Goal: Task Accomplishment & Management: Use online tool/utility

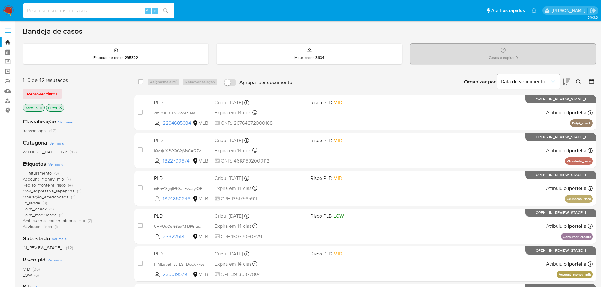
click at [59, 9] on input at bounding box center [98, 11] width 151 height 8
paste input "825365169"
type input "825365169"
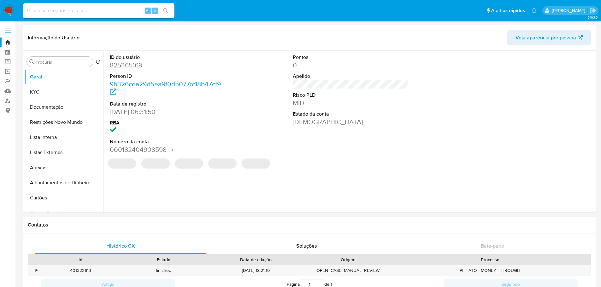
select select "10"
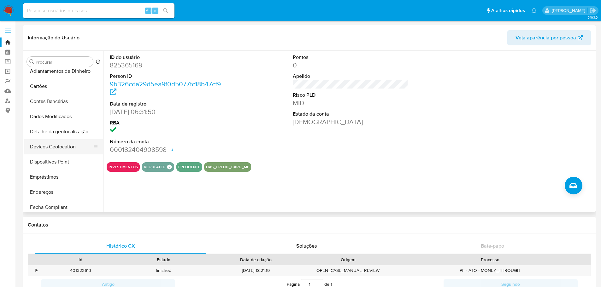
scroll to position [221, 0]
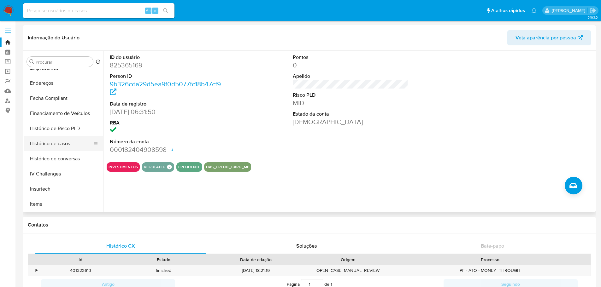
click at [56, 148] on button "Histórico de casos" at bounding box center [61, 143] width 74 height 15
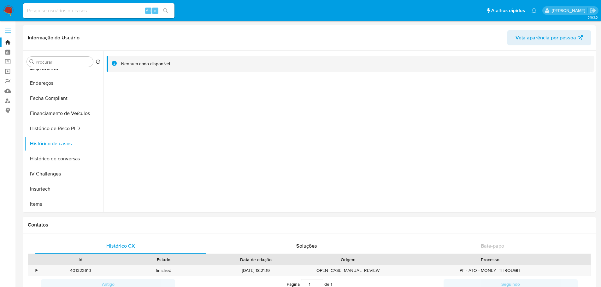
click at [90, 12] on input at bounding box center [98, 11] width 151 height 8
paste input "2505239503"
type input "2505239503"
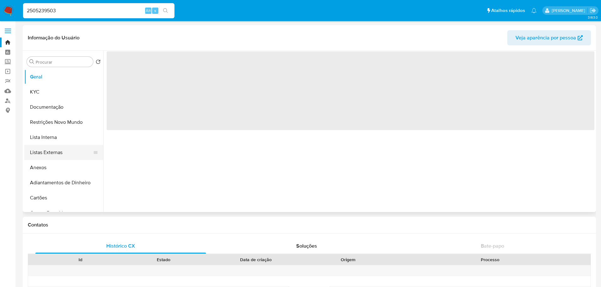
select select "10"
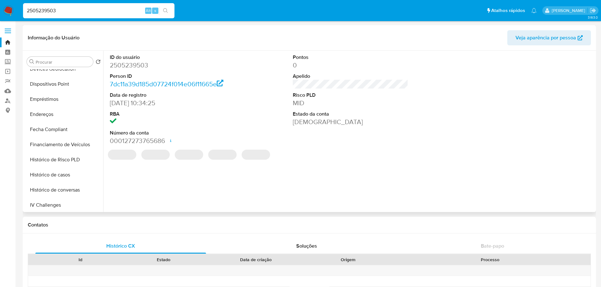
scroll to position [252, 0]
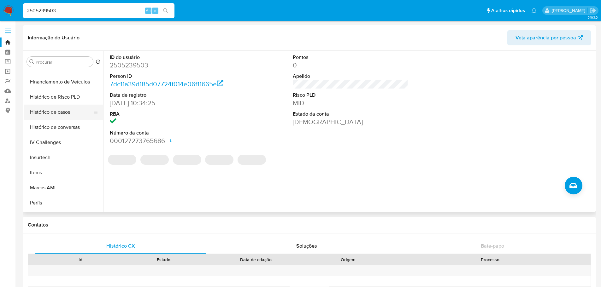
click at [55, 114] on button "Histórico de casos" at bounding box center [61, 112] width 74 height 15
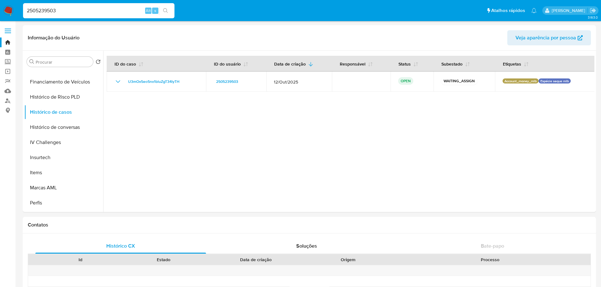
click at [47, 8] on input "2505239503" at bounding box center [98, 11] width 151 height 8
paste input "1043904858"
type input "1043904858"
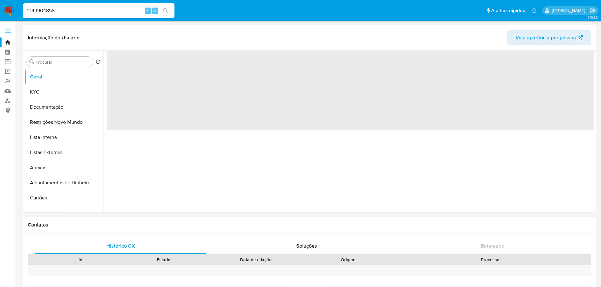
select select "10"
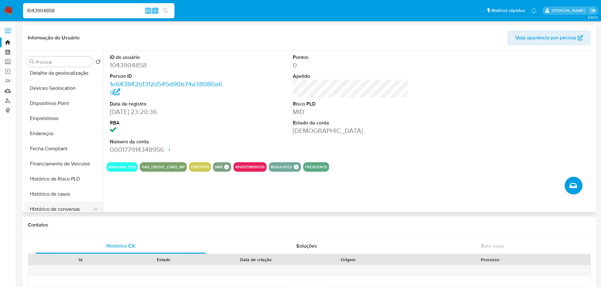
scroll to position [284, 0]
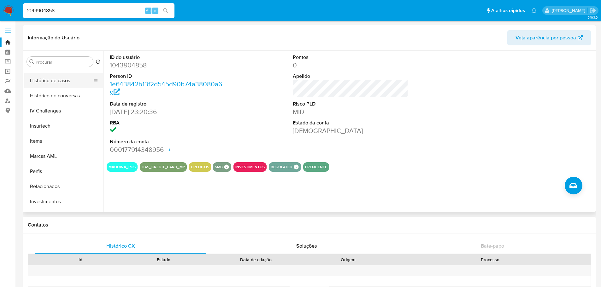
click at [56, 87] on button "Histórico de casos" at bounding box center [61, 80] width 74 height 15
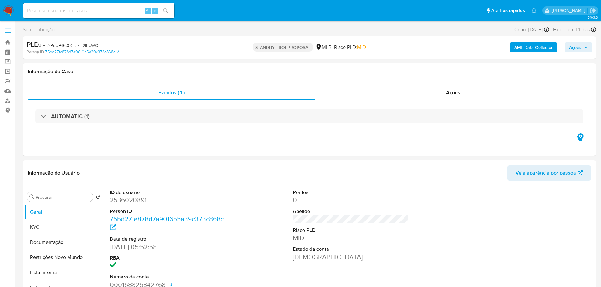
select select "10"
click at [89, 49] on div "PLD # lAitYPqUPGc0Xuz7m2IEqWQH" at bounding box center [120, 44] width 186 height 9
click at [87, 45] on span "# lAitYPqUPGc0Xuz7m2IEqWQH" at bounding box center [70, 45] width 62 height 6
copy span "lAitYPqUPGc0Xuz7m2IEqWQH"
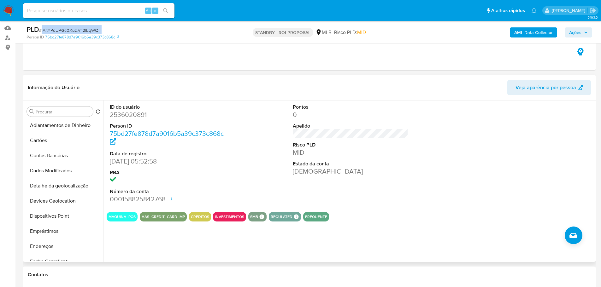
scroll to position [221, 0]
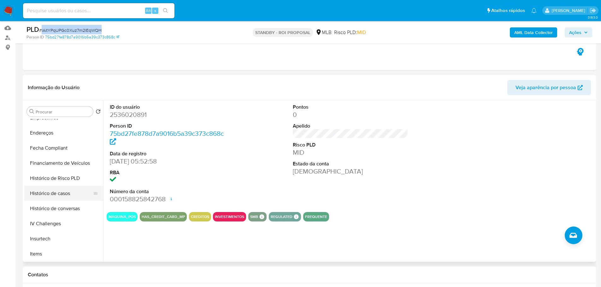
click at [59, 194] on button "Histórico de casos" at bounding box center [61, 193] width 74 height 15
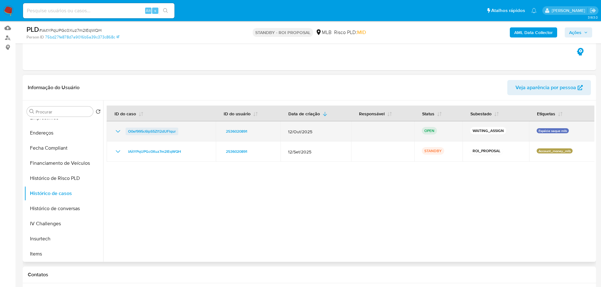
drag, startPoint x: 184, startPoint y: 135, endPoint x: 129, endPoint y: 133, distance: 54.7
click at [129, 134] on td "O0ef995c6lpS5Zl12dUFlqur" at bounding box center [161, 131] width 109 height 20
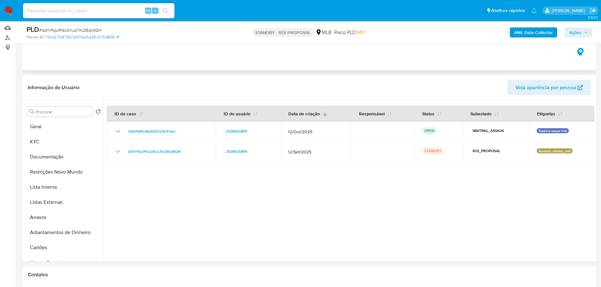
scroll to position [0, 0]
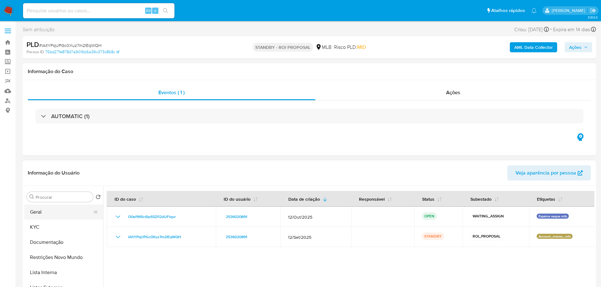
click at [54, 207] on button "Geral" at bounding box center [61, 212] width 74 height 15
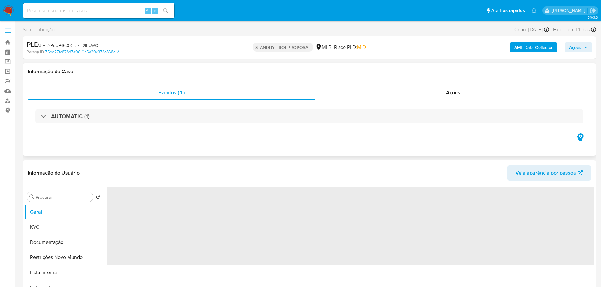
scroll to position [63, 0]
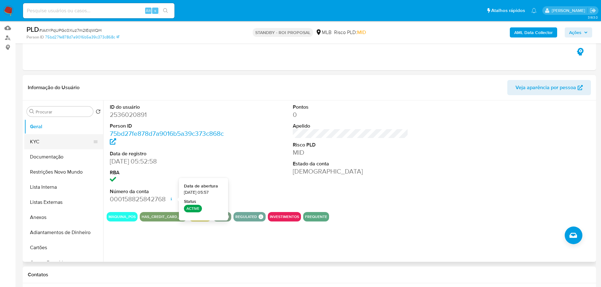
click at [46, 146] on button "KYC" at bounding box center [61, 141] width 74 height 15
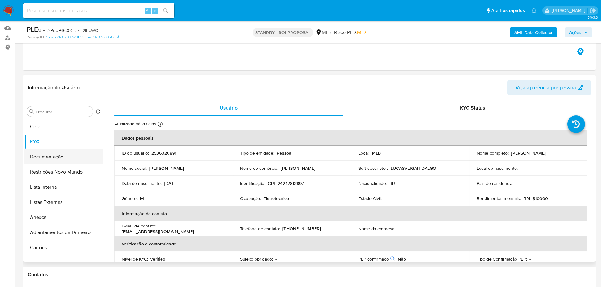
click at [45, 159] on button "Documentação" at bounding box center [61, 157] width 74 height 15
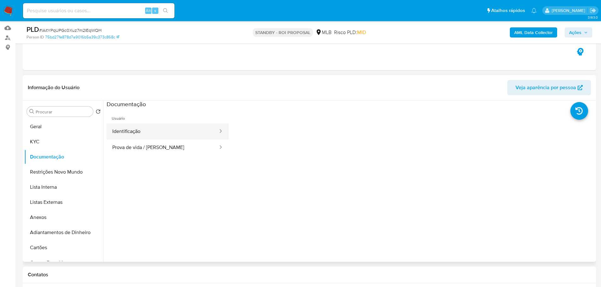
click at [144, 132] on button "Identificação" at bounding box center [163, 132] width 112 height 16
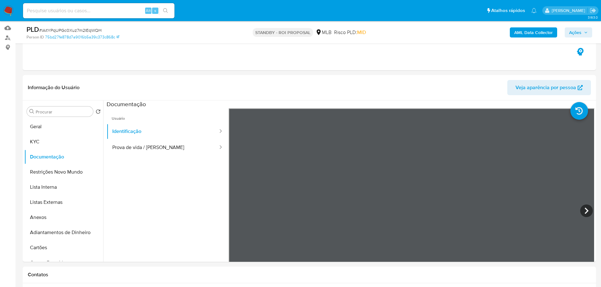
click at [12, 11] on img at bounding box center [8, 10] width 11 height 11
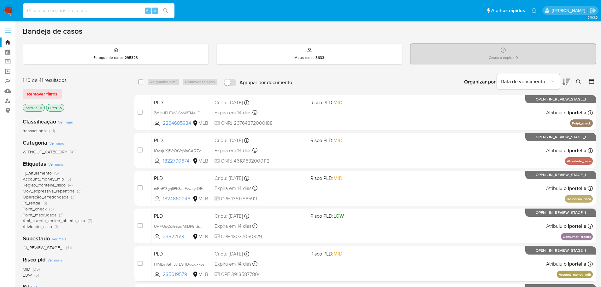
click at [46, 8] on input at bounding box center [98, 11] width 151 height 8
paste input "O0ef995c6lpS5Zl12dUFlqur"
type input "O0ef995c6lpS5Zl12dUFlqur"
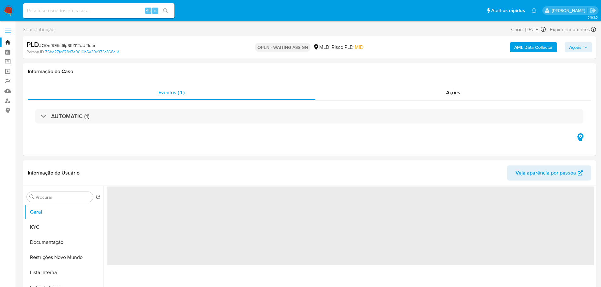
click at [10, 6] on img at bounding box center [8, 10] width 11 height 11
select select "10"
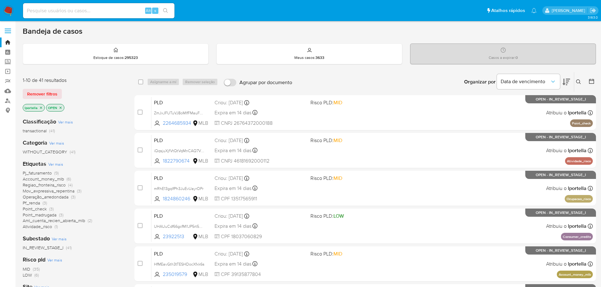
click at [581, 83] on icon at bounding box center [578, 82] width 5 height 5
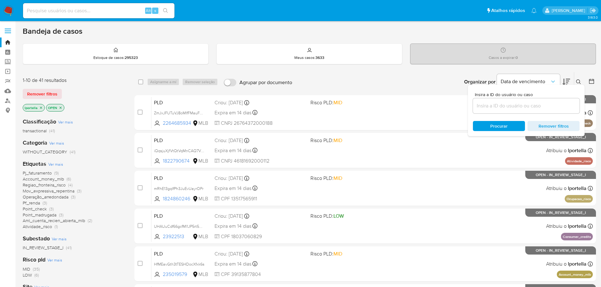
click at [474, 101] on div at bounding box center [526, 105] width 107 height 15
click at [480, 101] on div at bounding box center [526, 105] width 107 height 15
click at [488, 108] on input at bounding box center [526, 106] width 107 height 8
paste input "O0ef995c6lpS5Zl12dUFlqur"
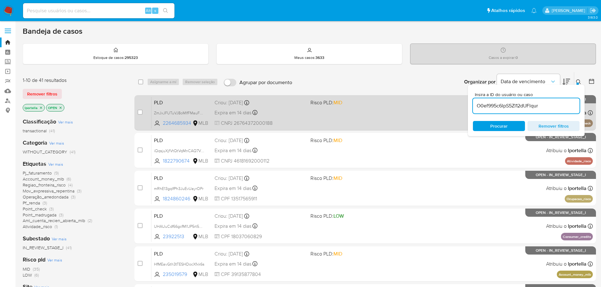
type input "O0ef995c6lpS5Zl12dUFlqur"
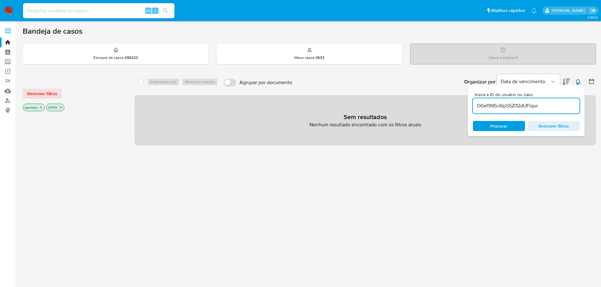
click at [41, 106] on icon "close-filter" at bounding box center [41, 108] width 4 height 4
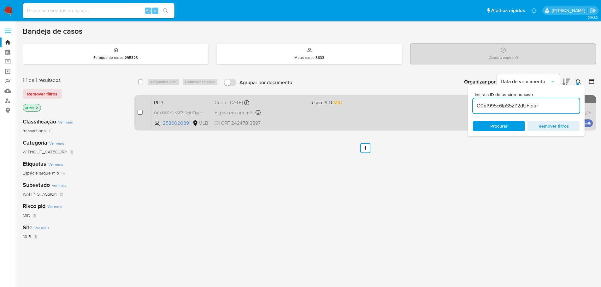
click at [139, 112] on input "checkbox" at bounding box center [140, 112] width 5 height 5
checkbox input "true"
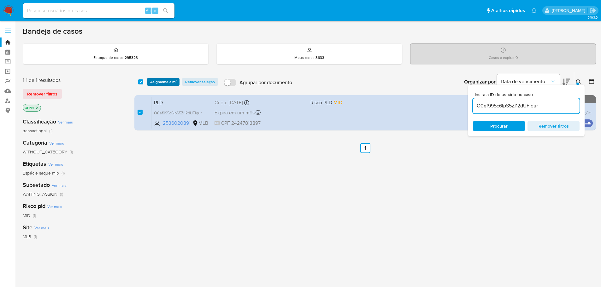
click at [162, 82] on span "Asignarme a mí" at bounding box center [163, 82] width 26 height 6
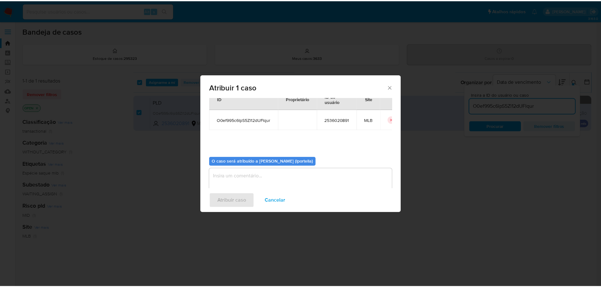
scroll to position [33, 0]
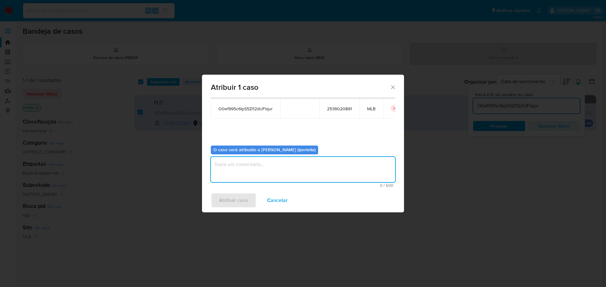
click at [249, 159] on textarea "assign-modal" at bounding box center [303, 169] width 184 height 25
type textarea "Análise"
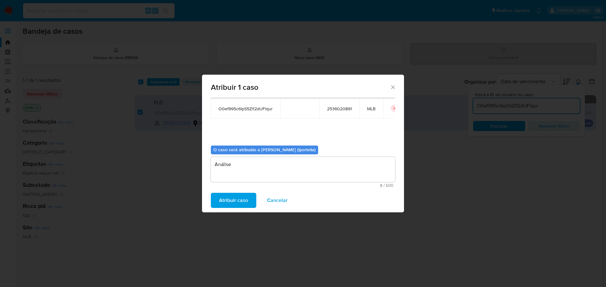
click at [227, 205] on span "Atribuir caso" at bounding box center [233, 201] width 29 height 14
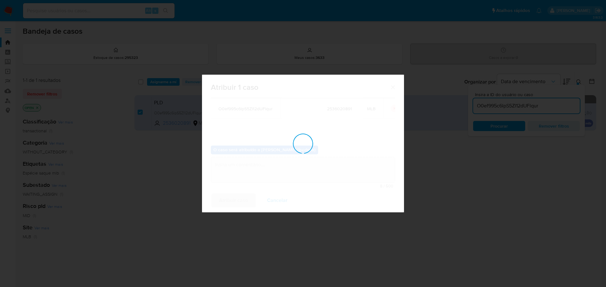
checkbox input "false"
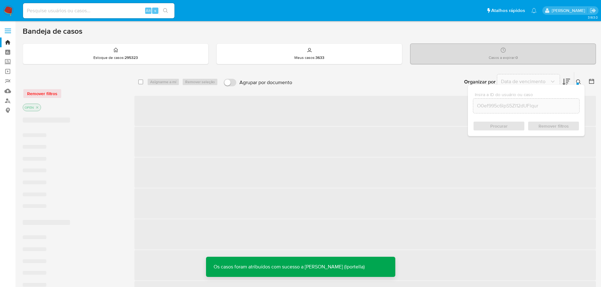
click at [99, 9] on input at bounding box center [98, 11] width 151 height 8
paste input "O0ef995c6lpS5Zl12dUFlqur"
type input "O0ef995c6lpS5Zl12dUFlqur"
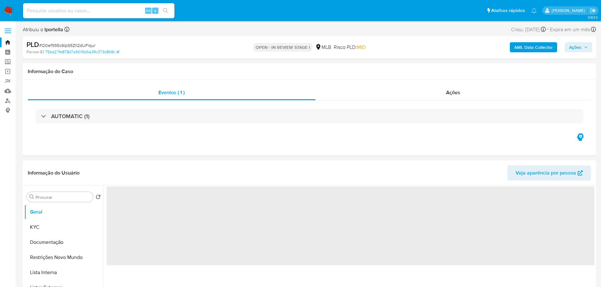
select select "10"
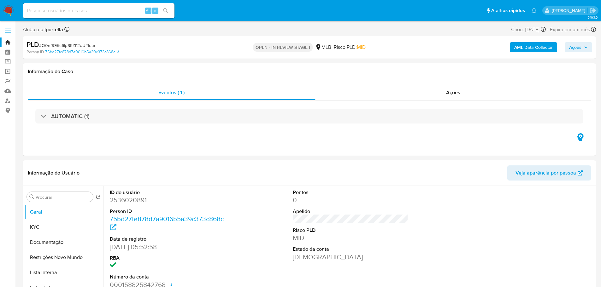
click at [570, 46] on span "Ações" at bounding box center [575, 47] width 12 height 10
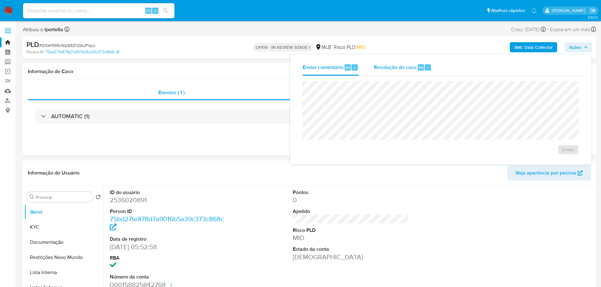
click at [412, 64] on span "Resolução do caso" at bounding box center [395, 67] width 43 height 7
click at [378, 120] on textarea at bounding box center [441, 116] width 276 height 50
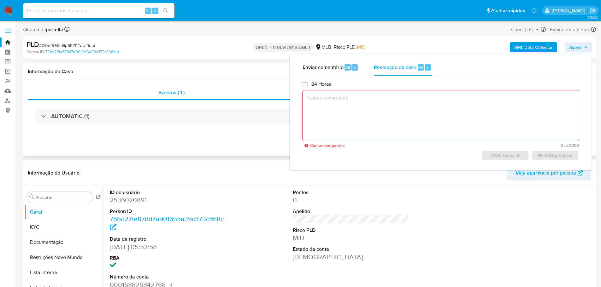
click at [214, 83] on div "Eventos ( 1 ) Ações AUTOMATIC (1)" at bounding box center [309, 118] width 573 height 76
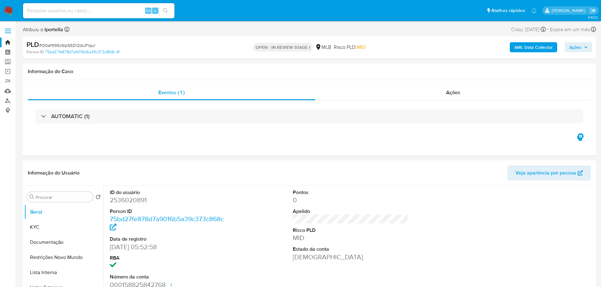
click at [581, 47] on span "Ações" at bounding box center [575, 47] width 12 height 10
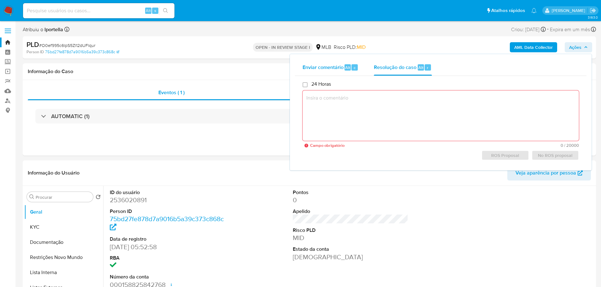
click at [311, 69] on span "Enviar comentário" at bounding box center [323, 67] width 41 height 7
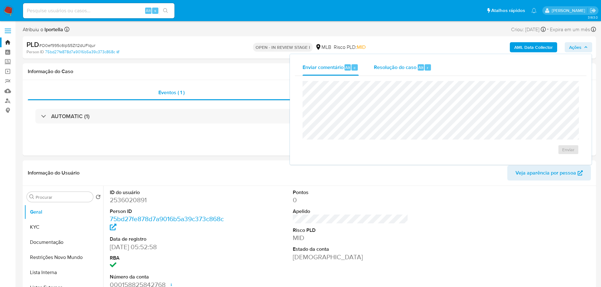
click at [385, 69] on span "Resolução do caso" at bounding box center [395, 67] width 43 height 7
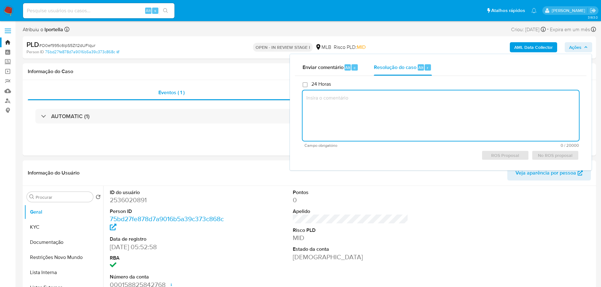
click at [341, 93] on textarea at bounding box center [441, 116] width 276 height 50
paste textarea "Cliente já analisado nos últimos 30 dias (caso XXXXXX na data XXXXX). Mediante …"
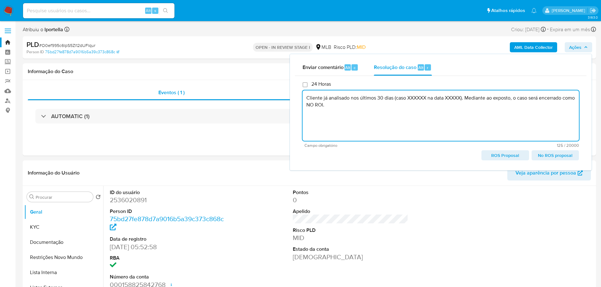
type textarea "Cliente já analisado nos últimos 30 dias (caso XXXXXX na data XXXXX). Mediante …"
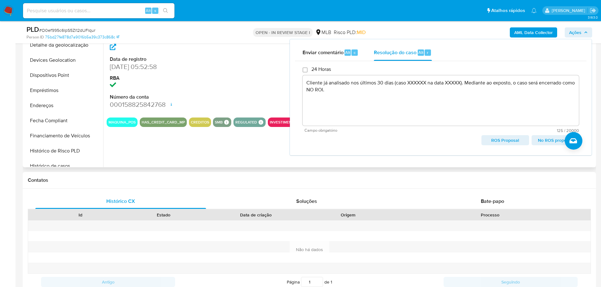
scroll to position [221, 0]
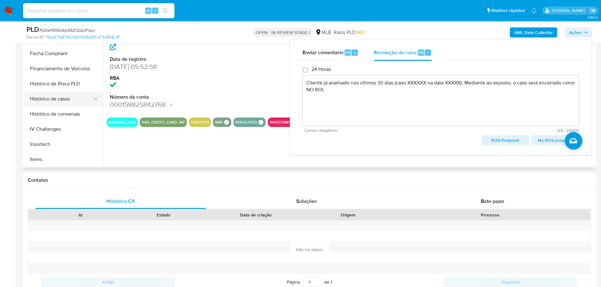
click at [58, 103] on button "Histórico de casos" at bounding box center [61, 98] width 74 height 15
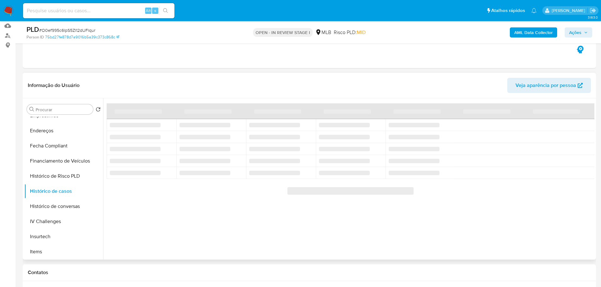
scroll to position [63, 0]
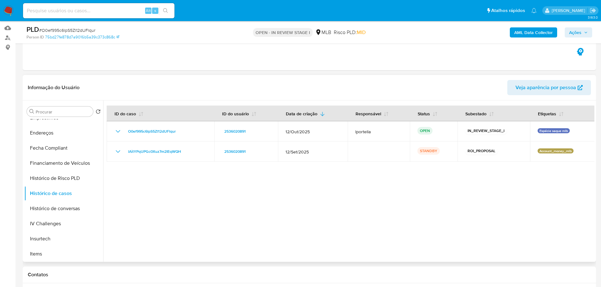
drag, startPoint x: 583, startPoint y: 29, endPoint x: 578, endPoint y: 32, distance: 6.1
click at [583, 29] on span "Ações" at bounding box center [578, 32] width 19 height 9
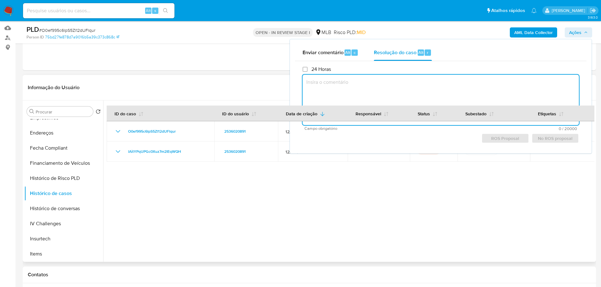
click at [324, 80] on textarea at bounding box center [441, 100] width 276 height 50
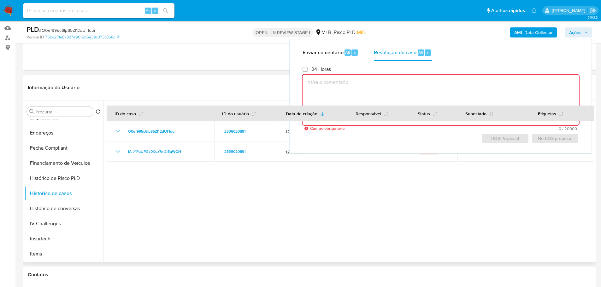
click at [351, 87] on textarea at bounding box center [441, 100] width 276 height 50
paste textarea "Cliente já analisado nos últimos 30 dias (caso XXXXXX na data XXXXX). Mediante …"
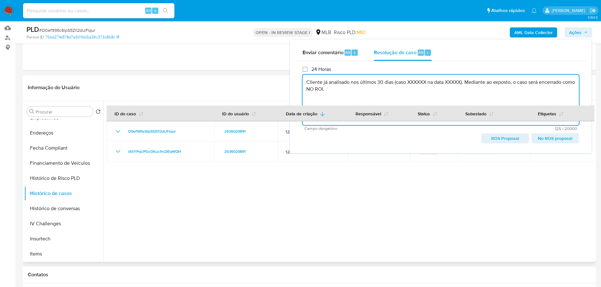
click at [418, 82] on textarea "Cliente já analisado nos últimos 30 dias (caso XXXXXX na data XXXXX). Mediante …" at bounding box center [441, 100] width 276 height 50
paste textarea "lAitYPqUPGc0Xuz7m2IEqWQH"
click at [503, 84] on textarea "Cliente já analisado nos últimos 30 dias (caso lAitYPqUPGc0Xuz7m2IEqWQH na data…" at bounding box center [441, 100] width 276 height 50
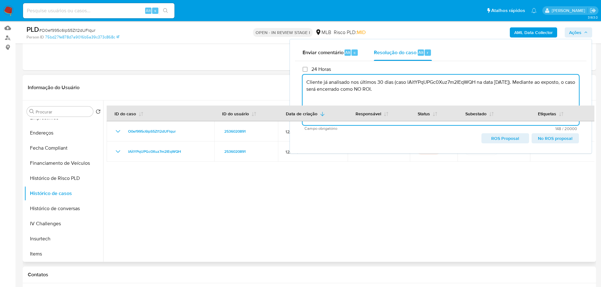
drag, startPoint x: 351, startPoint y: 83, endPoint x: 396, endPoint y: 83, distance: 44.8
click at [396, 83] on textarea "Cliente já analisado nos últimos 30 dias (caso lAitYPqUPGc0Xuz7m2IEqWQH na data…" at bounding box center [441, 100] width 276 height 50
click at [499, 81] on textarea "Cliente já analisado através do caso lAitYPqUPGc0Xuz7m2IEqWQH na data 13/10/202…" at bounding box center [441, 100] width 276 height 50
click at [553, 141] on span "No ROS proposal" at bounding box center [555, 138] width 38 height 9
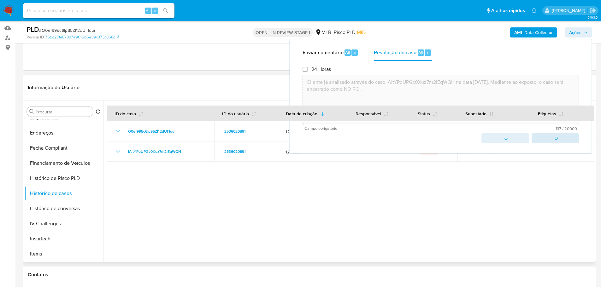
type textarea "Cliente já analisado através do caso lAitYPqUPGc0Xuz7m2IEqWQH na data 13/10/202…"
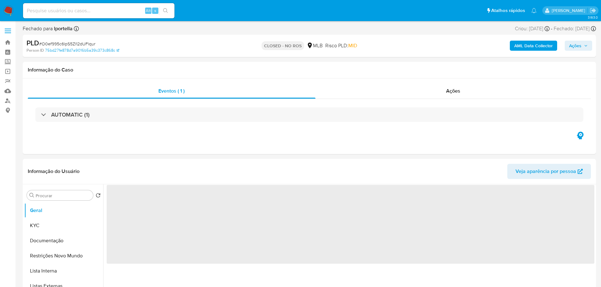
select select "10"
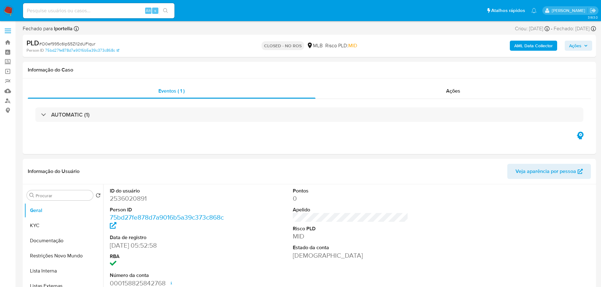
click at [9, 11] on img at bounding box center [8, 10] width 11 height 11
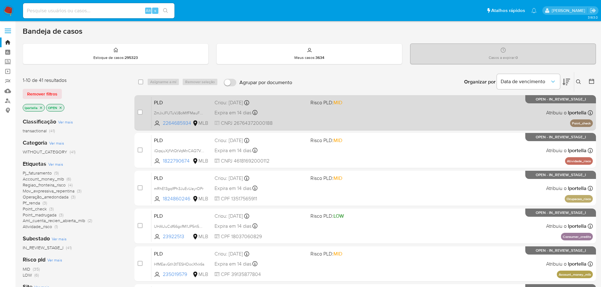
drag, startPoint x: 199, startPoint y: 0, endPoint x: 352, endPoint y: 98, distance: 181.5
click at [352, 98] on span "Risco PLD: MID" at bounding box center [355, 102] width 91 height 8
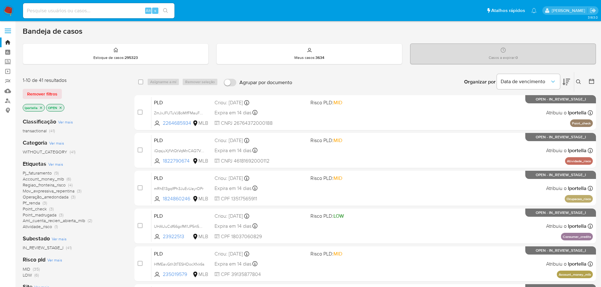
click at [91, 13] on input at bounding box center [98, 11] width 151 height 8
paste input "p9qyN8RU3ZHrPwDV83Xl6MIM"
type input "p9qyN8RU3ZHrPwDV83Xl6MIM"
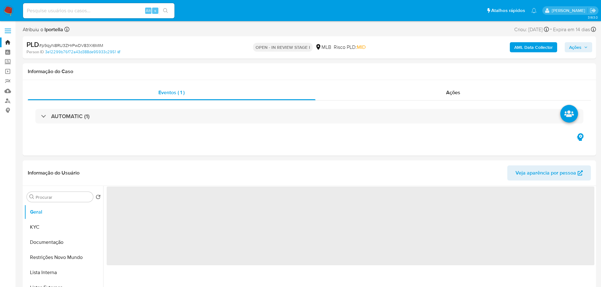
select select "10"
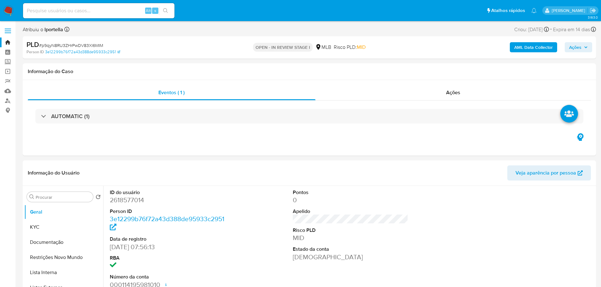
click at [80, 14] on input at bounding box center [98, 11] width 151 height 8
paste input "cKc1cgnQxmvAKGy5FmigBaNx"
type input "cKc1cgnQxmvAKGy5FmigBaNx"
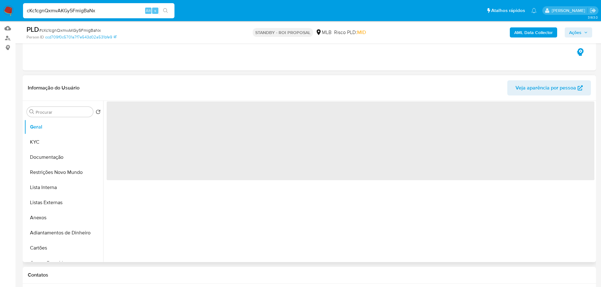
scroll to position [63, 0]
select select "10"
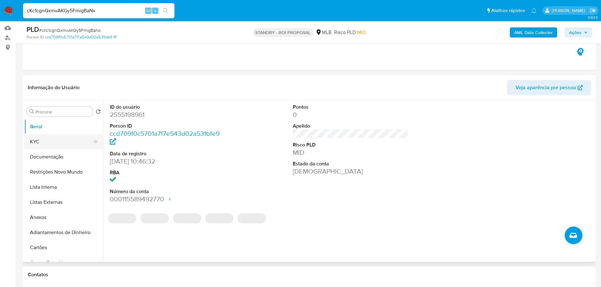
click at [44, 143] on button "KYC" at bounding box center [61, 141] width 74 height 15
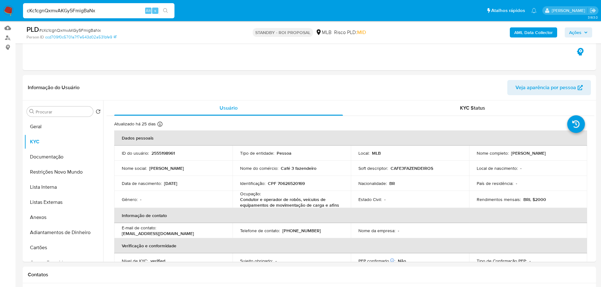
click at [91, 10] on input "cKc1cgnQxmvAKGy5FmigBaNx" at bounding box center [98, 11] width 151 height 8
paste input "lAitYPqUPGc0Xuz7m2IEqWQH"
type input "lAitYPqUPGc0Xuz7m2IEqWQH"
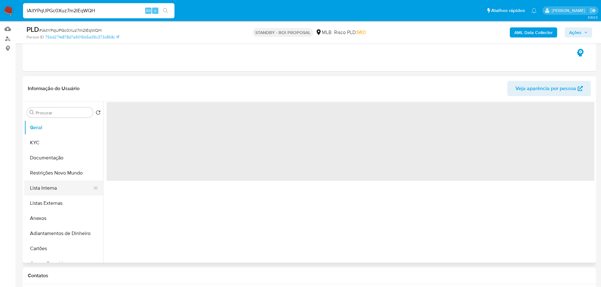
scroll to position [63, 0]
select select "10"
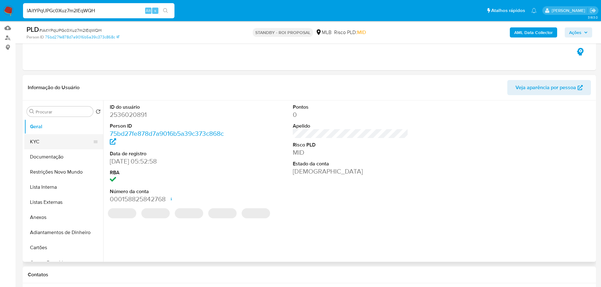
click at [44, 143] on button "KYC" at bounding box center [61, 141] width 74 height 15
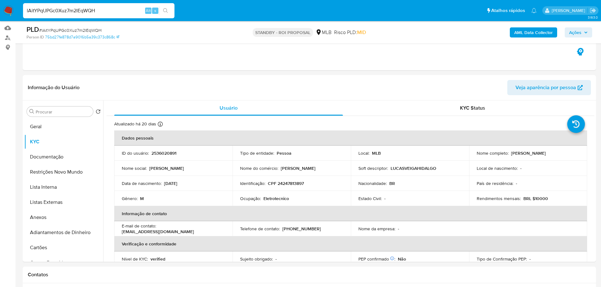
click at [101, 11] on input "lAitYPqUPGc0Xuz7m2IEqWQH" at bounding box center [98, 11] width 151 height 8
paste input "yUhlBgxXa7PDLs9Gmm31soSG"
type input "yUhlBgxXa7PDLs9Gmm31soSG"
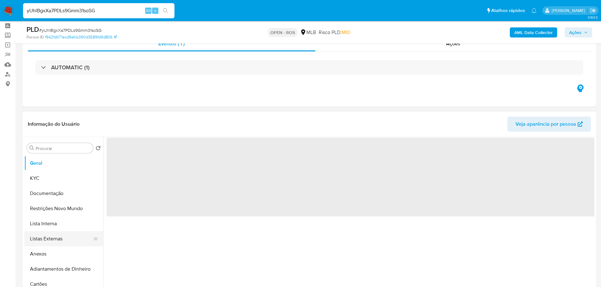
scroll to position [63, 0]
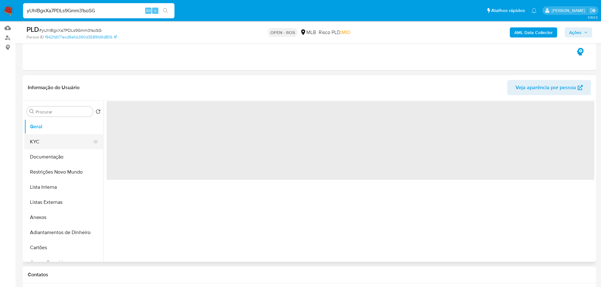
select select "10"
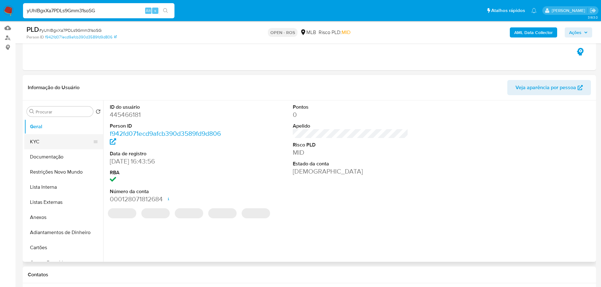
click at [54, 144] on button "KYC" at bounding box center [61, 141] width 74 height 15
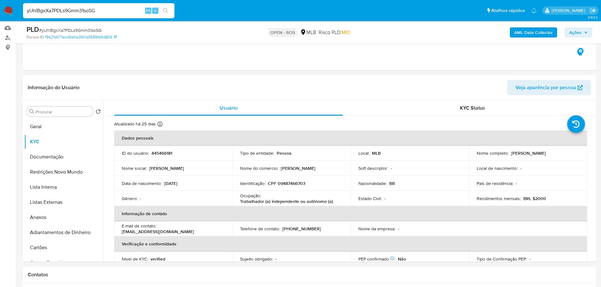
click at [103, 8] on input "yUhlBgxXa7PDLs9Gmm31soSG" at bounding box center [98, 11] width 151 height 8
paste input "p9qyN8RU3ZHrPwDV83Xl6MIM"
type input "p9qyN8RU3ZHrPwDV83Xl6MIM"
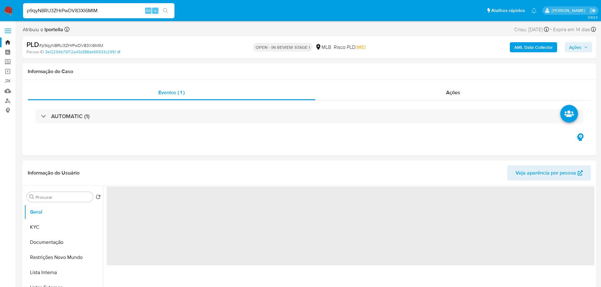
select select "10"
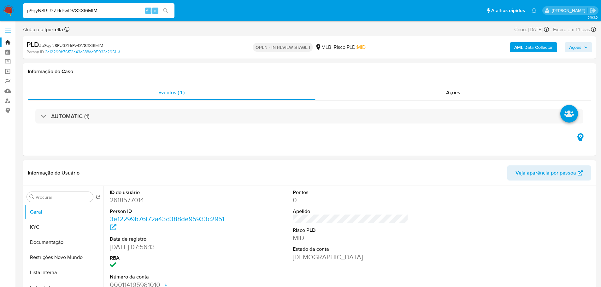
scroll to position [32, 0]
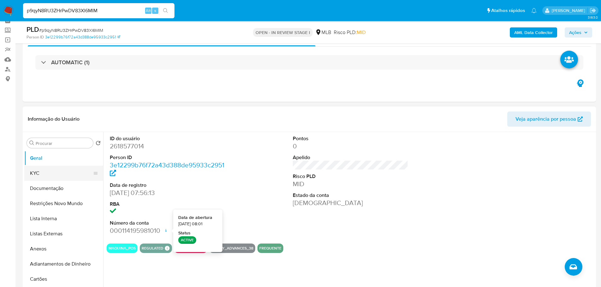
click at [48, 179] on button "KYC" at bounding box center [61, 173] width 74 height 15
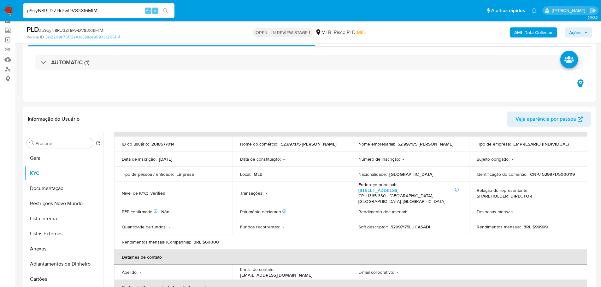
scroll to position [95, 0]
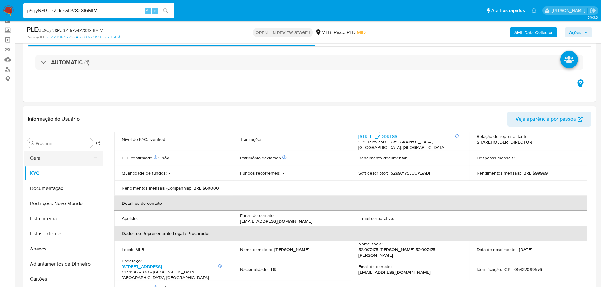
click at [38, 155] on button "Geral" at bounding box center [61, 158] width 74 height 15
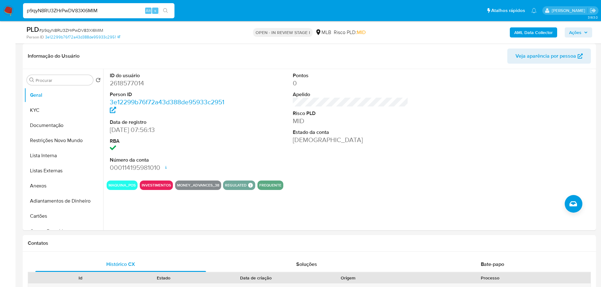
click at [55, 126] on button "Documentação" at bounding box center [61, 125] width 74 height 15
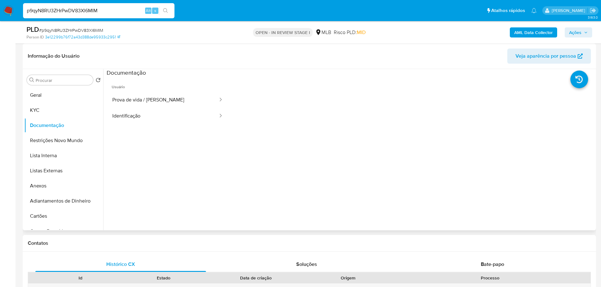
click at [171, 89] on span "Usuário" at bounding box center [168, 84] width 122 height 15
click at [170, 95] on button "Prova de vida / Selfie" at bounding box center [163, 100] width 112 height 16
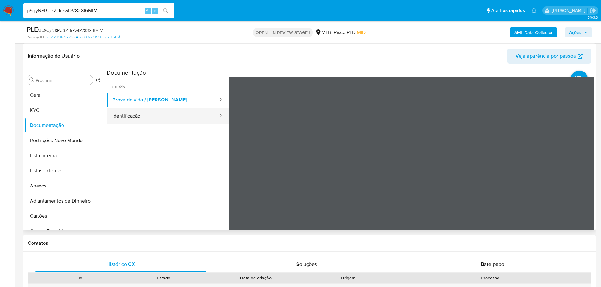
click at [201, 121] on button "Identificação" at bounding box center [163, 116] width 112 height 16
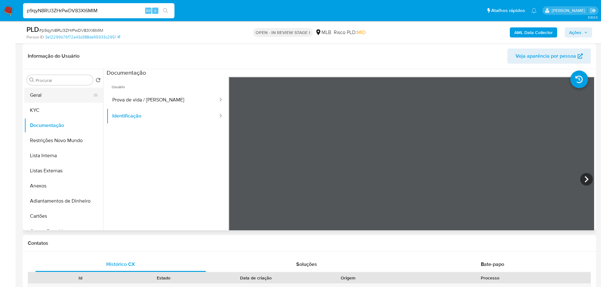
click at [73, 95] on button "Geral" at bounding box center [61, 95] width 74 height 15
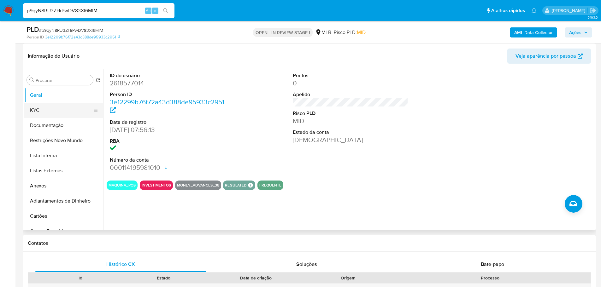
click at [52, 113] on button "KYC" at bounding box center [61, 110] width 74 height 15
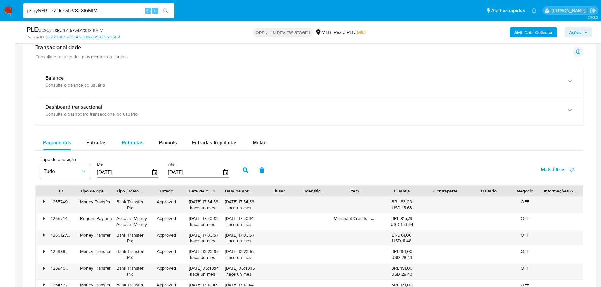
scroll to position [410, 0]
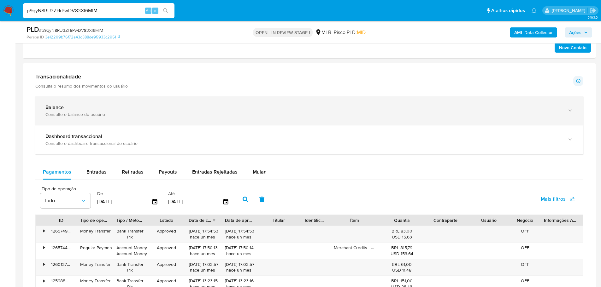
click at [91, 114] on div "Consulte o balance do usuário" at bounding box center [302, 115] width 515 height 6
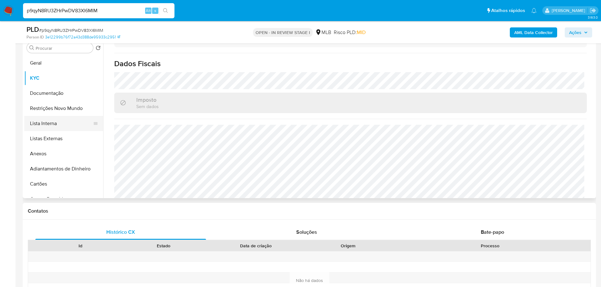
scroll to position [126, 0]
click at [52, 94] on button "Documentação" at bounding box center [61, 93] width 74 height 15
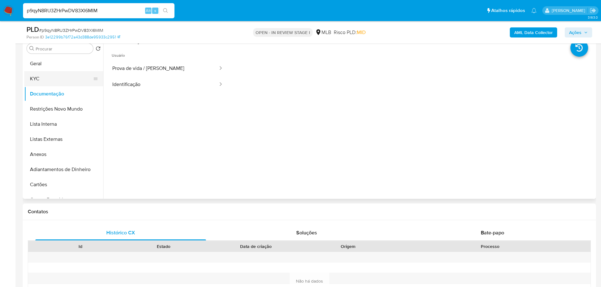
click at [57, 86] on button "KYC" at bounding box center [61, 78] width 74 height 15
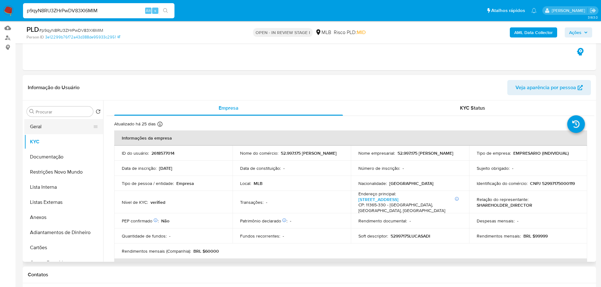
click at [44, 124] on button "Geral" at bounding box center [61, 126] width 74 height 15
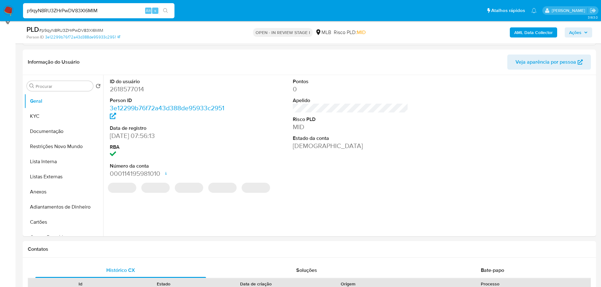
scroll to position [81, 0]
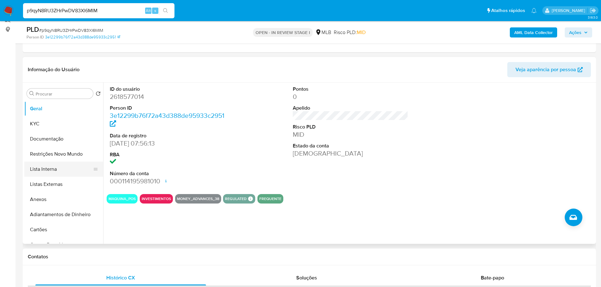
drag, startPoint x: 117, startPoint y: 257, endPoint x: 63, endPoint y: 176, distance: 97.4
click at [117, 257] on h1 "Contatos" at bounding box center [309, 257] width 563 height 6
click at [38, 121] on button "KYC" at bounding box center [61, 123] width 74 height 15
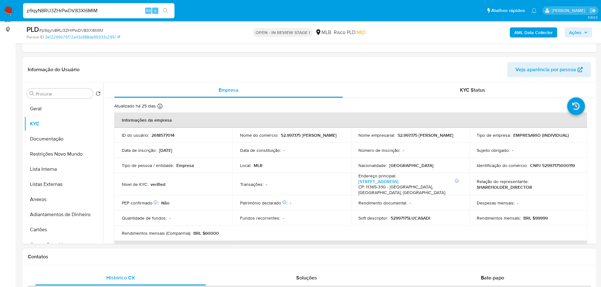
click at [135, 255] on h1 "Contatos" at bounding box center [309, 257] width 563 height 6
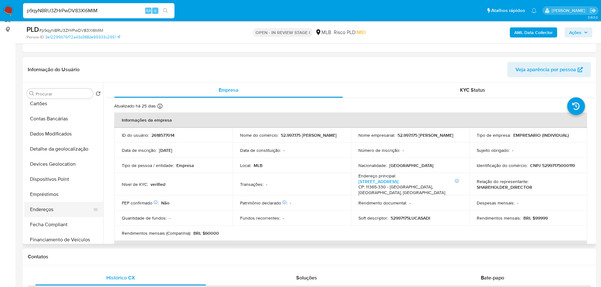
click at [49, 209] on button "Endereços" at bounding box center [61, 209] width 74 height 15
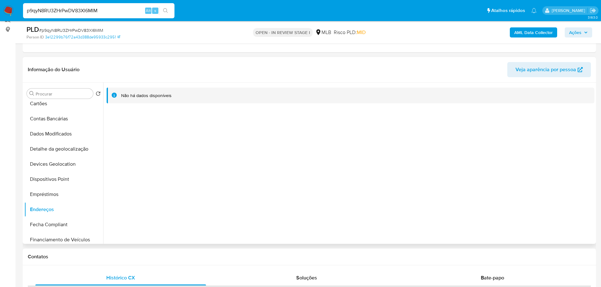
drag, startPoint x: 180, startPoint y: 256, endPoint x: 138, endPoint y: 241, distance: 44.6
click at [178, 256] on h1 "Contatos" at bounding box center [309, 257] width 563 height 6
click at [56, 147] on button "Detalhe da geolocalização" at bounding box center [61, 149] width 74 height 15
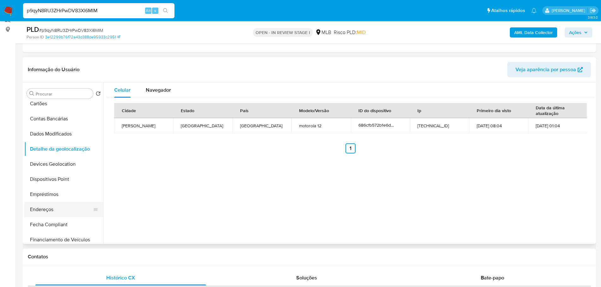
drag, startPoint x: 154, startPoint y: 256, endPoint x: 97, endPoint y: 208, distance: 74.6
click at [152, 256] on h1 "Contatos" at bounding box center [309, 257] width 563 height 6
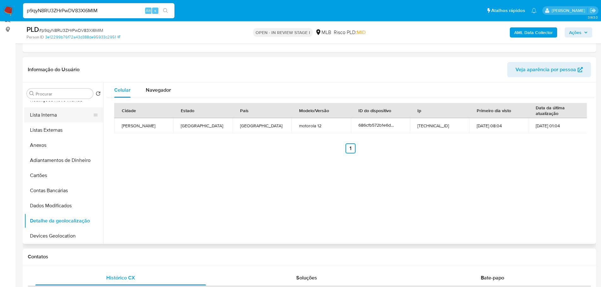
scroll to position [0, 0]
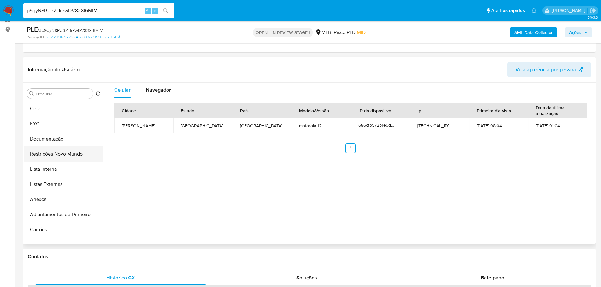
click at [59, 154] on button "Restrições Novo Mundo" at bounding box center [61, 154] width 74 height 15
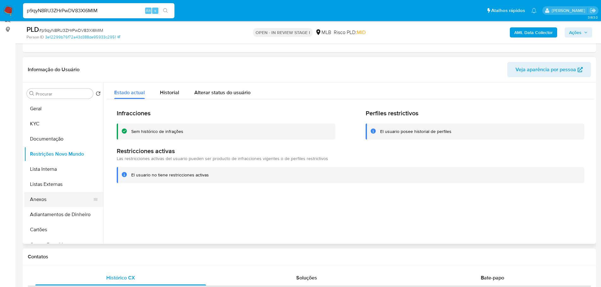
drag, startPoint x: 120, startPoint y: 261, endPoint x: 63, endPoint y: 201, distance: 82.6
click at [119, 260] on div "Contatos" at bounding box center [309, 257] width 573 height 17
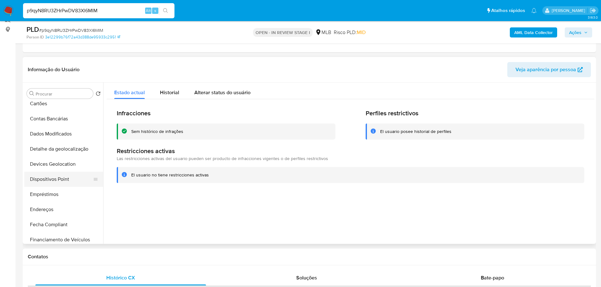
drag, startPoint x: 77, startPoint y: 181, endPoint x: 44, endPoint y: 181, distance: 32.8
click at [77, 181] on button "Dispositivos Point" at bounding box center [61, 179] width 74 height 15
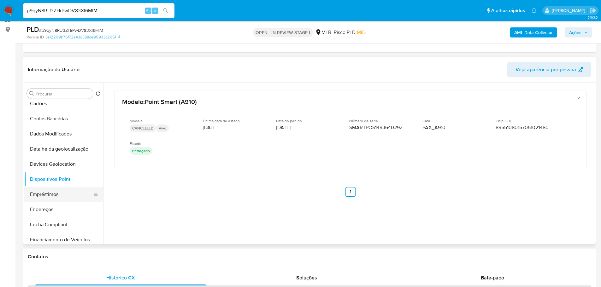
drag, startPoint x: 156, startPoint y: 255, endPoint x: 75, endPoint y: 200, distance: 97.7
click at [155, 256] on h1 "Contatos" at bounding box center [309, 257] width 563 height 6
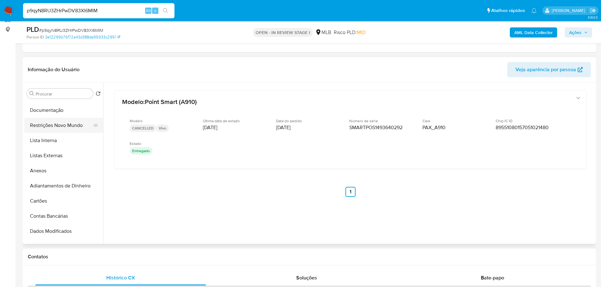
scroll to position [0, 0]
click at [50, 129] on button "KYC" at bounding box center [61, 123] width 74 height 15
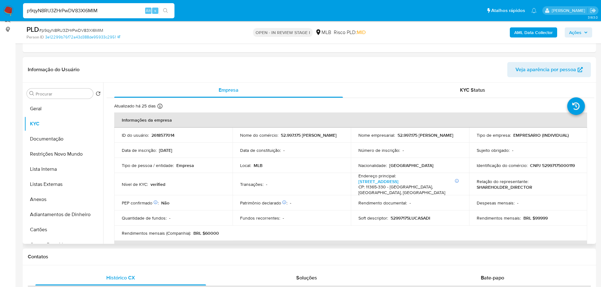
click at [546, 168] on p "CNPJ 52997175000119" at bounding box center [552, 166] width 45 height 6
copy p "52997175000119"
click at [51, 141] on button "Documentação" at bounding box center [61, 139] width 74 height 15
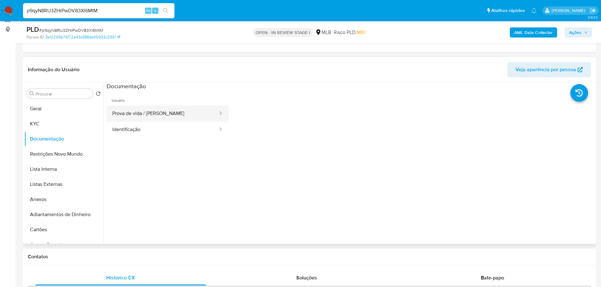
click at [160, 113] on button "Prova de vida / Selfie" at bounding box center [163, 114] width 112 height 16
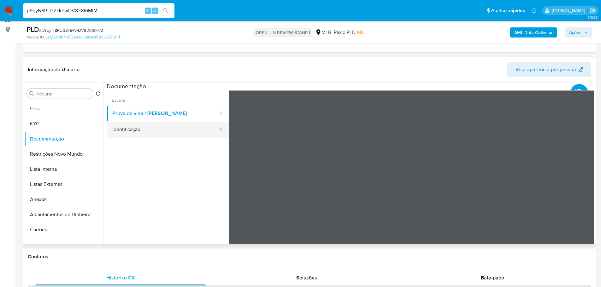
click at [168, 127] on button "Identificação" at bounding box center [163, 130] width 112 height 16
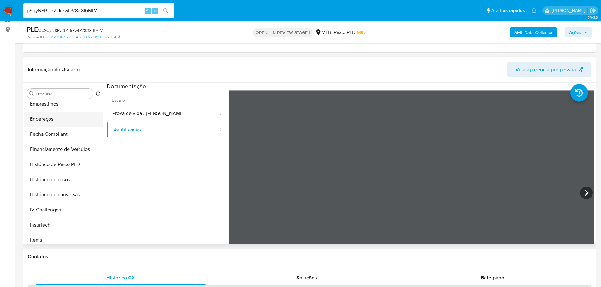
scroll to position [221, 0]
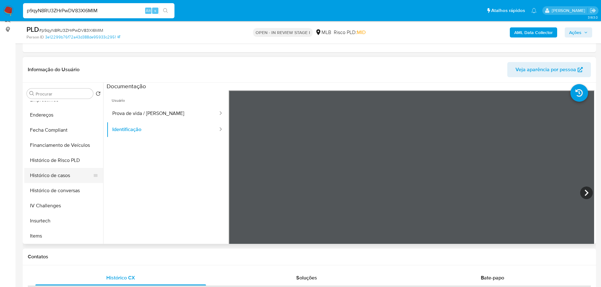
click at [60, 174] on button "Histórico de casos" at bounding box center [61, 175] width 74 height 15
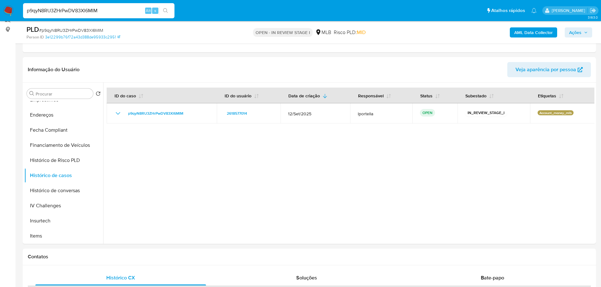
click at [523, 31] on b "AML Data Collector" at bounding box center [533, 32] width 38 height 10
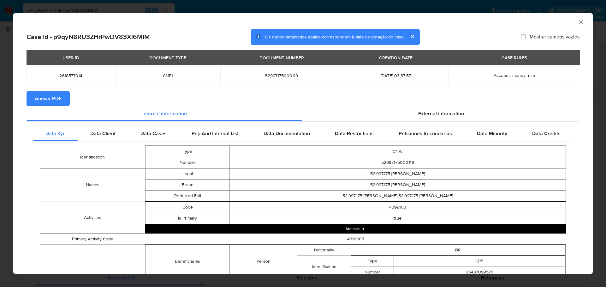
drag, startPoint x: 58, startPoint y: 98, endPoint x: 127, endPoint y: 98, distance: 69.1
click at [59, 98] on span "Anexar PDF" at bounding box center [48, 99] width 27 height 14
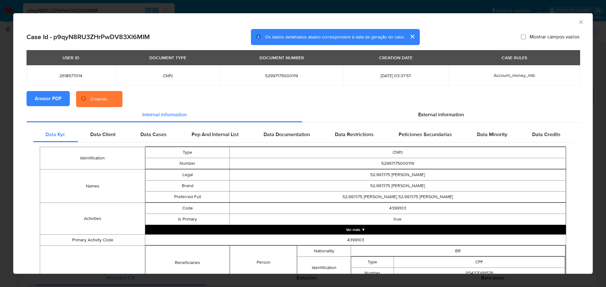
click at [578, 23] on icon "Fechar a janela" at bounding box center [581, 22] width 6 height 6
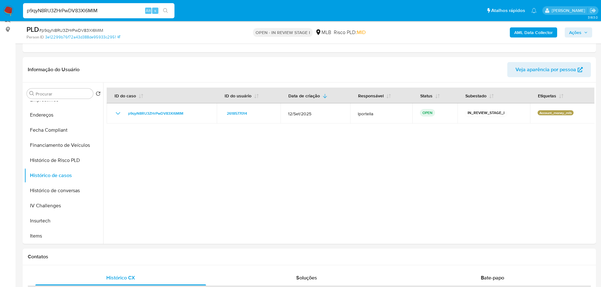
click at [576, 30] on span "Ações" at bounding box center [575, 32] width 12 height 10
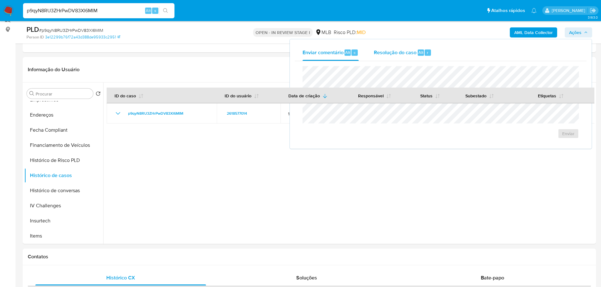
click at [395, 53] on span "Resolução do caso" at bounding box center [395, 52] width 43 height 7
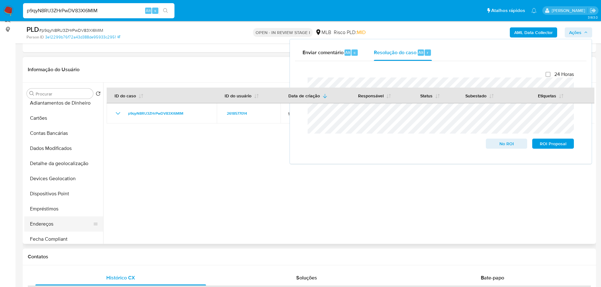
scroll to position [0, 0]
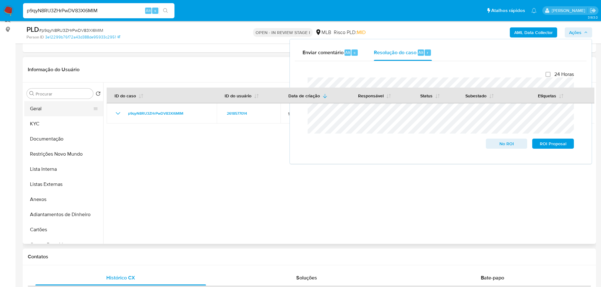
click at [37, 109] on button "Geral" at bounding box center [61, 108] width 74 height 15
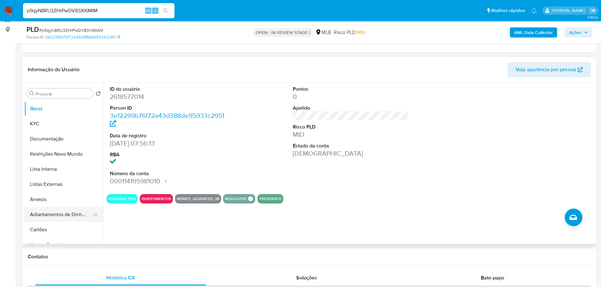
click at [63, 207] on button "Adiantamentos de Dinheiro" at bounding box center [61, 214] width 74 height 15
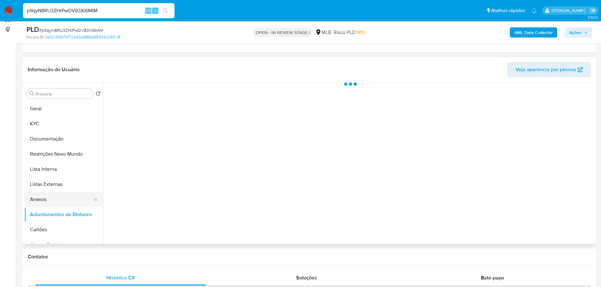
click at [55, 203] on button "Anexos" at bounding box center [61, 199] width 74 height 15
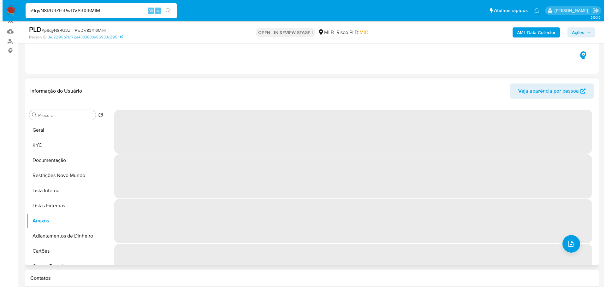
scroll to position [50, 0]
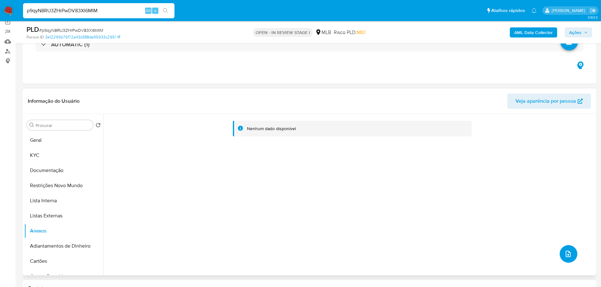
click at [572, 253] on button "upload-file" at bounding box center [569, 254] width 18 height 18
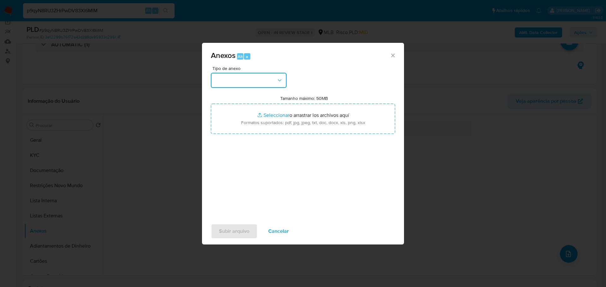
click at [241, 82] on button "button" at bounding box center [249, 80] width 76 height 15
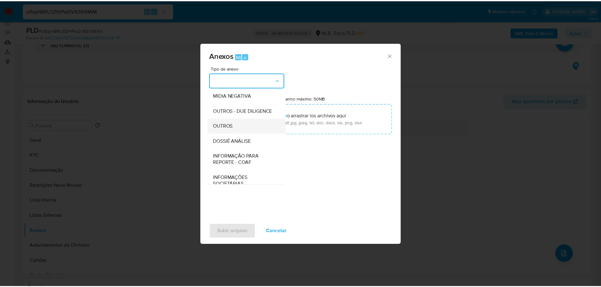
scroll to position [97, 0]
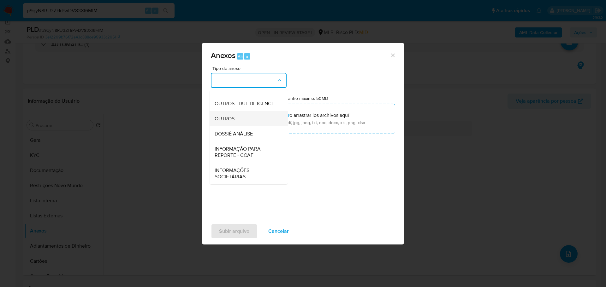
click at [235, 117] on div "OUTROS" at bounding box center [247, 118] width 64 height 15
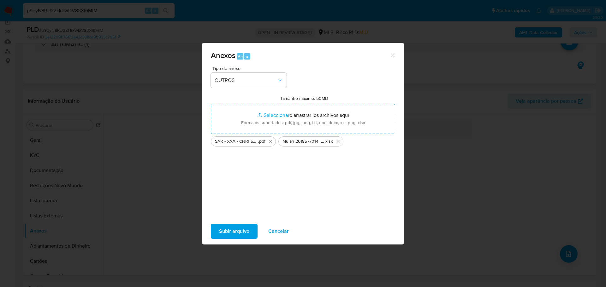
click at [228, 234] on span "Subir arquivo" at bounding box center [234, 232] width 30 height 14
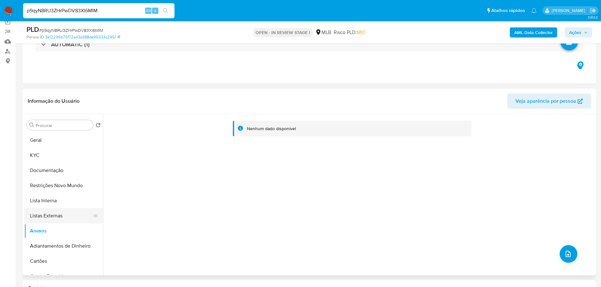
click at [69, 210] on button "Listas Externas" at bounding box center [61, 216] width 74 height 15
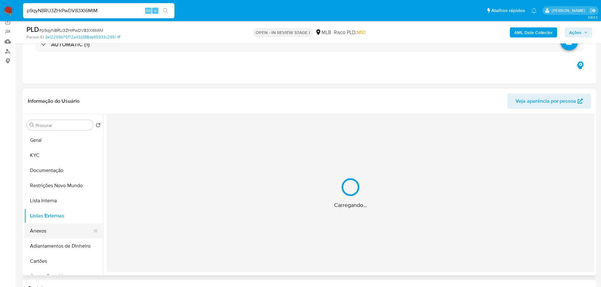
click at [62, 228] on button "Anexos" at bounding box center [61, 231] width 74 height 15
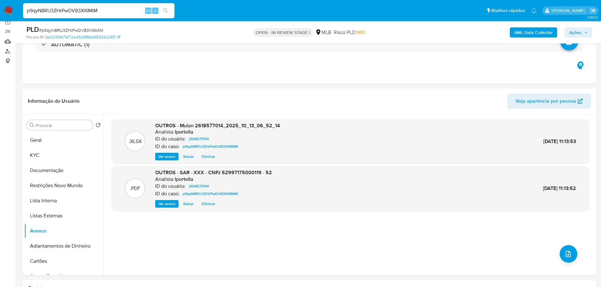
click at [519, 33] on b "AML Data Collector" at bounding box center [533, 32] width 38 height 10
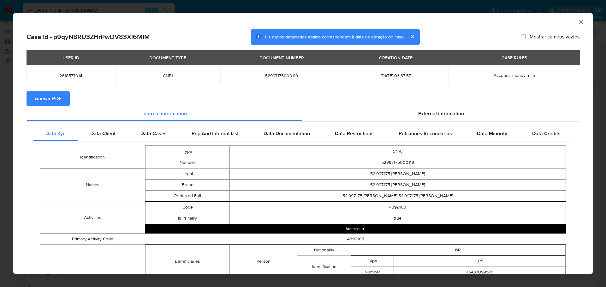
click at [50, 93] on span "Anexar PDF" at bounding box center [48, 99] width 27 height 14
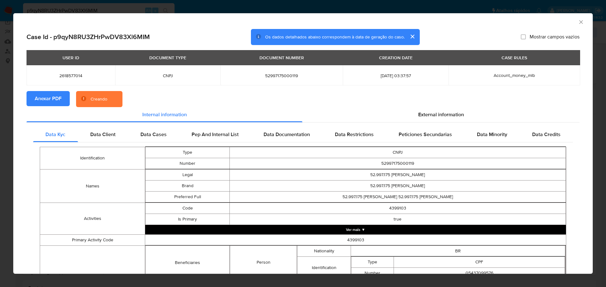
click at [579, 21] on icon "Fechar a janela" at bounding box center [580, 21] width 3 height 3
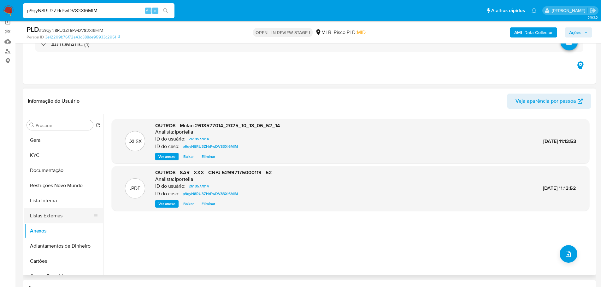
click at [65, 214] on button "Listas Externas" at bounding box center [61, 216] width 74 height 15
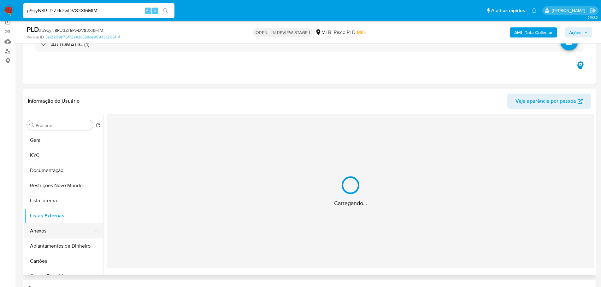
click at [57, 232] on button "Anexos" at bounding box center [61, 231] width 74 height 15
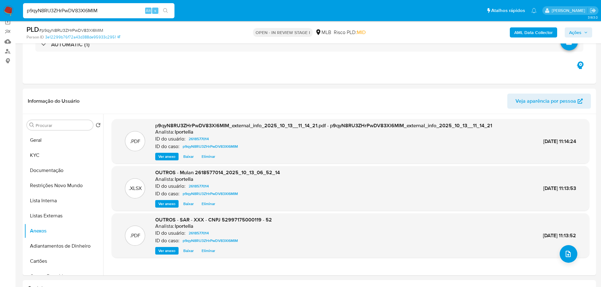
click at [581, 32] on span "Ações" at bounding box center [578, 32] width 19 height 9
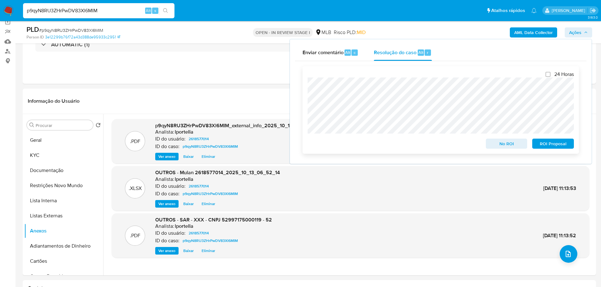
click at [548, 141] on span "ROI Proposal" at bounding box center [553, 143] width 33 height 9
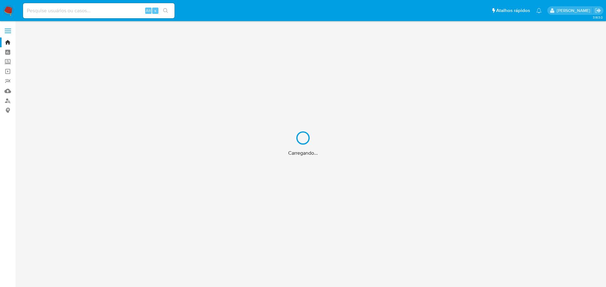
click at [94, 8] on div "Carregando..." at bounding box center [303, 143] width 606 height 287
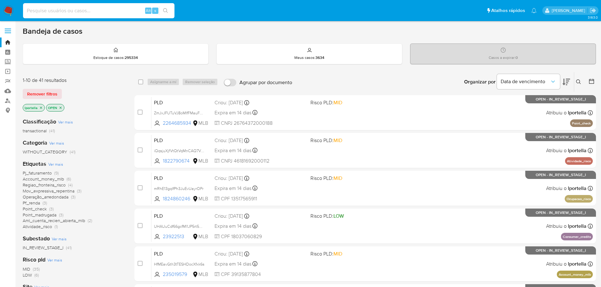
click at [57, 11] on input at bounding box center [98, 11] width 151 height 8
paste input "2567575923"
type input "2567575923"
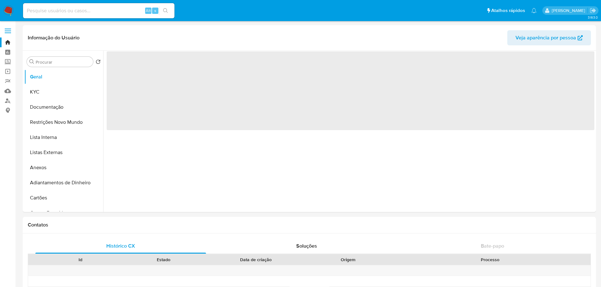
select select "10"
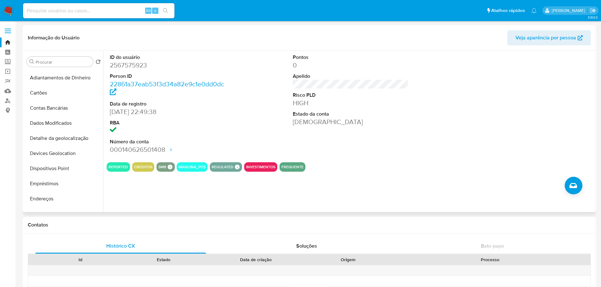
scroll to position [189, 0]
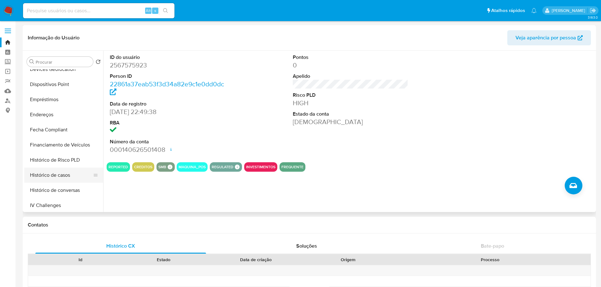
click at [57, 175] on button "Histórico de casos" at bounding box center [61, 175] width 74 height 15
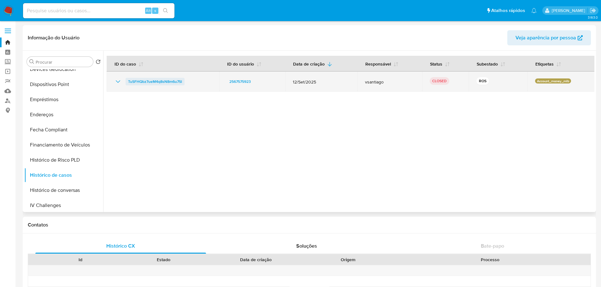
click at [147, 85] on span "TuSFHQbz7ueM4q8sN8m6u7Sl" at bounding box center [155, 82] width 54 height 8
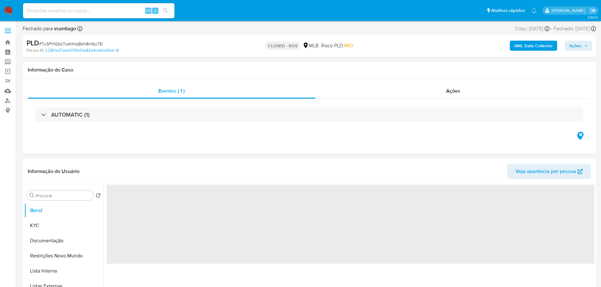
select select "10"
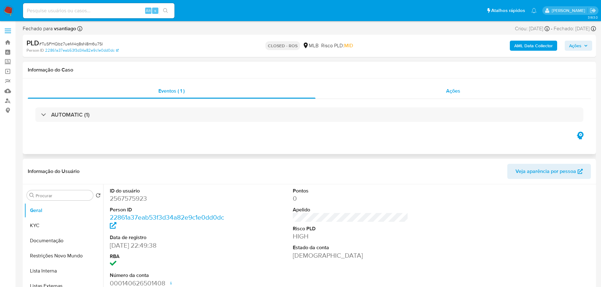
click at [475, 89] on div "Ações" at bounding box center [454, 91] width 276 height 15
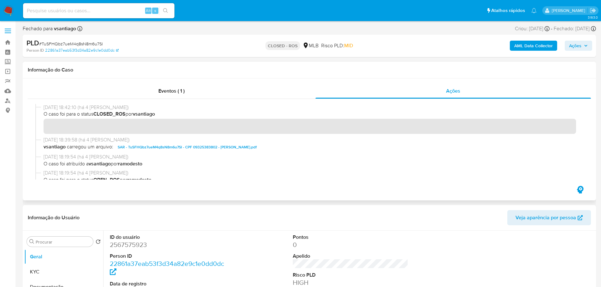
drag, startPoint x: 68, startPoint y: 108, endPoint x: 41, endPoint y: 109, distance: 27.1
click at [41, 109] on div "[DATE] 18:42:10 (há 4 [PERSON_NAME]) O caso foi para o status CLOSED_ROS por vs…" at bounding box center [309, 120] width 548 height 32
click at [115, 8] on input at bounding box center [98, 11] width 151 height 8
paste input "497134331"
type input "497134331"
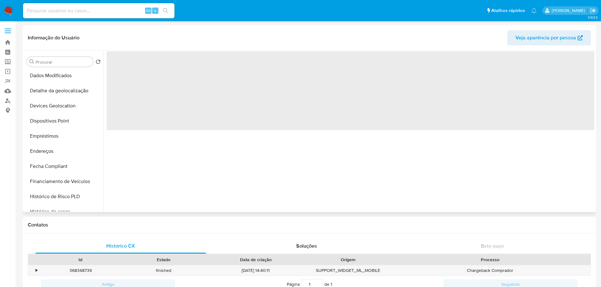
scroll to position [221, 0]
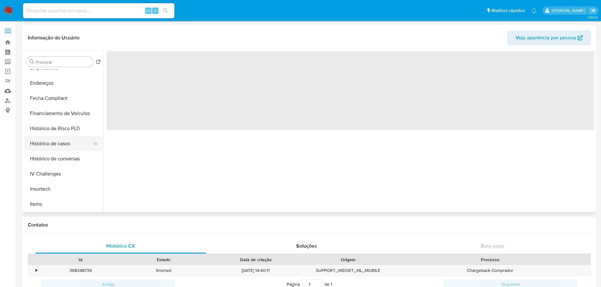
click at [82, 144] on button "Histórico de casos" at bounding box center [61, 143] width 74 height 15
select select "10"
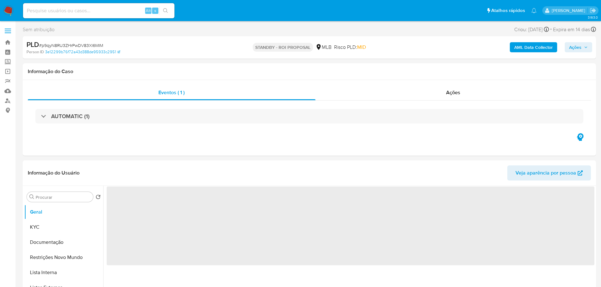
select select "10"
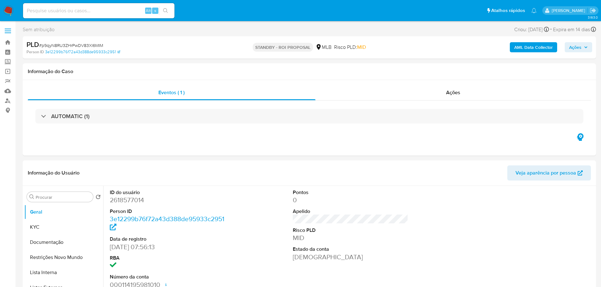
click at [93, 47] on span "# p9qyN8RU3ZHrPwDV83Xl6MIM" at bounding box center [71, 45] width 64 height 6
copy span "p9qyN8RU3ZHrPwDV83Xl6MIM"
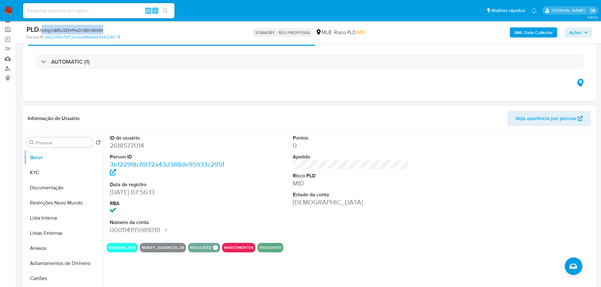
scroll to position [63, 0]
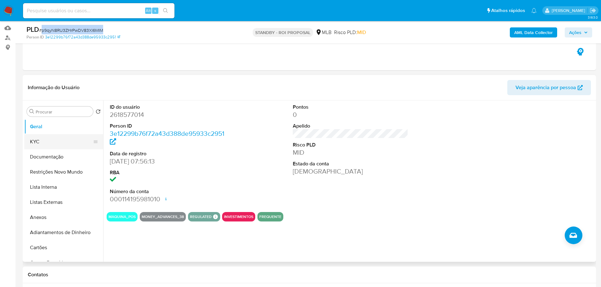
click at [42, 143] on button "KYC" at bounding box center [61, 141] width 74 height 15
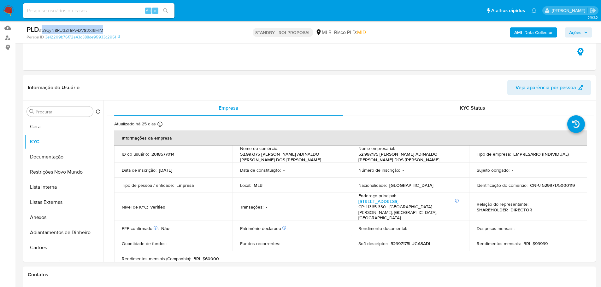
click at [9, 12] on img at bounding box center [8, 10] width 11 height 11
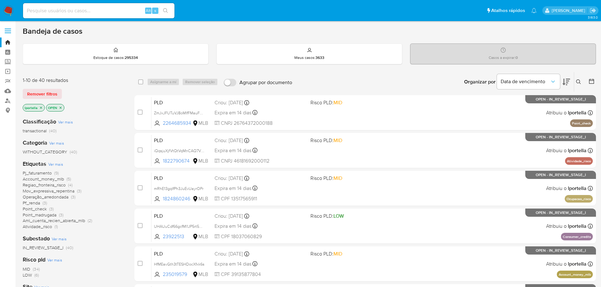
drag, startPoint x: 151, startPoint y: 1, endPoint x: 369, endPoint y: 90, distance: 235.3
click at [369, 90] on div "Organizar por Data de vencimento Os resultados não podem ser classificados enqu…" at bounding box center [445, 82] width 301 height 20
click at [122, 10] on input at bounding box center [98, 11] width 151 height 8
paste input "WQdNCHxiDhIoOb0xLeuSYUFp"
type input "WQdNCHxiDhIoOb0xLeuSYUFp"
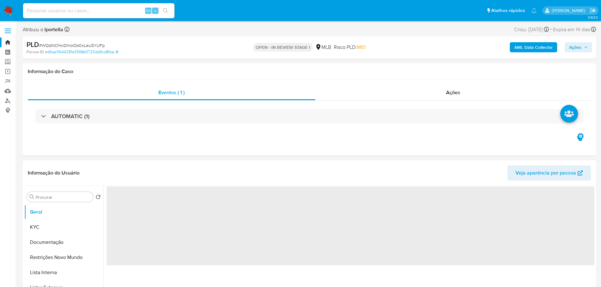
select select "10"
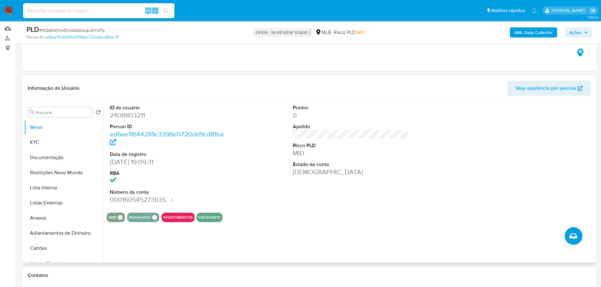
scroll to position [63, 0]
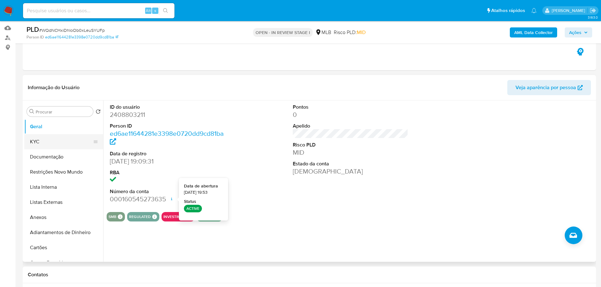
click at [57, 143] on button "KYC" at bounding box center [61, 141] width 74 height 15
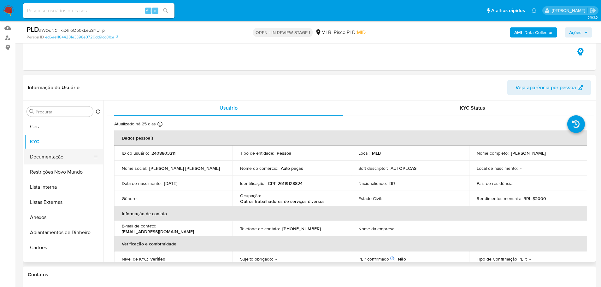
click at [66, 161] on button "Documentação" at bounding box center [61, 157] width 74 height 15
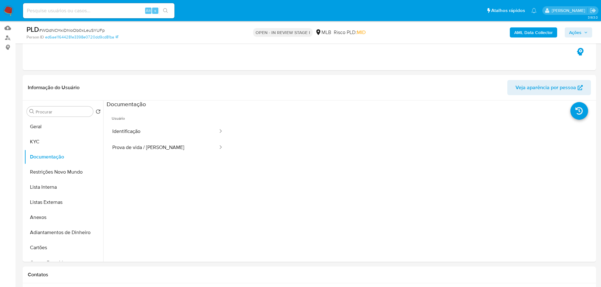
click at [148, 136] on button "Identificação" at bounding box center [163, 132] width 112 height 16
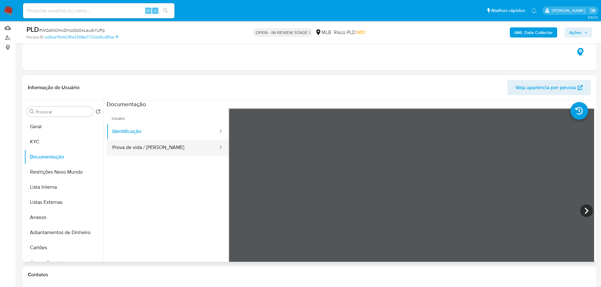
click at [171, 148] on button "Prova de vida / Selfie" at bounding box center [163, 148] width 112 height 16
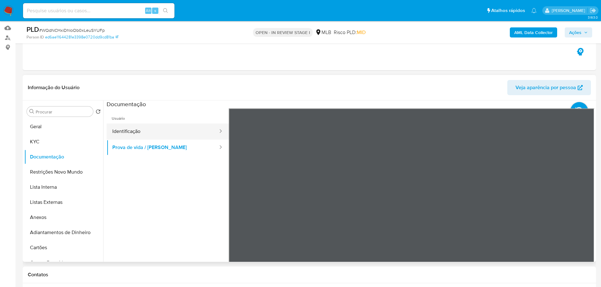
click at [135, 130] on button "Identificação" at bounding box center [163, 132] width 112 height 16
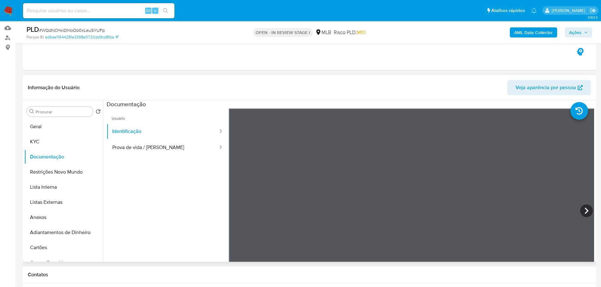
click at [577, 207] on div at bounding box center [412, 212] width 366 height 207
click at [581, 206] on icon at bounding box center [586, 211] width 13 height 13
click at [71, 138] on button "KYC" at bounding box center [61, 141] width 74 height 15
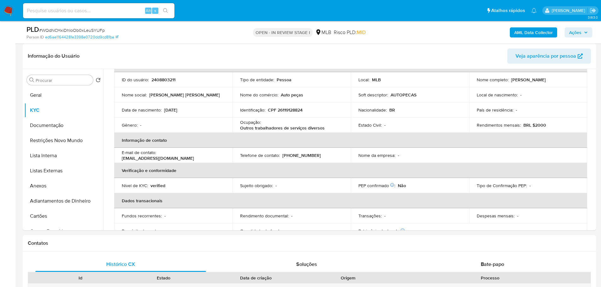
scroll to position [10, 0]
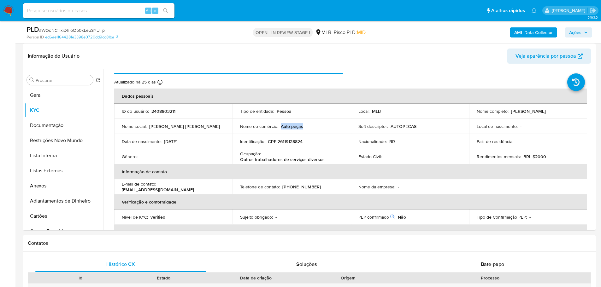
drag, startPoint x: 302, startPoint y: 128, endPoint x: 281, endPoint y: 128, distance: 21.1
click at [281, 128] on div "Nome do comércio : Auto peças" at bounding box center [291, 127] width 103 height 6
drag, startPoint x: 253, startPoint y: 160, endPoint x: 313, endPoint y: 159, distance: 60.0
click at [311, 158] on p "Outros trabalhadores de serviços diversos" at bounding box center [282, 160] width 85 height 6
drag, startPoint x: 323, startPoint y: 162, endPoint x: 254, endPoint y: 162, distance: 69.1
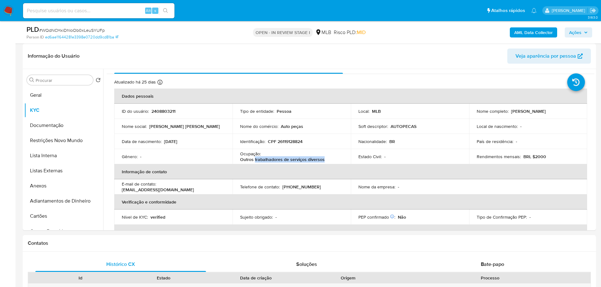
click at [254, 162] on div "Ocupação : Outros trabalhadores de serviços diversos" at bounding box center [291, 156] width 103 height 11
copy p "trabalhadores de serviços diversos"
click at [37, 93] on button "Geral" at bounding box center [61, 95] width 74 height 15
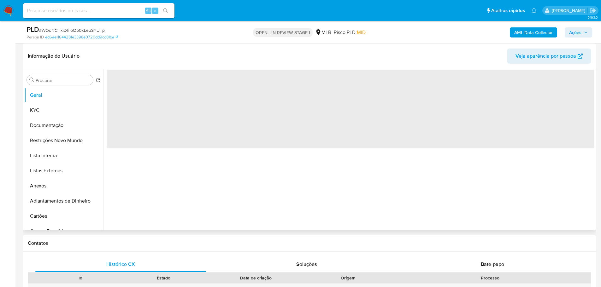
scroll to position [0, 0]
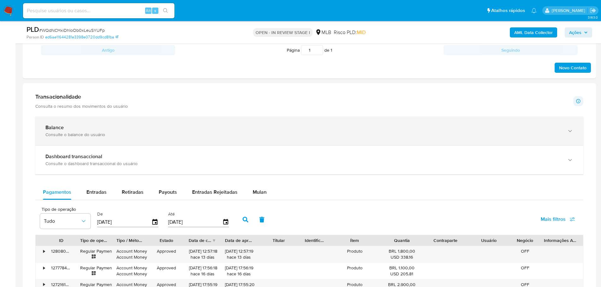
click at [101, 131] on div "Balance" at bounding box center [302, 128] width 515 height 6
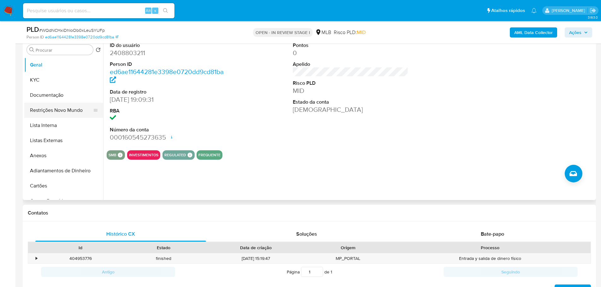
scroll to position [63, 0]
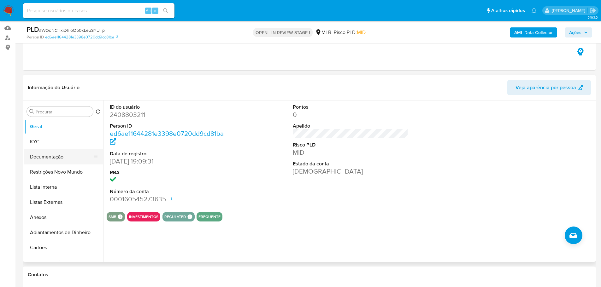
click at [51, 157] on button "Documentação" at bounding box center [61, 157] width 74 height 15
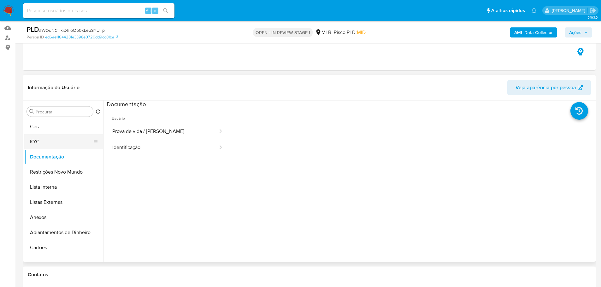
click at [50, 142] on button "KYC" at bounding box center [61, 141] width 74 height 15
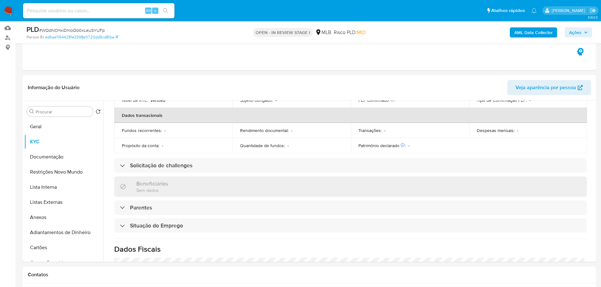
scroll to position [263, 0]
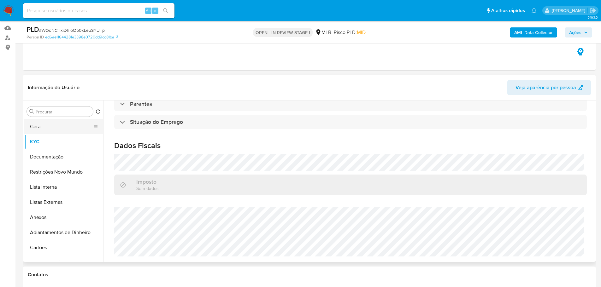
click at [49, 121] on button "Geral" at bounding box center [61, 126] width 74 height 15
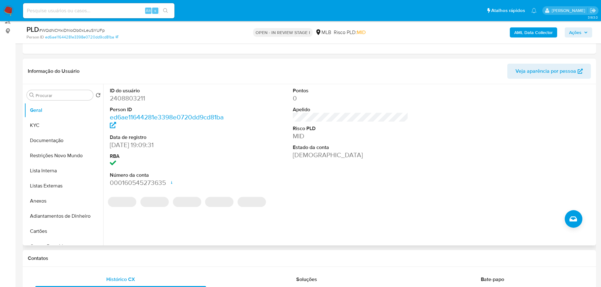
scroll to position [81, 0]
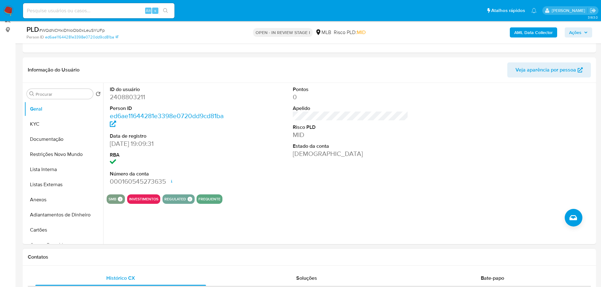
click at [82, 260] on h1 "Contatos" at bounding box center [309, 257] width 563 height 6
drag, startPoint x: 49, startPoint y: 122, endPoint x: 9, endPoint y: 133, distance: 40.5
click at [48, 122] on button "KYC" at bounding box center [63, 124] width 79 height 15
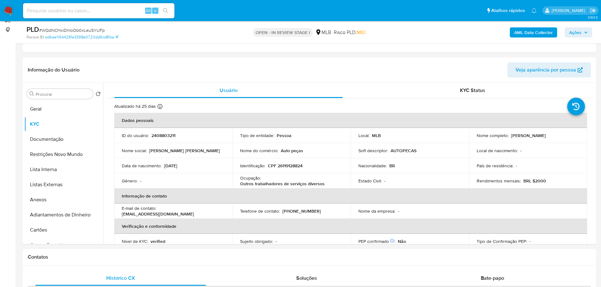
click at [147, 253] on div "Contatos" at bounding box center [309, 257] width 573 height 17
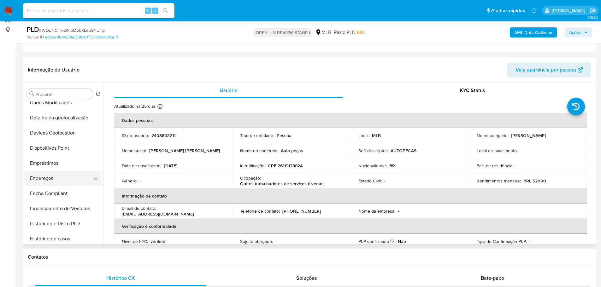
click at [53, 177] on button "Endereços" at bounding box center [61, 178] width 74 height 15
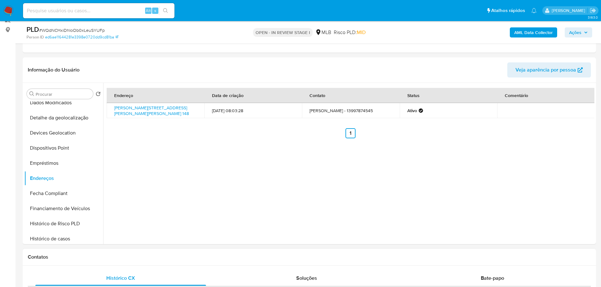
click at [124, 255] on h1 "Contatos" at bounding box center [309, 257] width 563 height 6
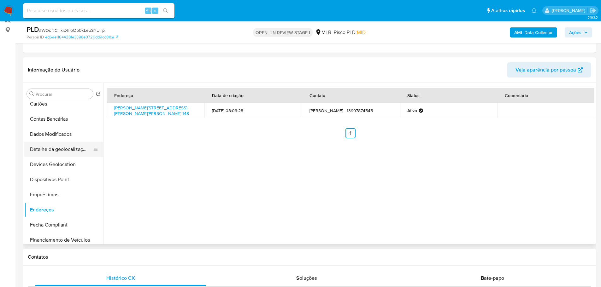
drag, startPoint x: 64, startPoint y: 150, endPoint x: 42, endPoint y: 155, distance: 22.2
click at [64, 150] on button "Detalhe da geolocalização" at bounding box center [61, 149] width 74 height 15
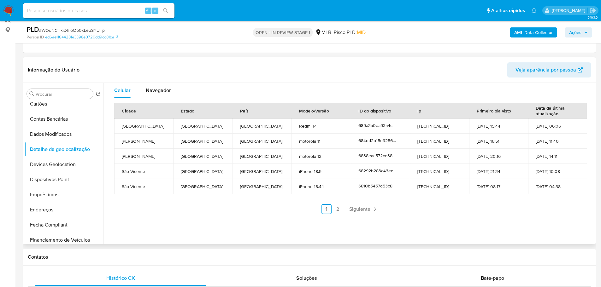
drag, startPoint x: 118, startPoint y: 253, endPoint x: 104, endPoint y: 241, distance: 18.5
click at [118, 253] on div "Contatos" at bounding box center [309, 257] width 573 height 17
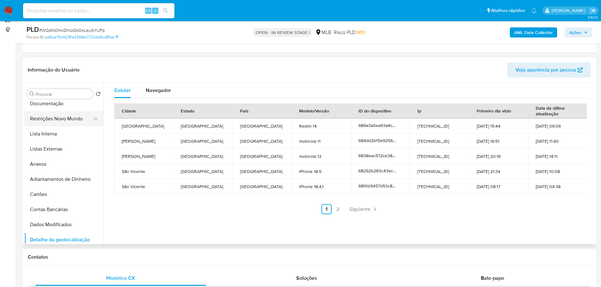
scroll to position [0, 0]
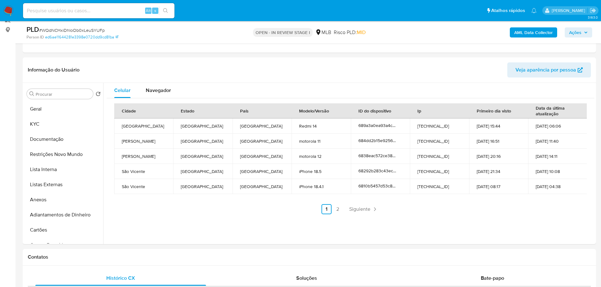
drag, startPoint x: 65, startPoint y: 155, endPoint x: 11, endPoint y: 170, distance: 56.0
click at [64, 155] on button "Restrições Novo Mundo" at bounding box center [63, 154] width 79 height 15
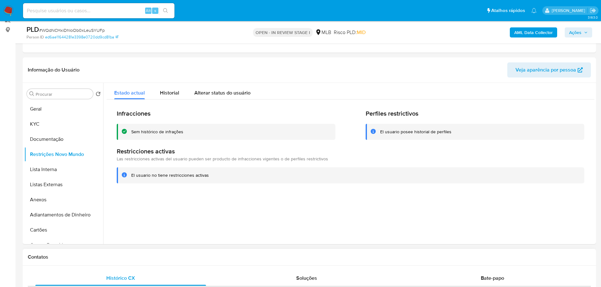
drag, startPoint x: 91, startPoint y: 258, endPoint x: 77, endPoint y: 164, distance: 95.5
click at [91, 258] on h1 "Contatos" at bounding box center [309, 257] width 563 height 6
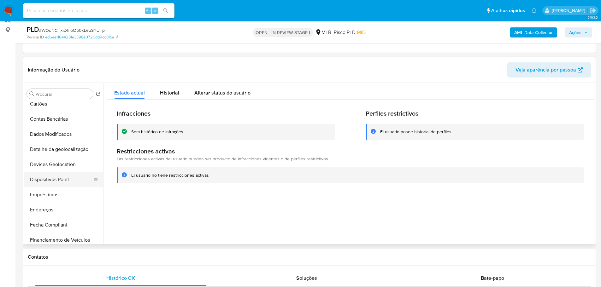
click at [52, 178] on button "Dispositivos Point" at bounding box center [61, 179] width 74 height 15
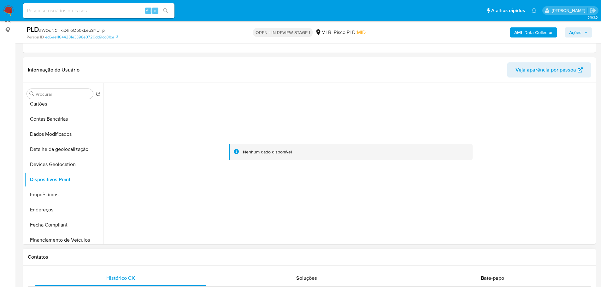
drag, startPoint x: 253, startPoint y: 258, endPoint x: 300, endPoint y: 62, distance: 202.0
click at [253, 259] on h1 "Contatos" at bounding box center [309, 257] width 563 height 6
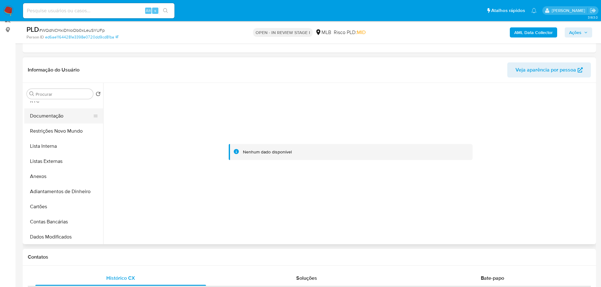
scroll to position [0, 0]
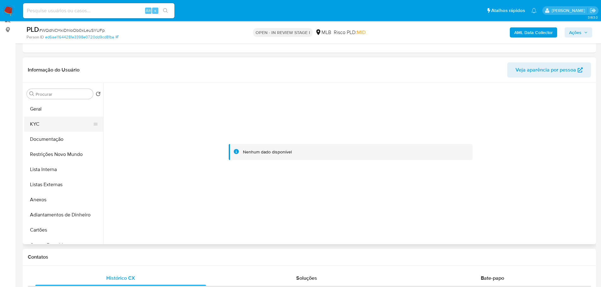
click at [46, 126] on button "KYC" at bounding box center [61, 124] width 74 height 15
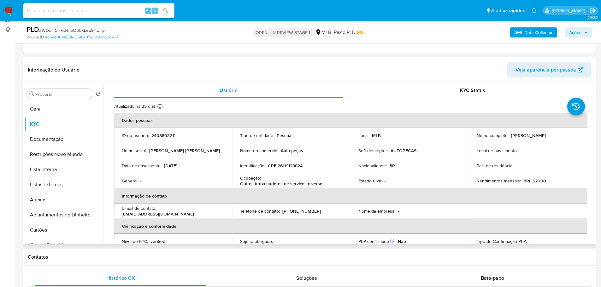
click at [287, 168] on p "CPF 26119128824" at bounding box center [285, 166] width 35 height 6
copy p "26119128824"
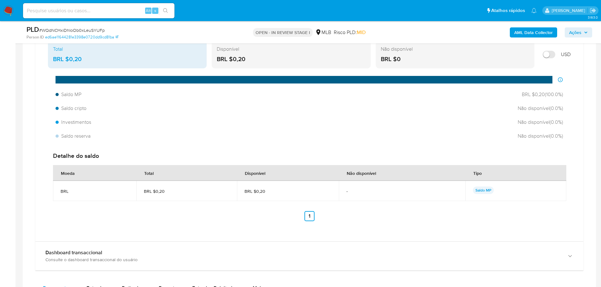
scroll to position [586, 0]
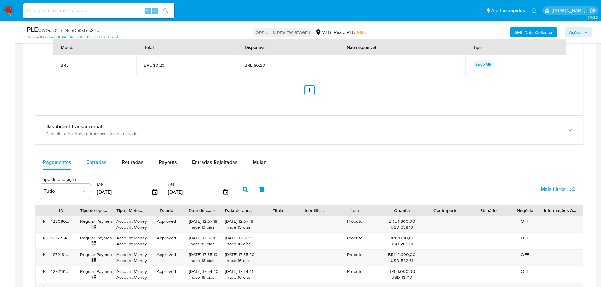
click at [98, 159] on span "Entradas" at bounding box center [96, 162] width 20 height 7
select select "10"
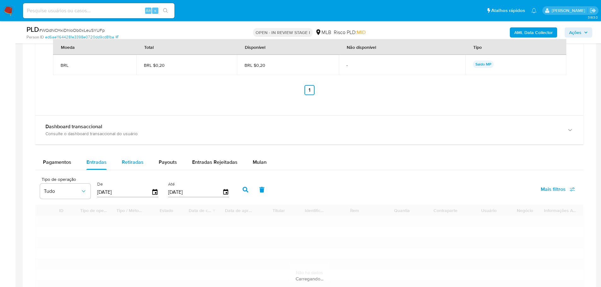
click at [126, 163] on span "Retiradas" at bounding box center [133, 162] width 22 height 7
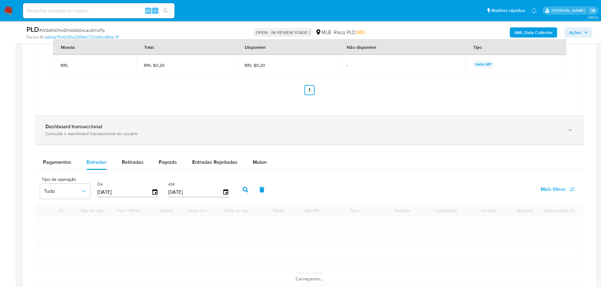
select select "10"
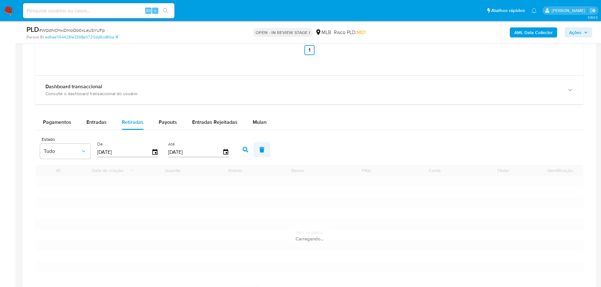
scroll to position [649, 0]
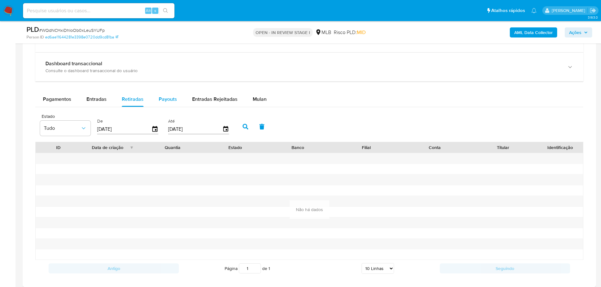
click at [166, 103] on div "Payouts" at bounding box center [168, 99] width 18 height 15
select select "10"
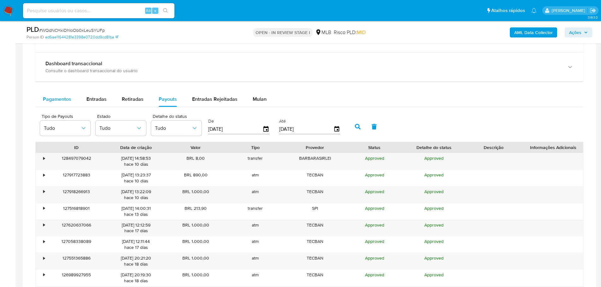
click at [66, 99] on span "Pagamentos" at bounding box center [57, 99] width 28 height 7
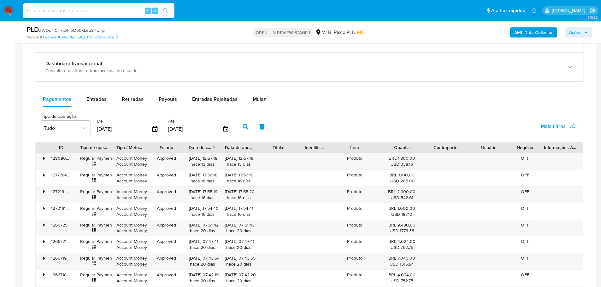
scroll to position [680, 0]
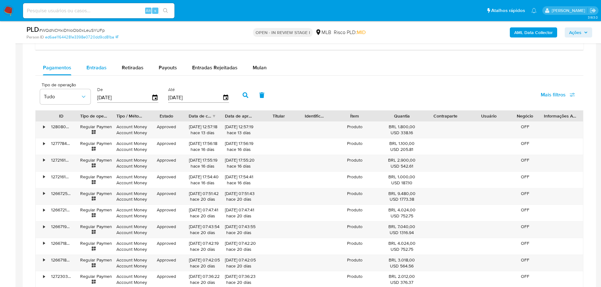
click at [95, 71] on span "Entradas" at bounding box center [96, 67] width 20 height 7
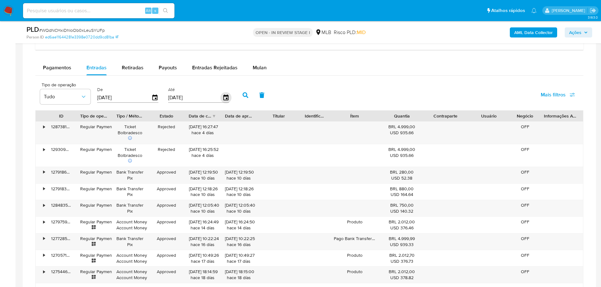
click at [226, 95] on icon "button" at bounding box center [225, 98] width 5 height 6
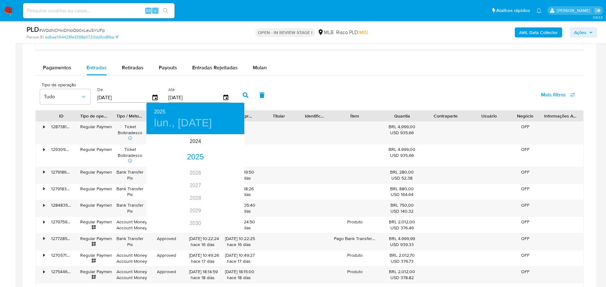
click at [158, 86] on div at bounding box center [303, 143] width 606 height 287
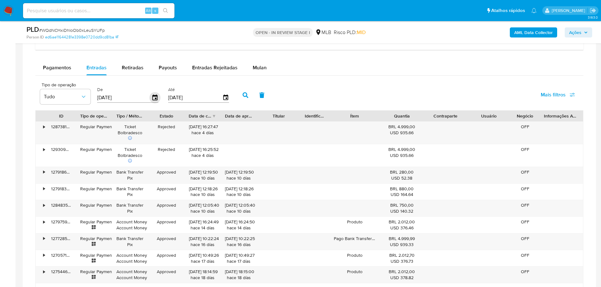
click at [156, 98] on icon "button" at bounding box center [154, 98] width 5 height 6
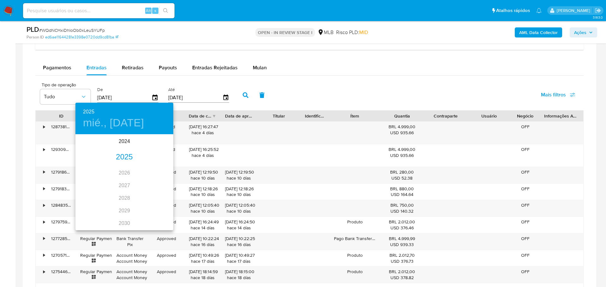
click at [121, 162] on div "2025" at bounding box center [124, 157] width 98 height 13
click at [91, 192] on div "jul." at bounding box center [91, 195] width 32 height 24
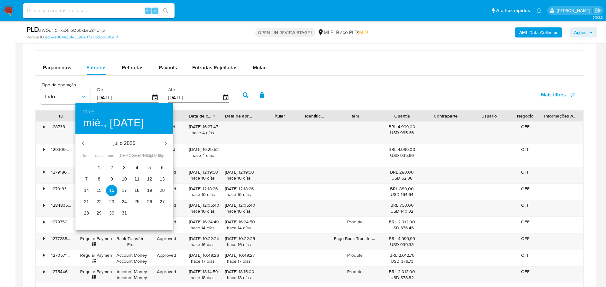
click at [95, 166] on span "1" at bounding box center [98, 168] width 11 height 6
type input "01/07/2025"
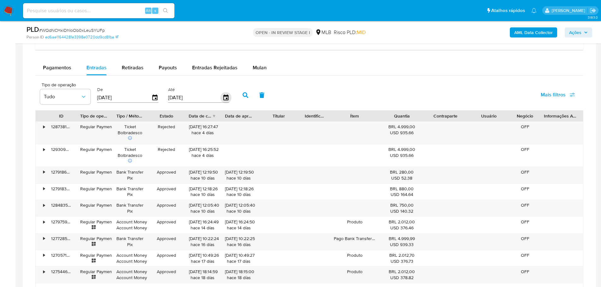
click at [226, 97] on icon "button" at bounding box center [225, 97] width 11 height 11
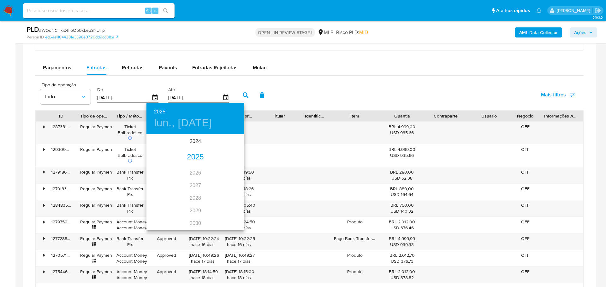
click at [198, 157] on div "2025" at bounding box center [195, 157] width 98 height 13
click at [156, 191] on div "jul." at bounding box center [162, 195] width 32 height 24
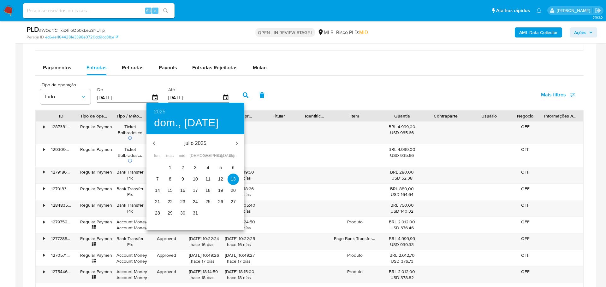
click at [196, 215] on p "31" at bounding box center [195, 213] width 5 height 6
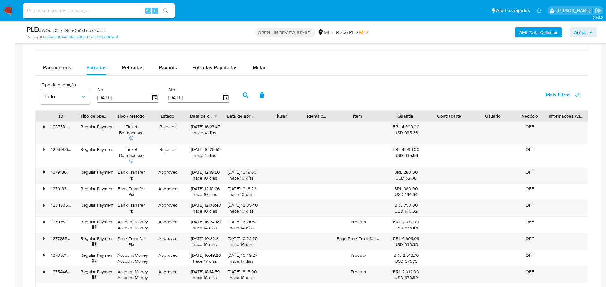
type input "31/07/2025"
click at [244, 93] on icon "button" at bounding box center [246, 95] width 6 height 6
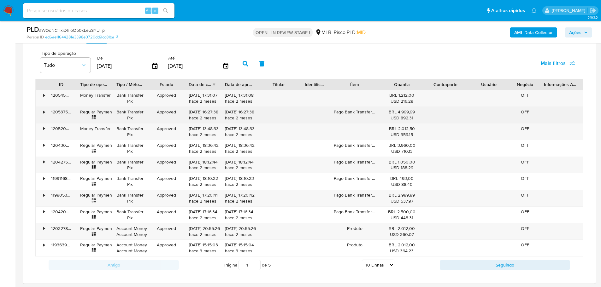
scroll to position [743, 0]
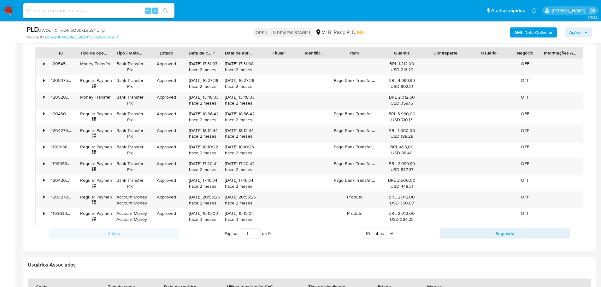
click at [393, 233] on select "5 Linhas 10 Linhas 20 Linhas 25 Linhas 50 Linhas 100 Linhas" at bounding box center [378, 233] width 32 height 11
select select "100"
click at [362, 228] on select "5 Linhas 10 Linhas 20 Linhas 25 Linhas 50 Linhas 100 Linhas" at bounding box center [378, 233] width 32 height 11
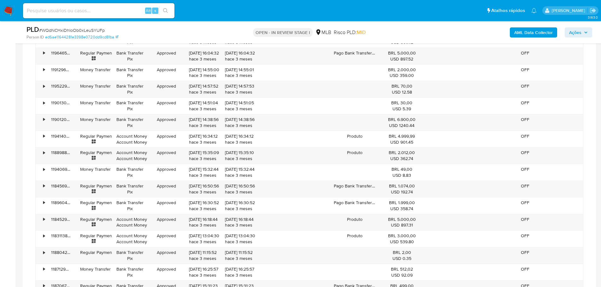
scroll to position [964, 0]
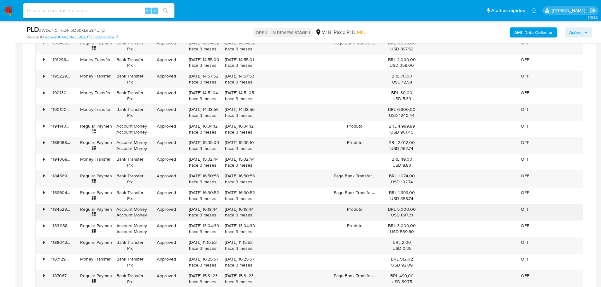
click at [44, 210] on div "•" at bounding box center [44, 210] width 2 height 6
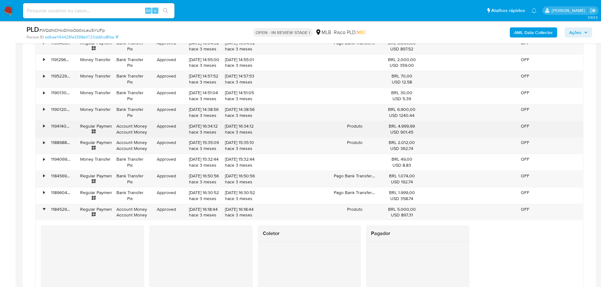
click at [42, 124] on div "•" at bounding box center [41, 129] width 11 height 16
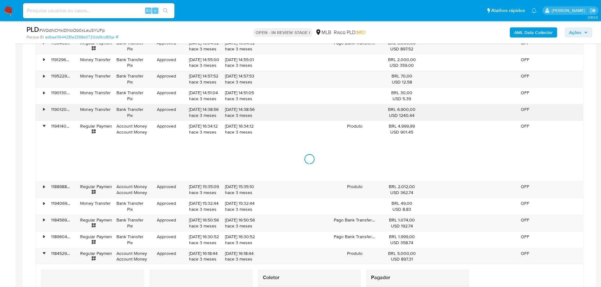
click at [38, 109] on div "•" at bounding box center [41, 112] width 11 height 16
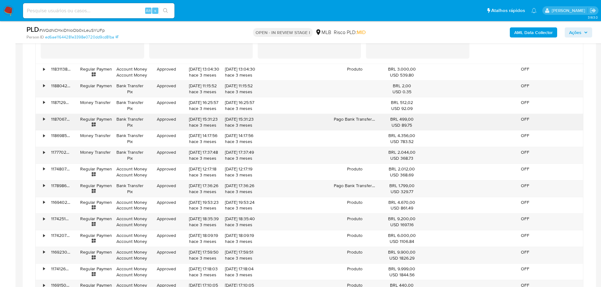
scroll to position [1501, 0]
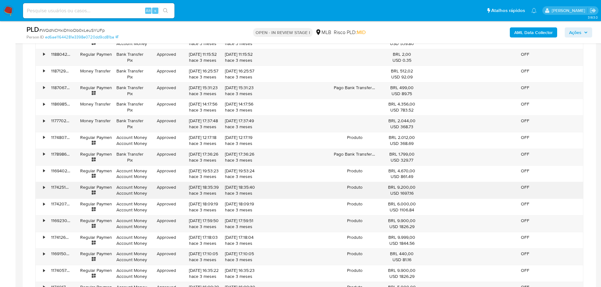
click at [44, 188] on div "•" at bounding box center [44, 188] width 2 height 6
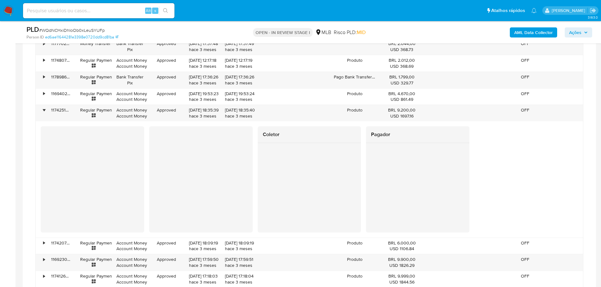
scroll to position [1532, 0]
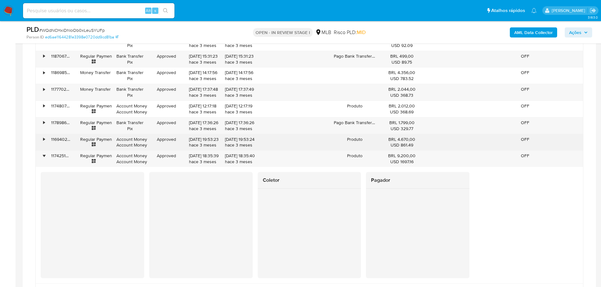
click at [42, 139] on div "•" at bounding box center [41, 142] width 11 height 16
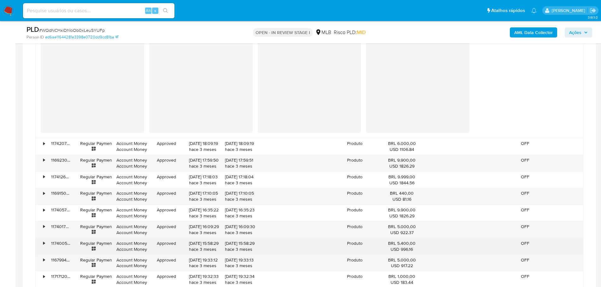
scroll to position [1848, 0]
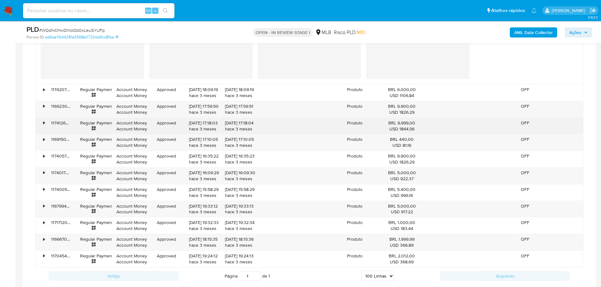
click at [41, 123] on div "•" at bounding box center [41, 126] width 11 height 16
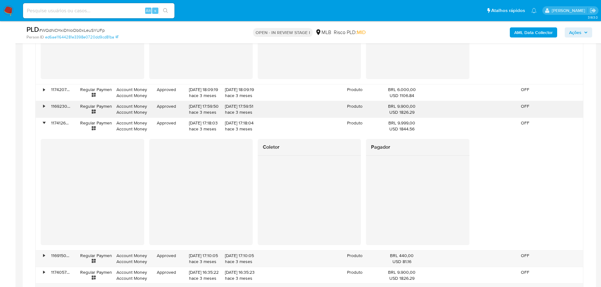
click at [42, 107] on div "•" at bounding box center [41, 109] width 11 height 16
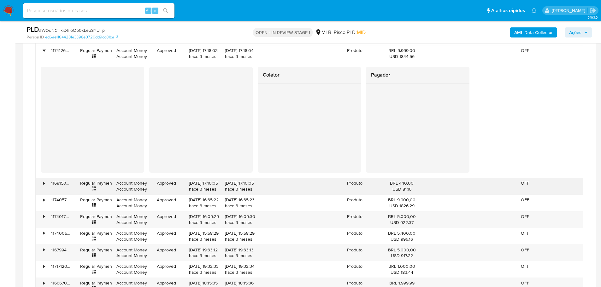
scroll to position [1974, 0]
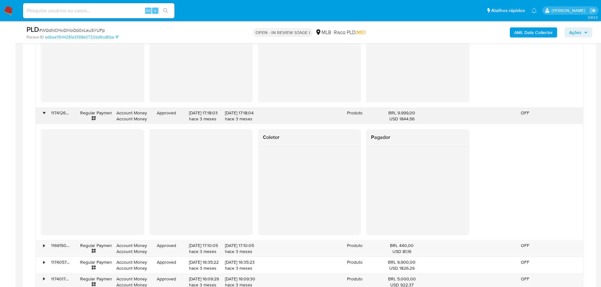
click at [43, 115] on div "•" at bounding box center [41, 116] width 11 height 16
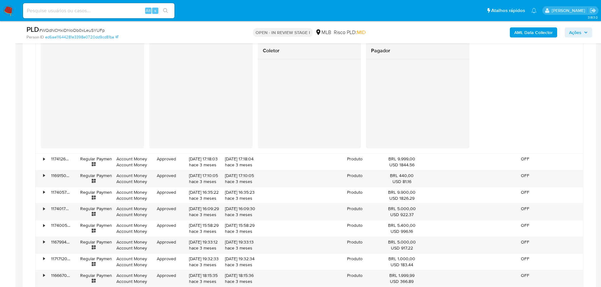
scroll to position [1879, 0]
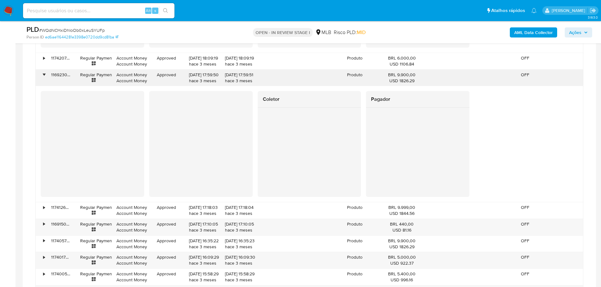
click at [44, 76] on div "•" at bounding box center [44, 75] width 2 height 6
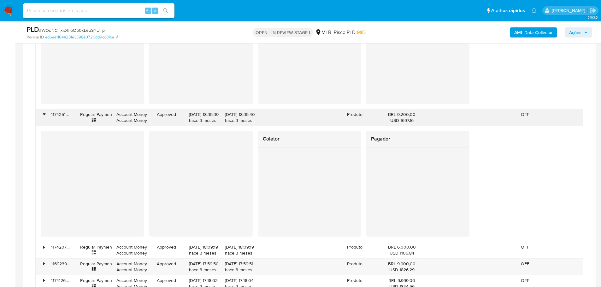
click at [45, 114] on div "•" at bounding box center [44, 115] width 2 height 6
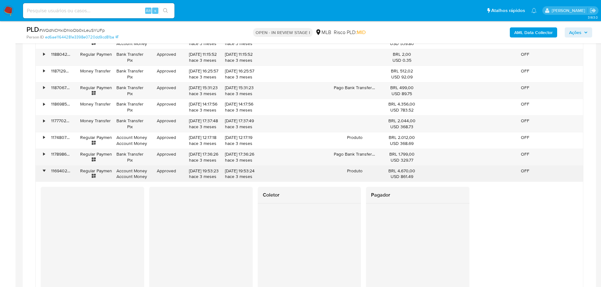
click at [43, 170] on div "•" at bounding box center [44, 171] width 2 height 6
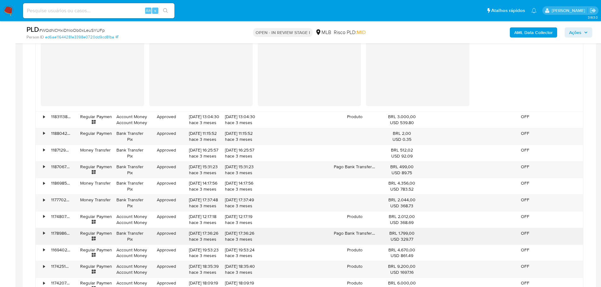
scroll to position [1343, 0]
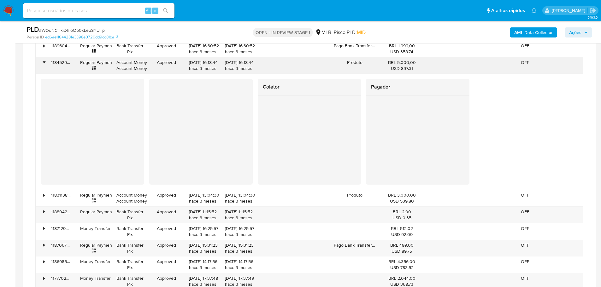
click at [46, 63] on div "•" at bounding box center [41, 65] width 11 height 16
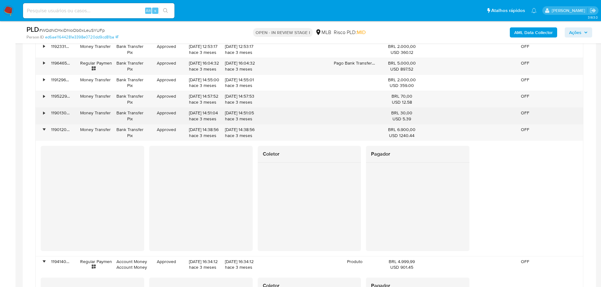
scroll to position [996, 0]
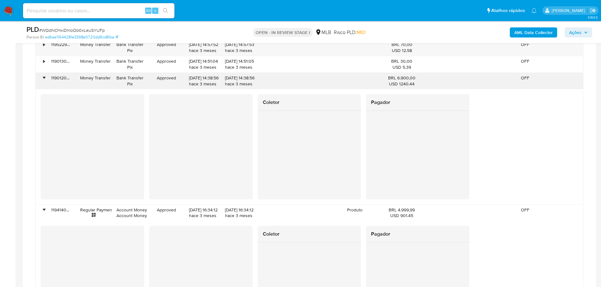
click at [45, 73] on div "•" at bounding box center [41, 81] width 11 height 16
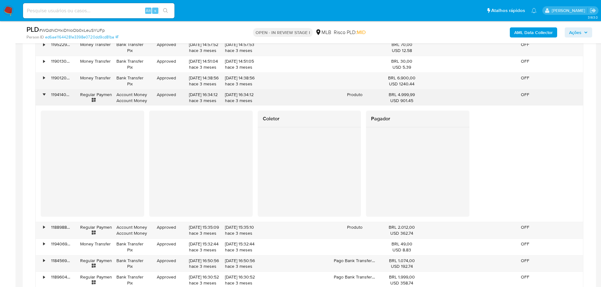
click at [44, 92] on div "•" at bounding box center [44, 95] width 2 height 6
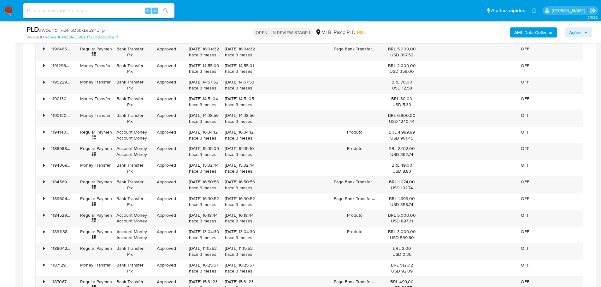
scroll to position [964, 0]
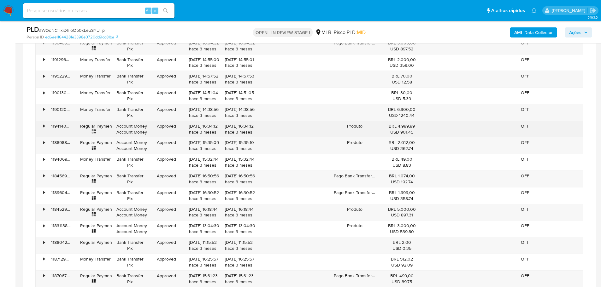
click at [45, 125] on div "•" at bounding box center [44, 126] width 2 height 6
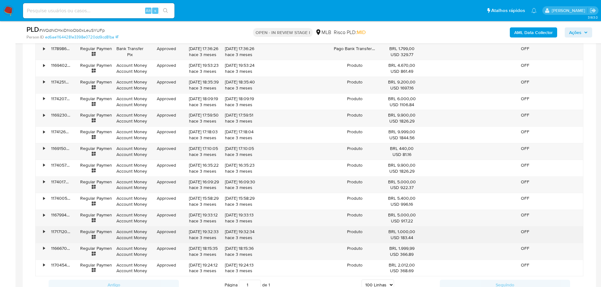
scroll to position [1406, 0]
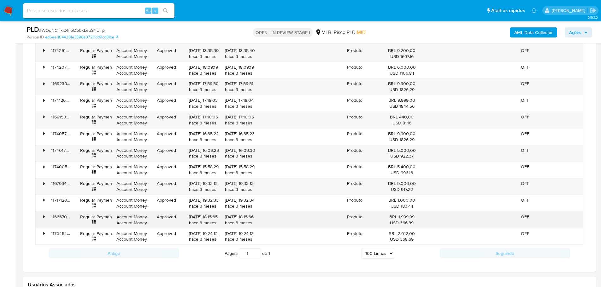
click at [41, 220] on div "•" at bounding box center [41, 220] width 11 height 16
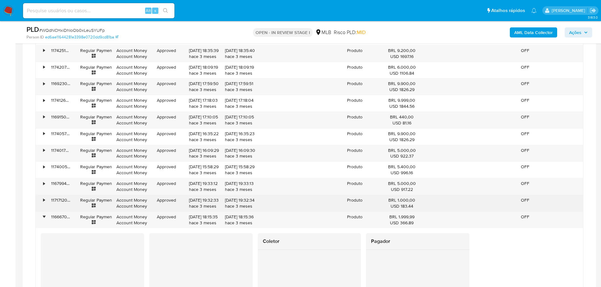
click at [43, 201] on div "•" at bounding box center [44, 201] width 2 height 6
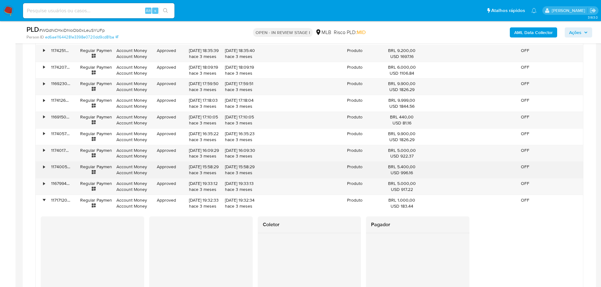
click at [45, 168] on div "•" at bounding box center [44, 167] width 2 height 6
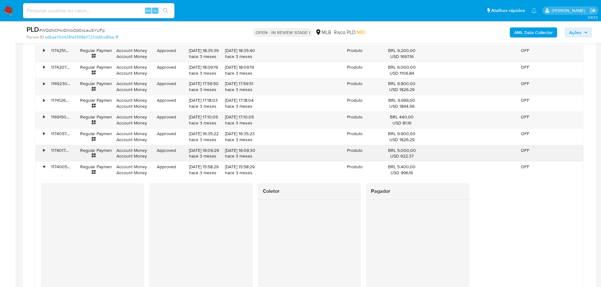
click at [43, 151] on div "•" at bounding box center [44, 151] width 2 height 6
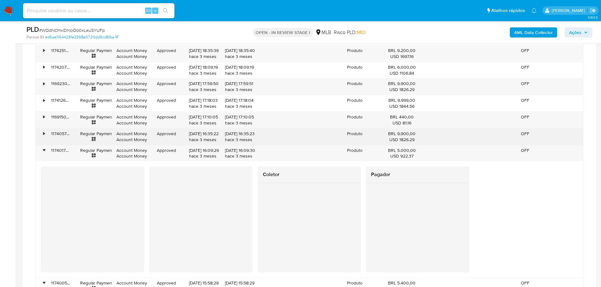
click at [44, 131] on div "•" at bounding box center [44, 134] width 2 height 6
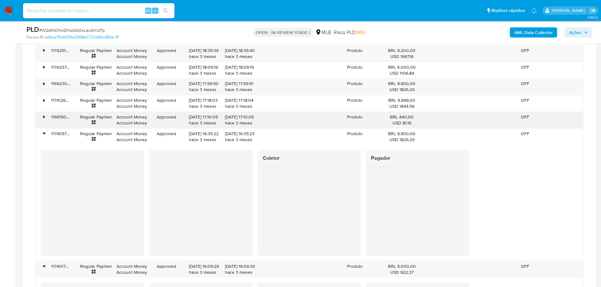
click at [44, 116] on div "•" at bounding box center [44, 117] width 2 height 6
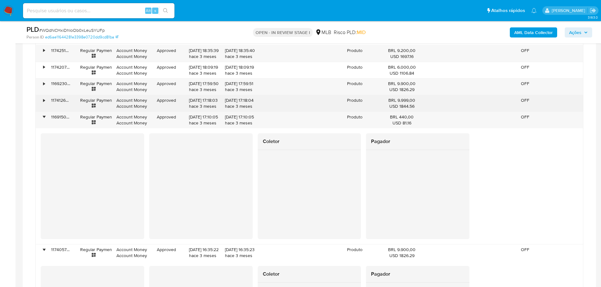
click at [43, 97] on div "•" at bounding box center [41, 103] width 11 height 16
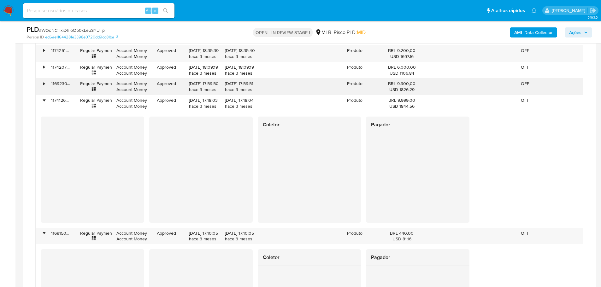
click at [43, 84] on div "•" at bounding box center [44, 84] width 2 height 6
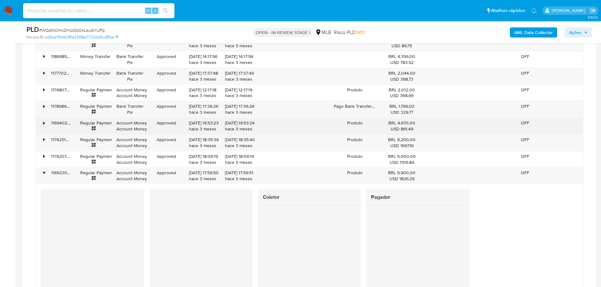
scroll to position [1311, 0]
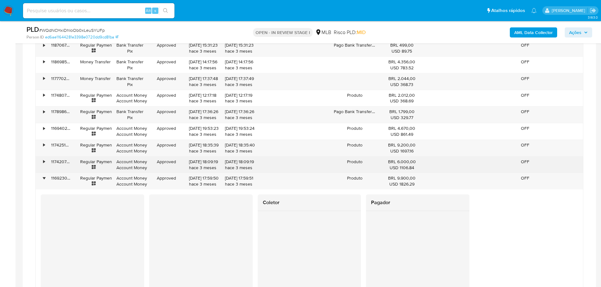
click at [42, 160] on div "•" at bounding box center [41, 165] width 11 height 16
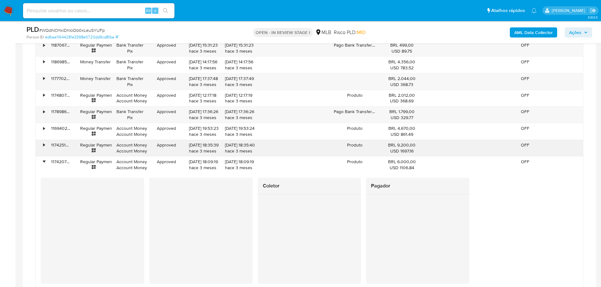
click at [44, 144] on div "•" at bounding box center [44, 145] width 2 height 6
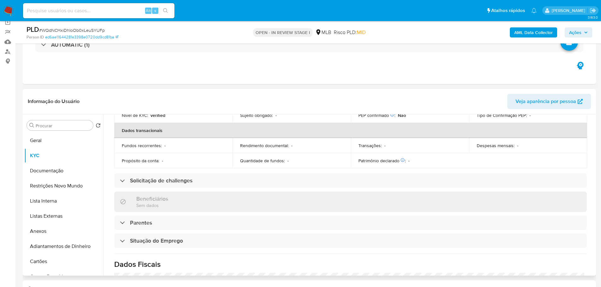
scroll to position [0, 0]
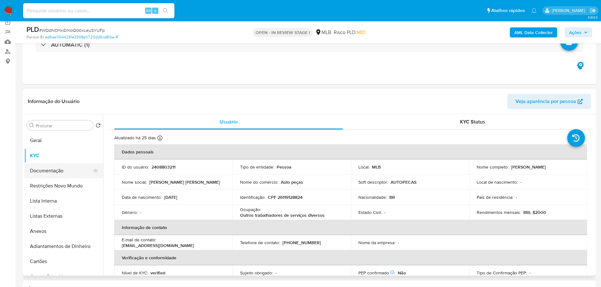
click at [43, 167] on button "Documentação" at bounding box center [61, 170] width 74 height 15
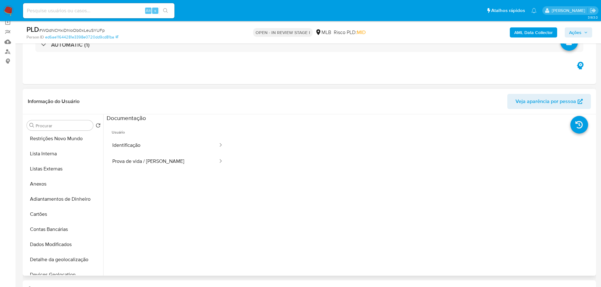
scroll to position [189, 0]
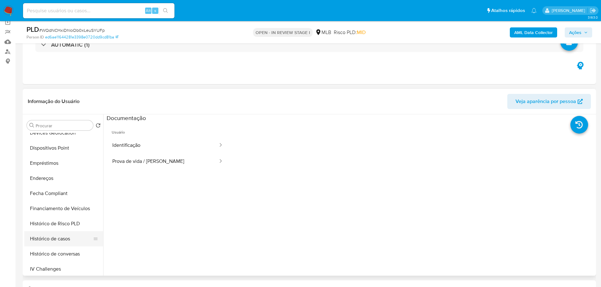
click at [62, 235] on button "Histórico de casos" at bounding box center [61, 239] width 74 height 15
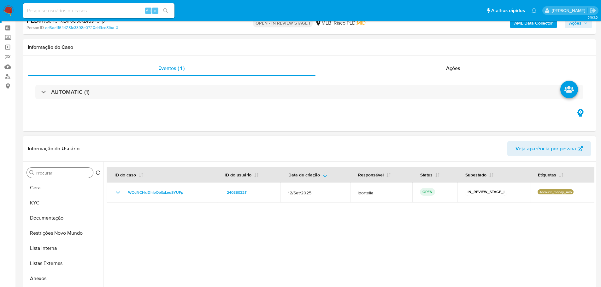
scroll to position [0, 0]
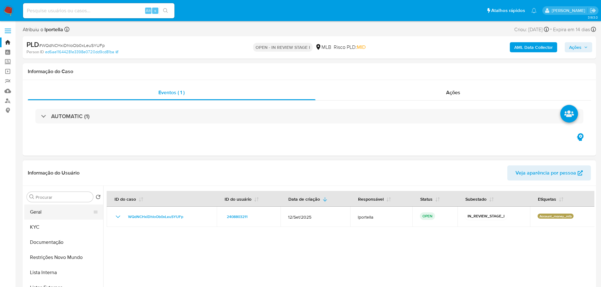
click at [50, 211] on button "Geral" at bounding box center [61, 212] width 74 height 15
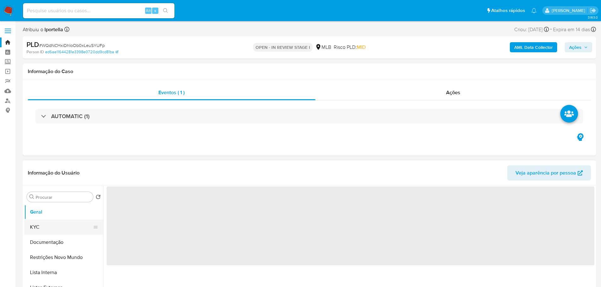
click at [48, 229] on button "KYC" at bounding box center [61, 227] width 74 height 15
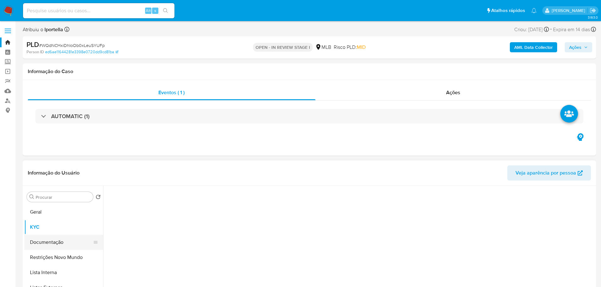
drag, startPoint x: 50, startPoint y: 238, endPoint x: 60, endPoint y: 239, distance: 9.5
click at [51, 238] on button "Documentação" at bounding box center [61, 242] width 74 height 15
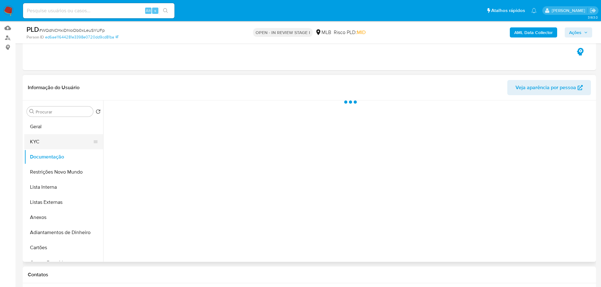
click at [56, 141] on button "KYC" at bounding box center [61, 141] width 74 height 15
click at [56, 157] on button "Documentação" at bounding box center [61, 157] width 74 height 15
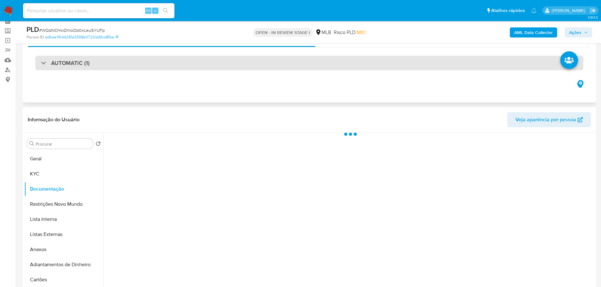
scroll to position [0, 0]
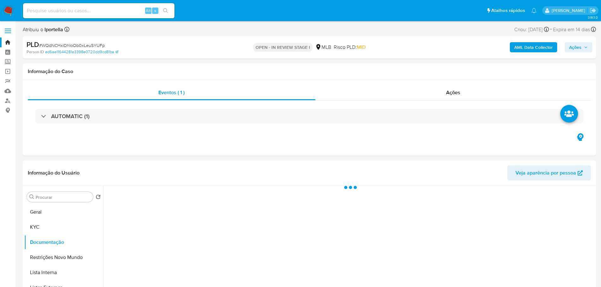
click at [529, 49] on b "AML Data Collector" at bounding box center [533, 47] width 38 height 10
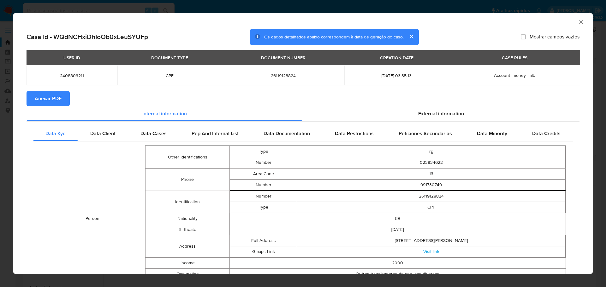
click at [45, 99] on span "Anexar PDF" at bounding box center [48, 99] width 27 height 14
click at [578, 21] on icon "Fechar a janela" at bounding box center [581, 22] width 6 height 6
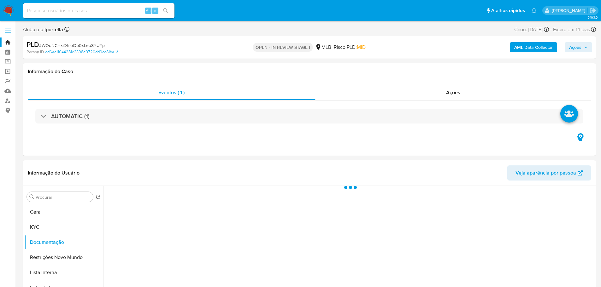
drag, startPoint x: 568, startPoint y: 49, endPoint x: 561, endPoint y: 50, distance: 7.1
click at [568, 49] on button "Ações" at bounding box center [578, 47] width 27 height 10
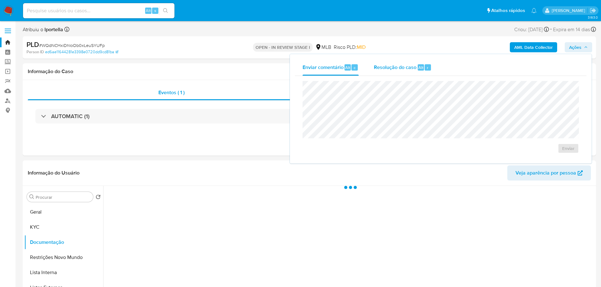
click at [416, 68] on span "Resolução do caso" at bounding box center [395, 67] width 43 height 7
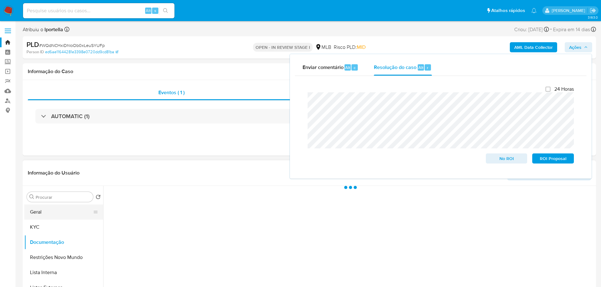
click at [53, 214] on button "Geral" at bounding box center [61, 212] width 74 height 15
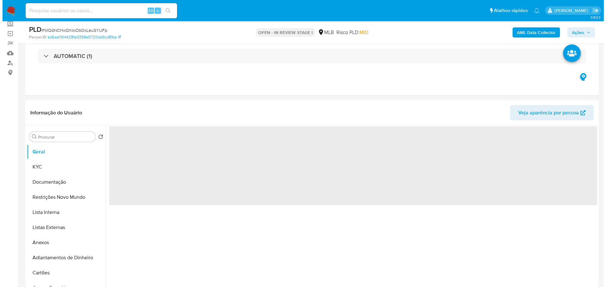
scroll to position [63, 0]
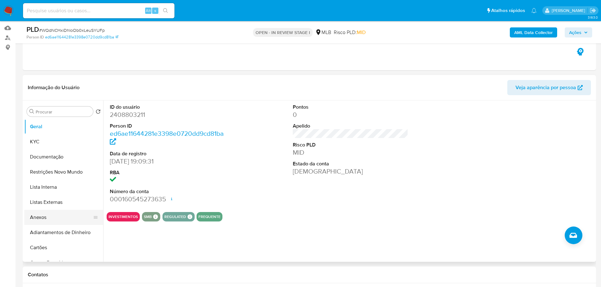
click at [41, 216] on button "Anexos" at bounding box center [61, 217] width 74 height 15
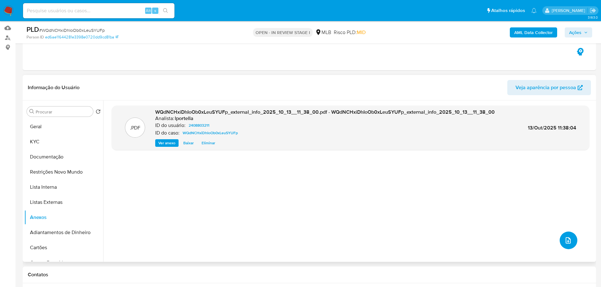
click at [566, 236] on button "upload-file" at bounding box center [569, 241] width 18 height 18
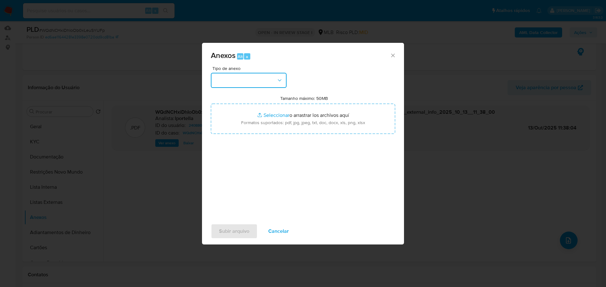
click at [260, 78] on button "button" at bounding box center [249, 80] width 76 height 15
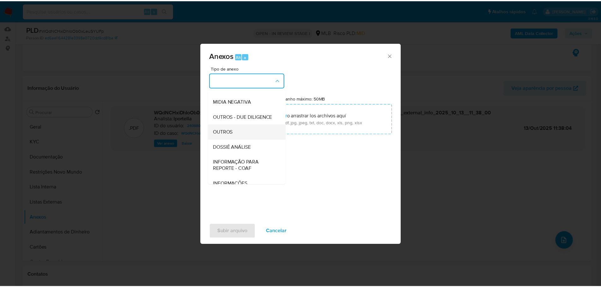
scroll to position [97, 0]
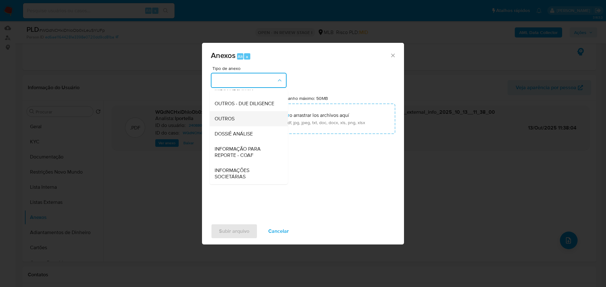
click at [239, 115] on div "OUTROS" at bounding box center [247, 118] width 64 height 15
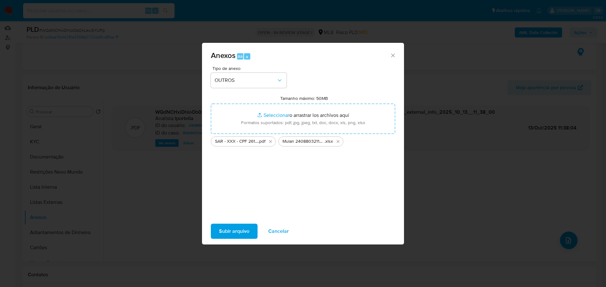
click at [245, 230] on span "Subir arquivo" at bounding box center [234, 232] width 30 height 14
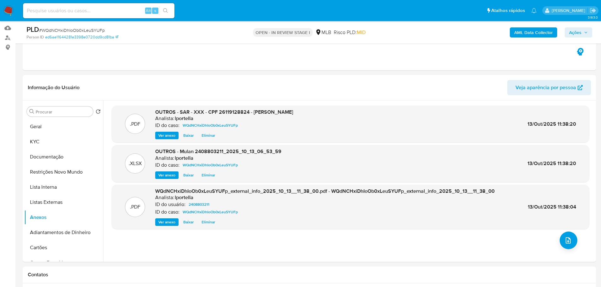
click at [580, 28] on span "Ações" at bounding box center [575, 32] width 12 height 10
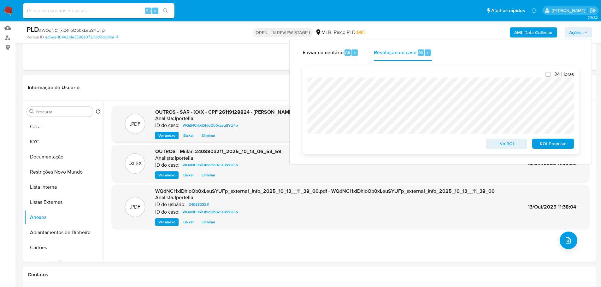
scroll to position [126, 0]
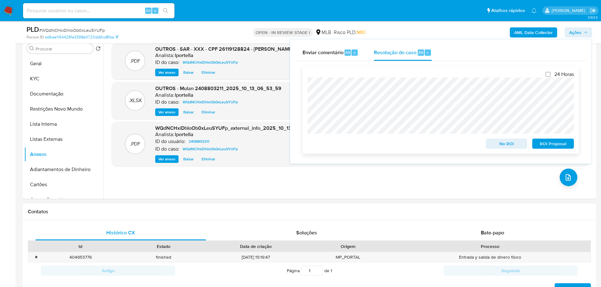
click at [550, 146] on span "ROI Proposal" at bounding box center [553, 143] width 33 height 9
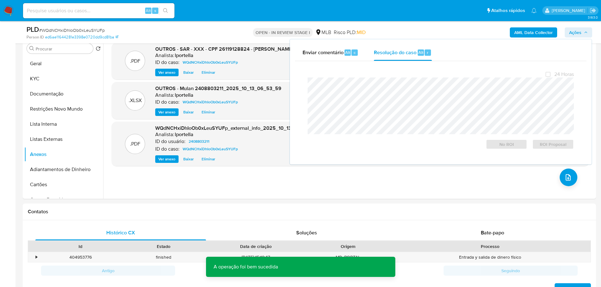
click at [88, 27] on span "# WQdNCHxiDhIoOb0xLeuSYUFp" at bounding box center [72, 30] width 66 height 6
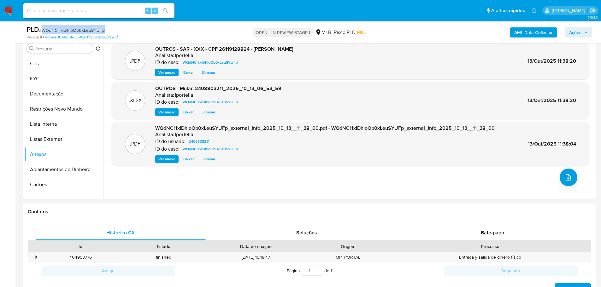
click at [87, 27] on span "# WQdNCHxiDhIoOb0xLeuSYUFp" at bounding box center [72, 30] width 66 height 6
copy span "WQdNCHxiDhIoOb0xLeuSYUFp"
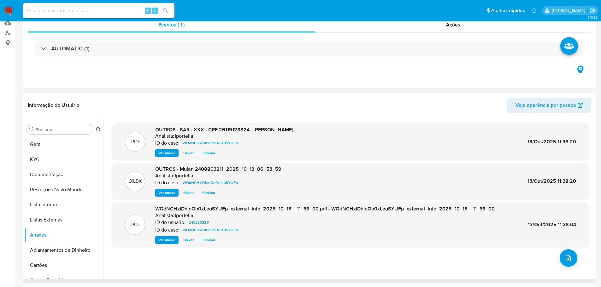
scroll to position [0, 0]
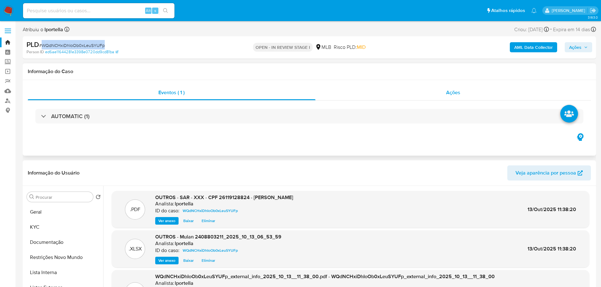
click at [441, 94] on div "Ações" at bounding box center [454, 92] width 276 height 15
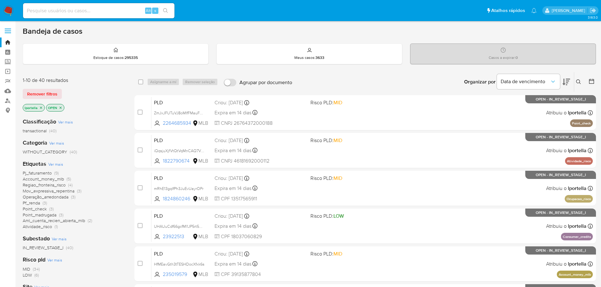
click at [119, 12] on input at bounding box center [98, 11] width 151 height 8
paste input "2152652839"
type input "2152652839"
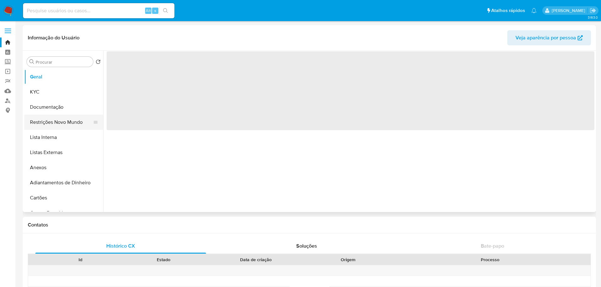
select select "10"
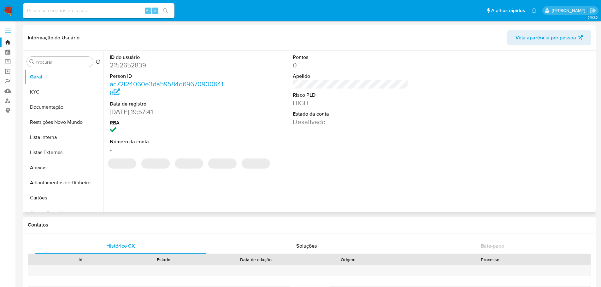
scroll to position [252, 0]
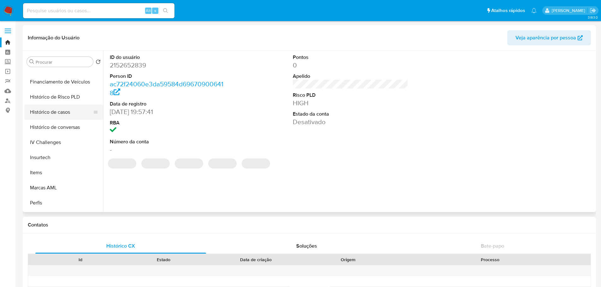
click at [57, 112] on button "Histórico de casos" at bounding box center [61, 112] width 74 height 15
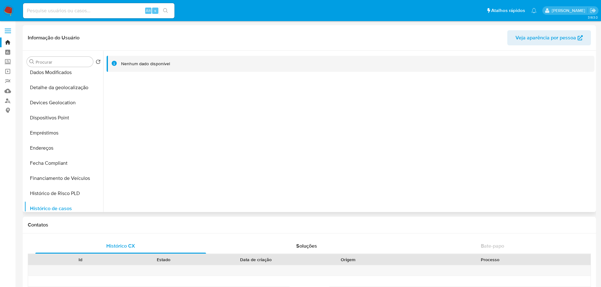
scroll to position [0, 0]
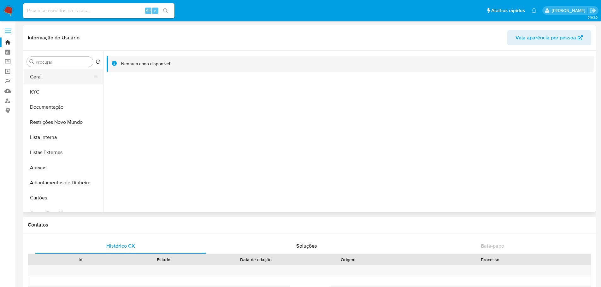
click at [49, 74] on button "Geral" at bounding box center [61, 76] width 74 height 15
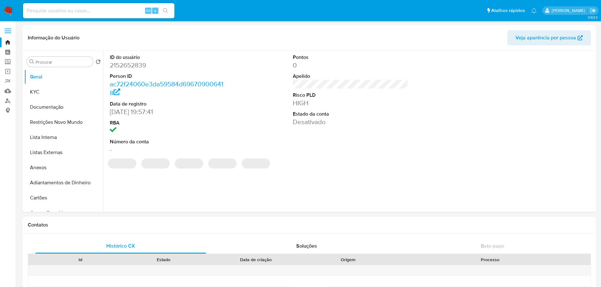
click at [77, 11] on input at bounding box center [98, 11] width 151 height 8
paste input "2152652839"
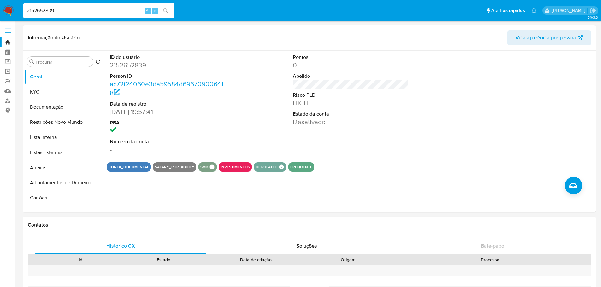
click at [74, 7] on input "2152652839" at bounding box center [98, 11] width 151 height 8
paste input "1237176056"
type input "1237176056"
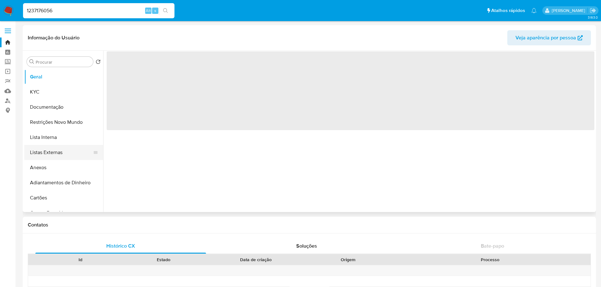
select select "10"
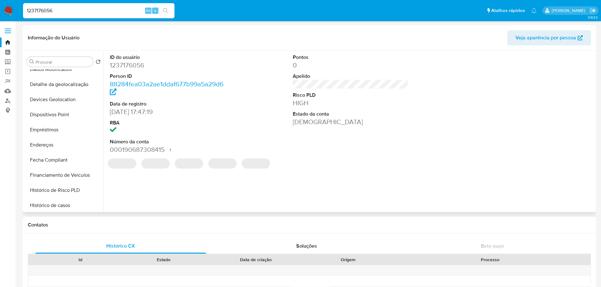
scroll to position [221, 0]
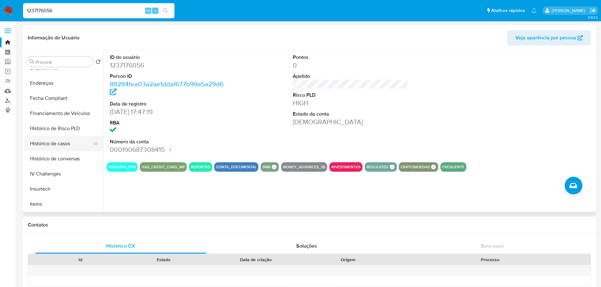
click at [64, 146] on button "Histórico de casos" at bounding box center [61, 143] width 74 height 15
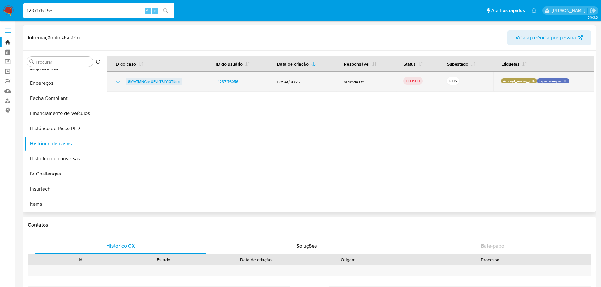
click at [140, 80] on span "8kYyTMNCanXEyhT8LYj0TKec" at bounding box center [153, 82] width 51 height 8
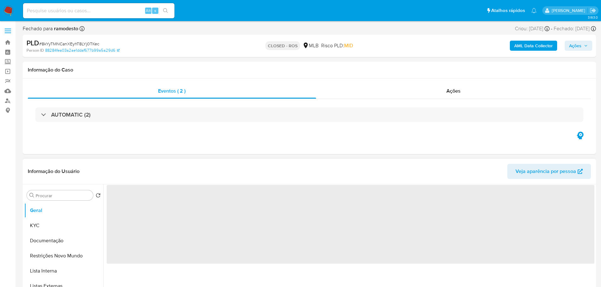
select select "10"
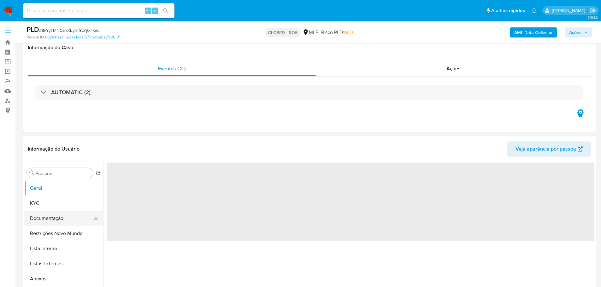
scroll to position [32, 0]
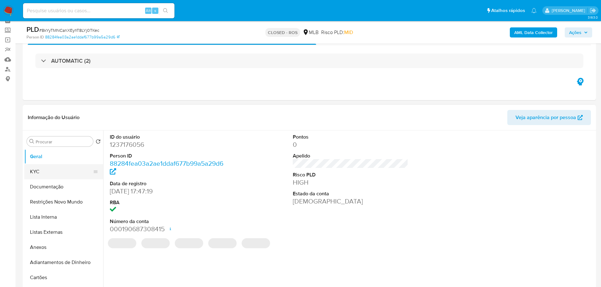
click at [44, 172] on button "KYC" at bounding box center [61, 171] width 74 height 15
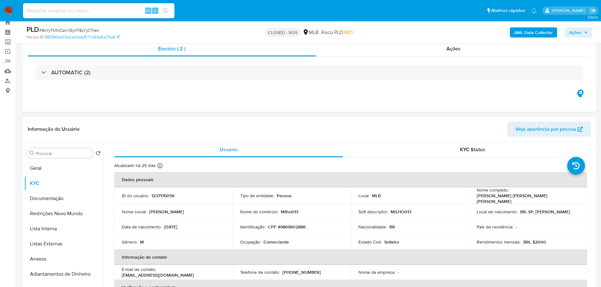
scroll to position [0, 0]
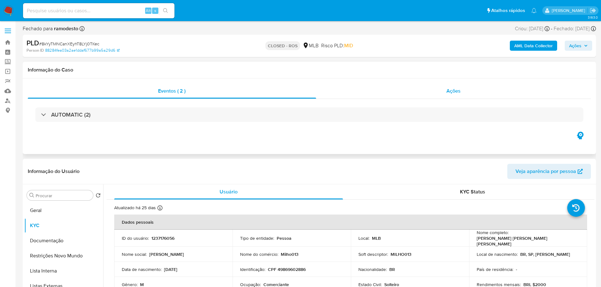
click at [447, 92] on span "Ações" at bounding box center [453, 90] width 14 height 7
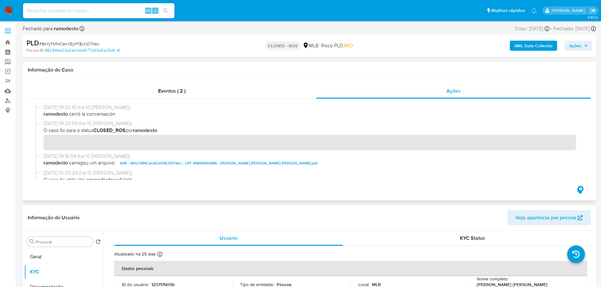
drag, startPoint x: 68, startPoint y: 108, endPoint x: 42, endPoint y: 108, distance: 25.9
click at [42, 108] on div "[DATE] 19:23:10 (há 10 [PERSON_NAME]) ramodesto cerró la conversación" at bounding box center [309, 112] width 548 height 16
click at [77, 12] on input at bounding box center [98, 11] width 151 height 8
paste input "1250212456"
type input "1250212456"
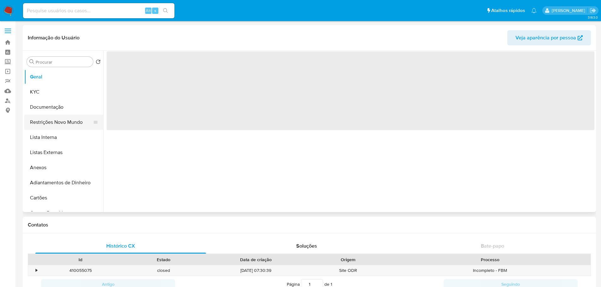
select select "10"
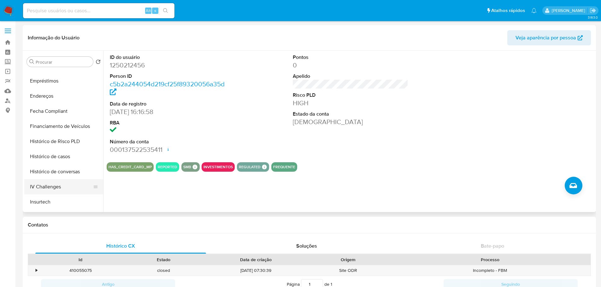
scroll to position [252, 0]
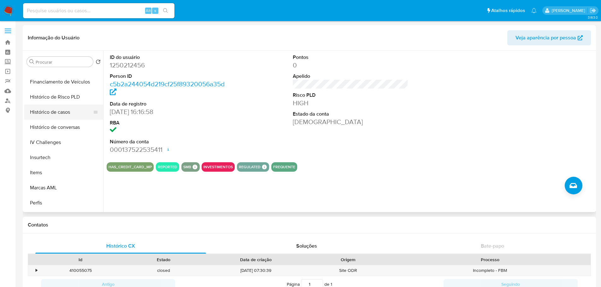
click at [57, 114] on button "Histórico de casos" at bounding box center [61, 112] width 74 height 15
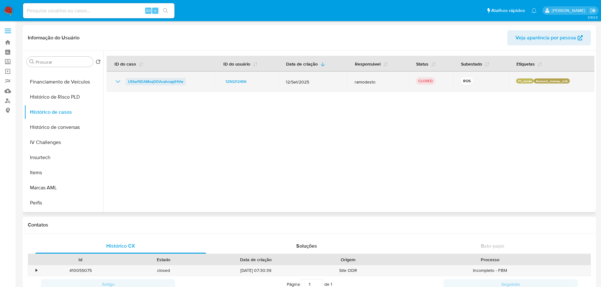
click at [167, 82] on span "UEkef5DAMsqDDAcahnagtHVw" at bounding box center [155, 82] width 55 height 8
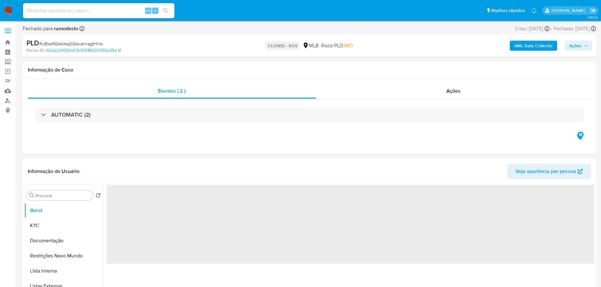
select select "10"
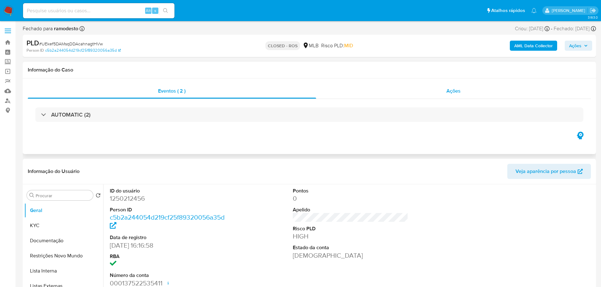
click at [447, 92] on span "Ações" at bounding box center [453, 90] width 14 height 7
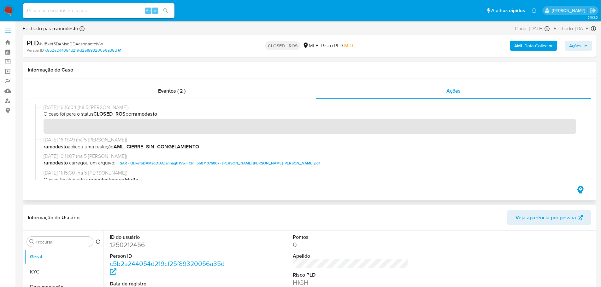
drag, startPoint x: 69, startPoint y: 108, endPoint x: 8, endPoint y: 125, distance: 63.2
click at [42, 109] on div "[DATE] 16:16:04 (há 5 [PERSON_NAME]) O caso foi para o status CLOSED_ROS por ra…" at bounding box center [309, 120] width 548 height 32
drag, startPoint x: 94, startPoint y: 14, endPoint x: 115, endPoint y: 10, distance: 20.9
click at [95, 14] on input at bounding box center [98, 11] width 151 height 8
paste input "798837393"
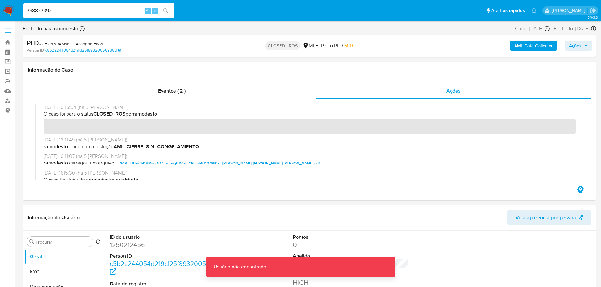
click at [115, 9] on input "798837393" at bounding box center [98, 11] width 151 height 8
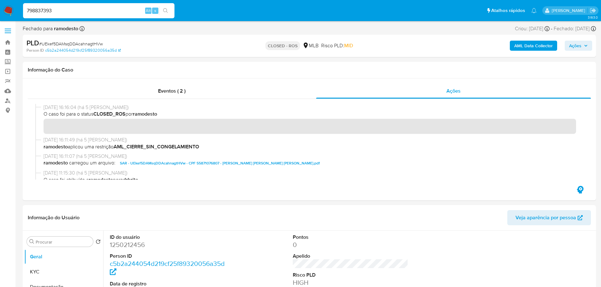
type input "798837393"
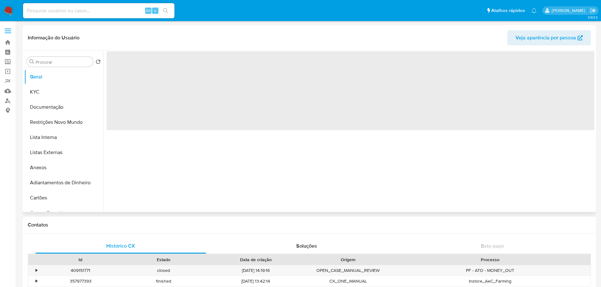
select select "10"
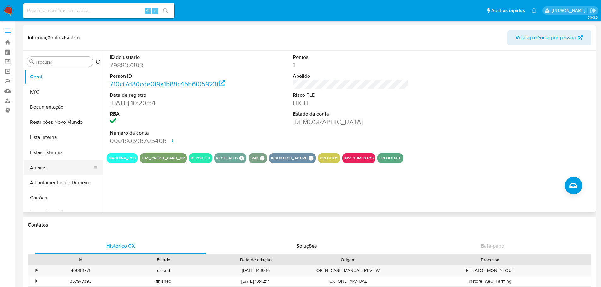
scroll to position [221, 0]
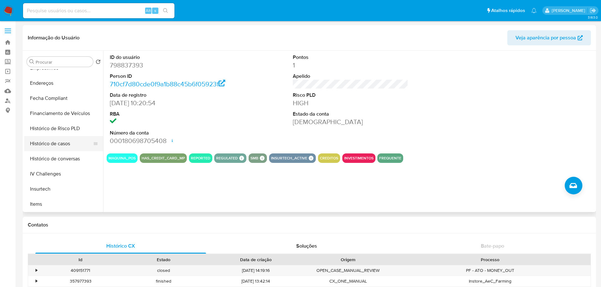
click at [56, 146] on button "Histórico de casos" at bounding box center [61, 143] width 74 height 15
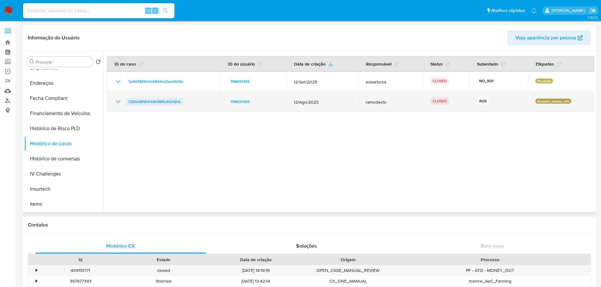
click at [151, 100] on span "TZBGt4P9HFk9H98XuK2rXjh6" at bounding box center [154, 102] width 52 height 8
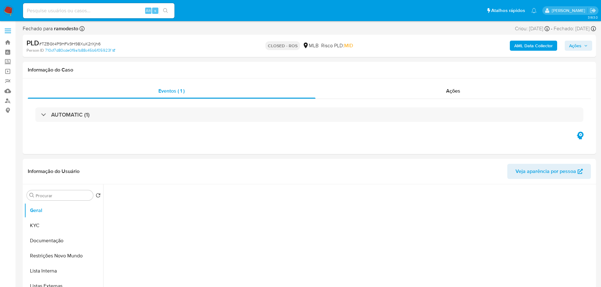
select select "10"
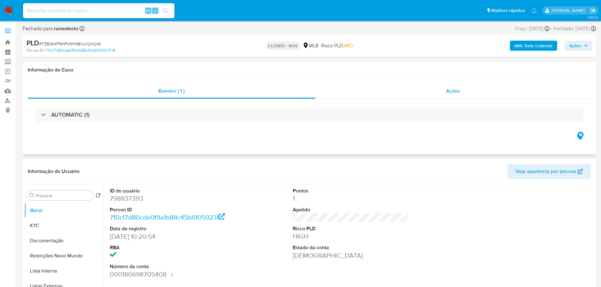
click at [467, 89] on div "Ações" at bounding box center [454, 91] width 276 height 15
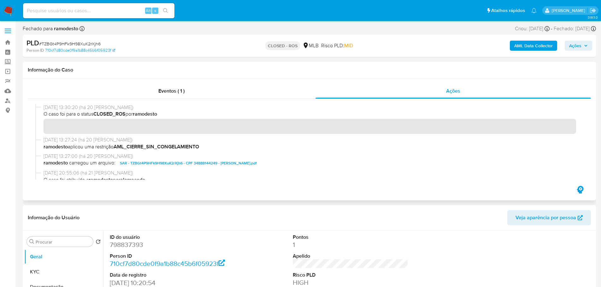
drag, startPoint x: 69, startPoint y: 108, endPoint x: 44, endPoint y: 108, distance: 24.6
click at [44, 108] on span "[DATE] 13:30:20 (há 20 [PERSON_NAME])" at bounding box center [312, 107] width 537 height 7
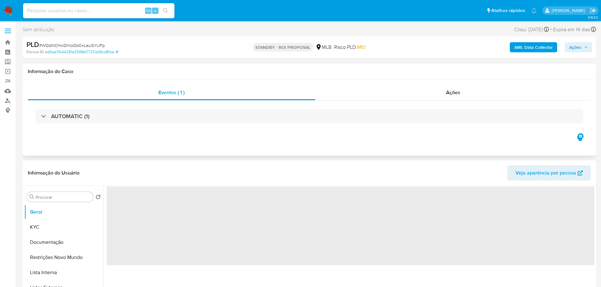
select select "10"
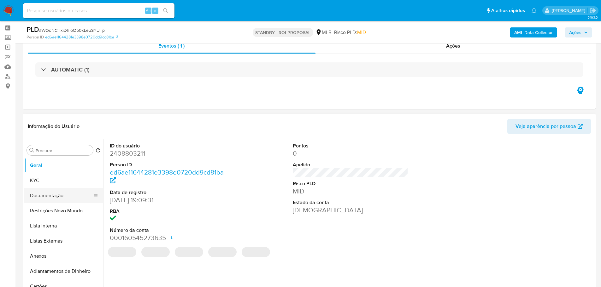
scroll to position [32, 0]
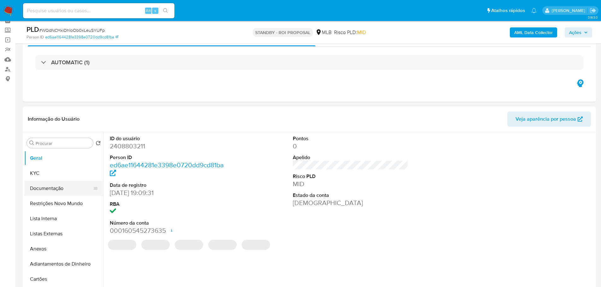
click at [50, 188] on button "Documentação" at bounding box center [61, 188] width 74 height 15
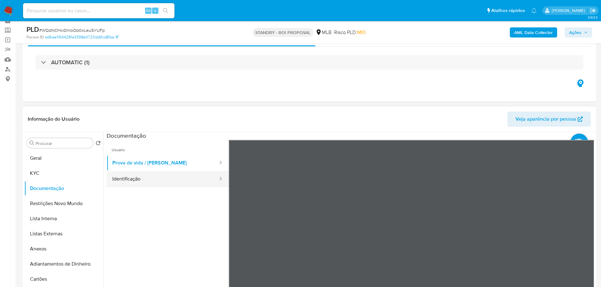
click at [162, 180] on button "Identificação" at bounding box center [163, 179] width 112 height 16
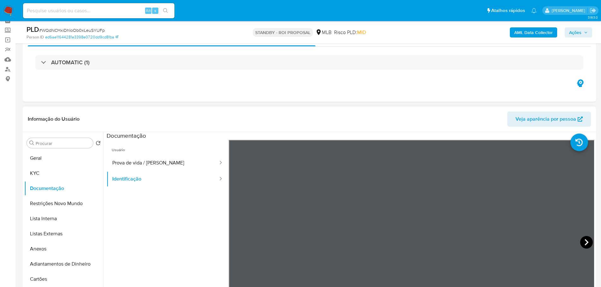
click at [585, 240] on icon at bounding box center [586, 242] width 13 height 13
click at [51, 176] on button "KYC" at bounding box center [61, 173] width 74 height 15
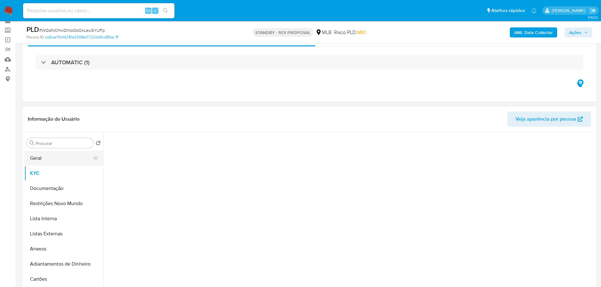
click at [62, 158] on button "Geral" at bounding box center [61, 158] width 74 height 15
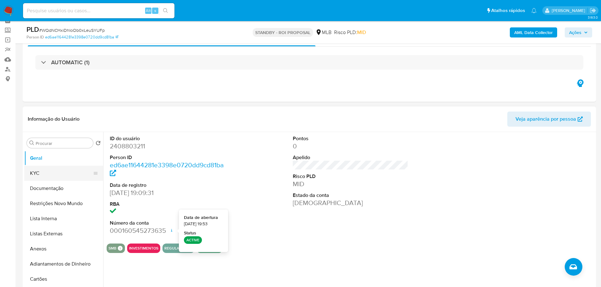
click at [46, 172] on button "KYC" at bounding box center [61, 173] width 74 height 15
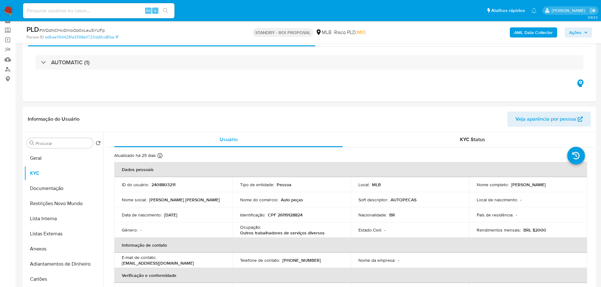
click at [12, 8] on img at bounding box center [8, 10] width 11 height 11
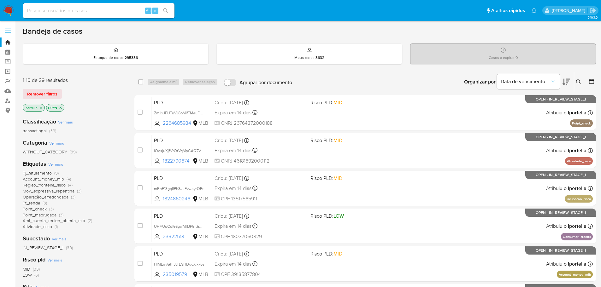
click at [93, 10] on input at bounding box center [98, 11] width 151 height 8
paste input "WQdNCHxiDhIoOb0xLeuSYUFp"
type input "WQdNCHxiDhIoOb0xLeuSYUFp"
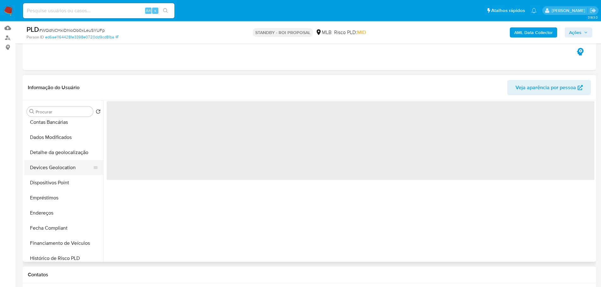
scroll to position [221, 0]
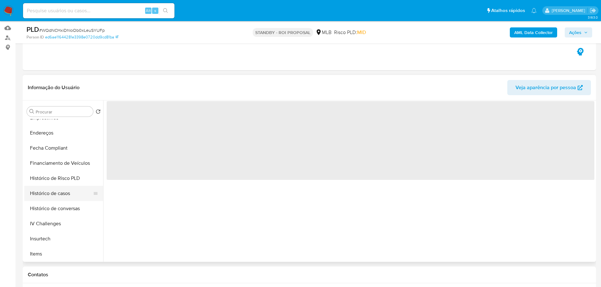
select select "10"
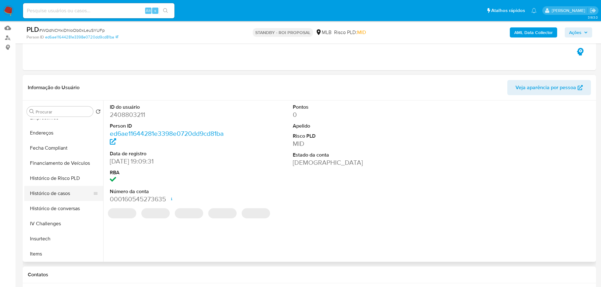
click at [59, 192] on button "Histórico de casos" at bounding box center [61, 193] width 74 height 15
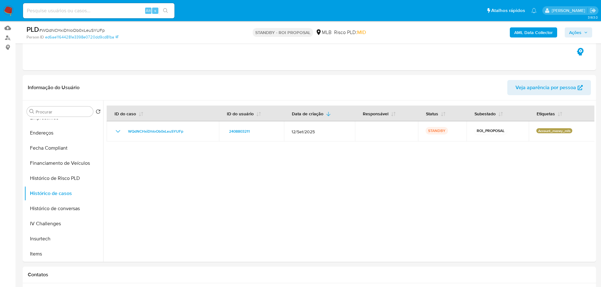
click at [7, 9] on img at bounding box center [8, 10] width 11 height 11
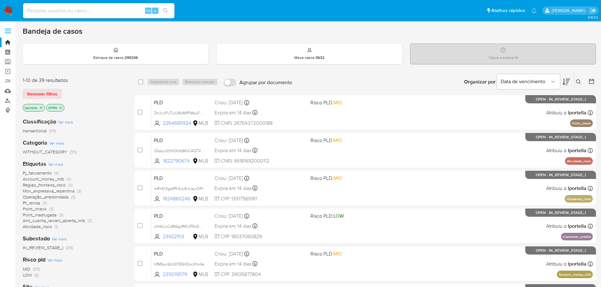
click at [123, 11] on input at bounding box center [98, 11] width 151 height 8
paste input "HfMEavGth3tTESHDocXfxk6s"
type input "HfMEavGth3tTESHDocXfxk6s"
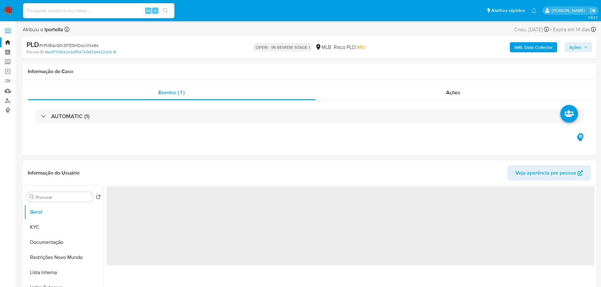
select select "10"
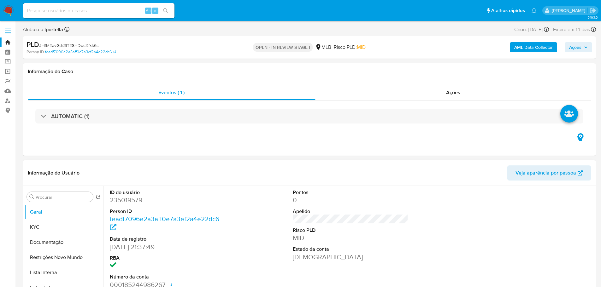
drag, startPoint x: 222, startPoint y: 3, endPoint x: 298, endPoint y: 168, distance: 181.6
click at [298, 168] on header "Informação do Usuário Veja aparência por pessoa" at bounding box center [309, 173] width 563 height 15
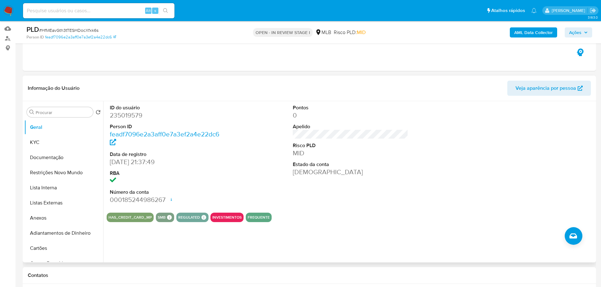
scroll to position [63, 0]
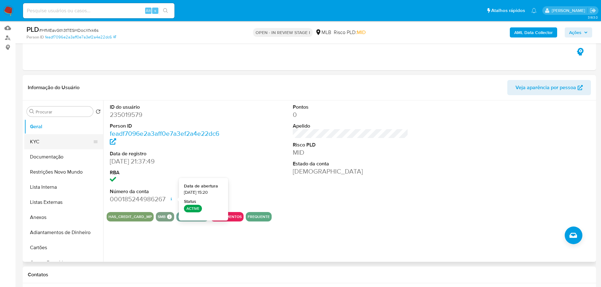
click at [60, 137] on button "KYC" at bounding box center [61, 141] width 74 height 15
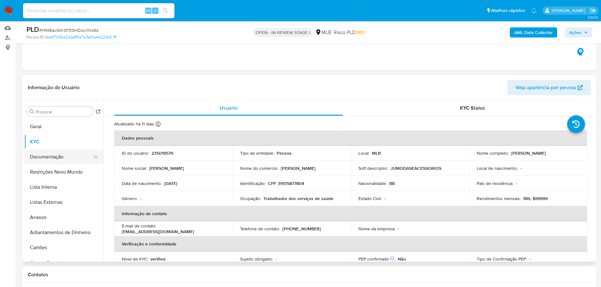
click at [59, 155] on button "Documentação" at bounding box center [61, 157] width 74 height 15
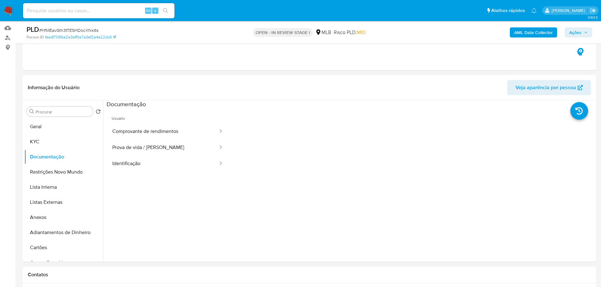
click at [155, 136] on button "Comprovante de rendimentos" at bounding box center [163, 132] width 112 height 16
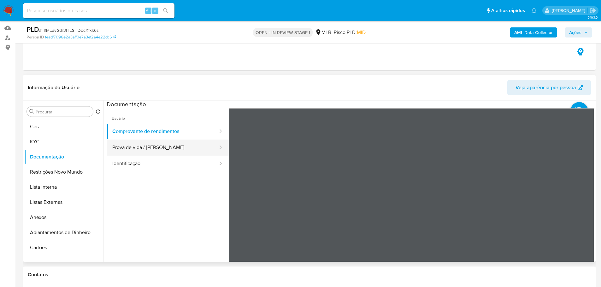
click at [152, 150] on button "Prova de vida / [PERSON_NAME]" at bounding box center [163, 148] width 112 height 16
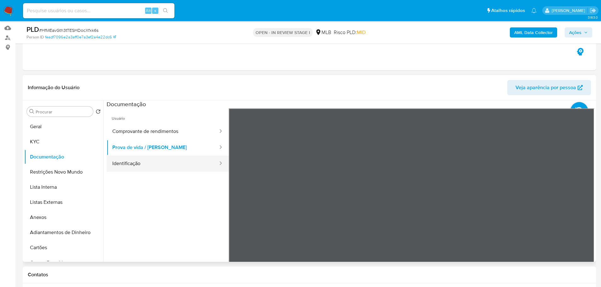
click at [203, 166] on button "Identificação" at bounding box center [163, 164] width 112 height 16
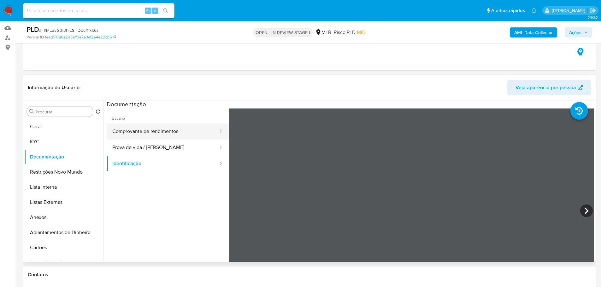
click at [138, 129] on button "Comprovante de rendimentos" at bounding box center [163, 132] width 112 height 16
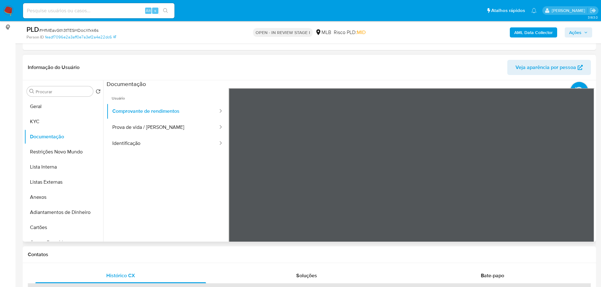
scroll to position [95, 0]
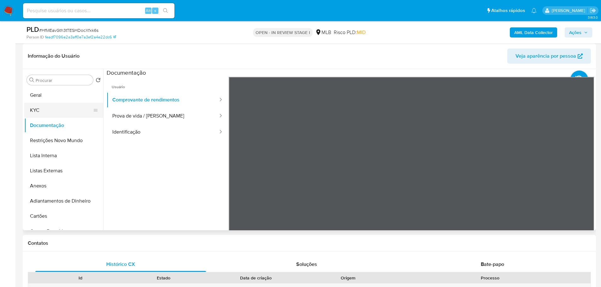
click at [67, 114] on button "KYC" at bounding box center [61, 110] width 74 height 15
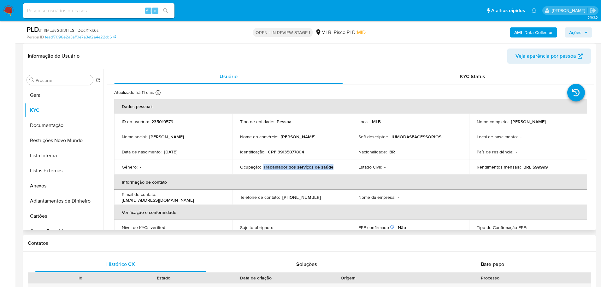
drag, startPoint x: 263, startPoint y: 168, endPoint x: 331, endPoint y: 169, distance: 67.5
click at [332, 169] on div "Ocupação : Trabalhador dos serviços de saúde" at bounding box center [291, 167] width 103 height 6
copy p "Trabalhador dos serviços de saúde"
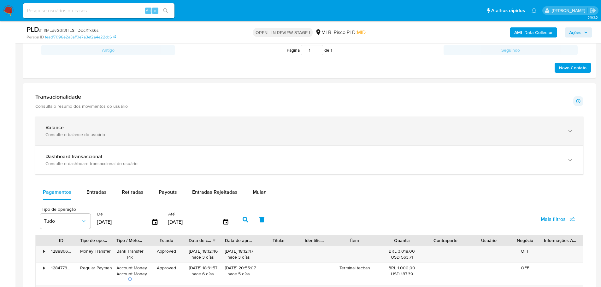
click at [91, 118] on div "Balance Consulte o balance do usuário" at bounding box center [309, 131] width 548 height 29
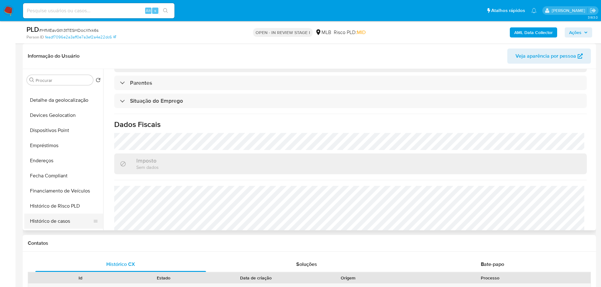
scroll to position [221, 0]
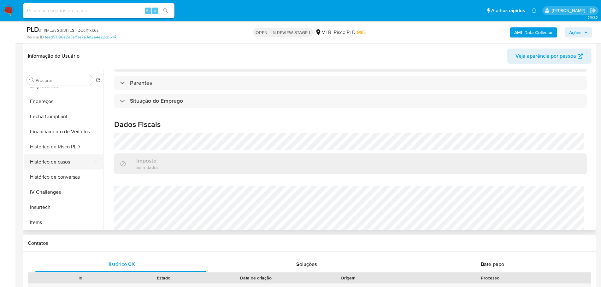
click at [62, 160] on button "Histórico de casos" at bounding box center [61, 162] width 74 height 15
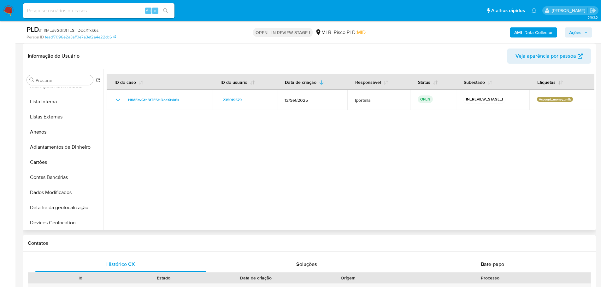
scroll to position [0, 0]
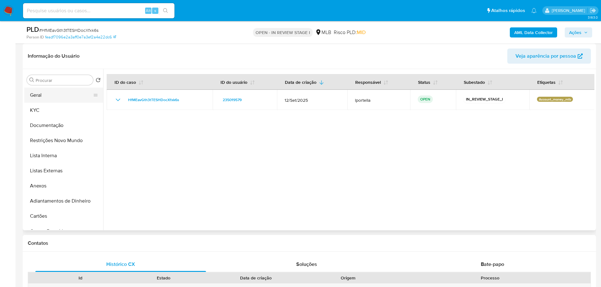
click at [43, 96] on button "Geral" at bounding box center [61, 95] width 74 height 15
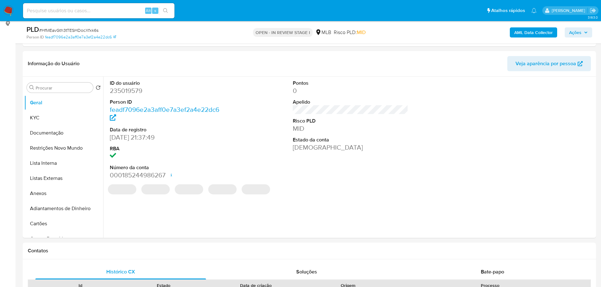
scroll to position [80, 0]
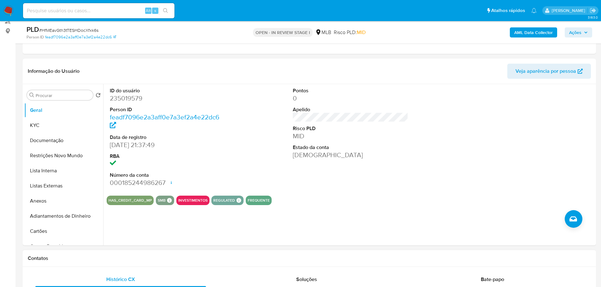
click at [160, 266] on div "Contatos" at bounding box center [309, 259] width 573 height 17
click at [35, 129] on button "KYC" at bounding box center [61, 125] width 74 height 15
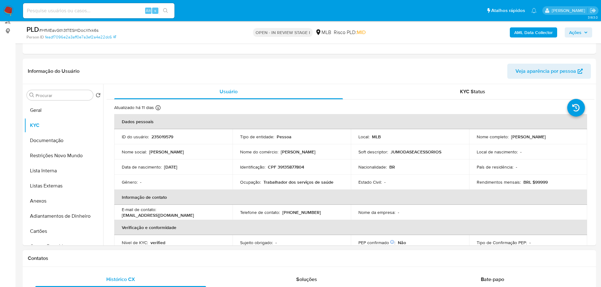
click at [108, 255] on div "Contatos" at bounding box center [309, 259] width 573 height 17
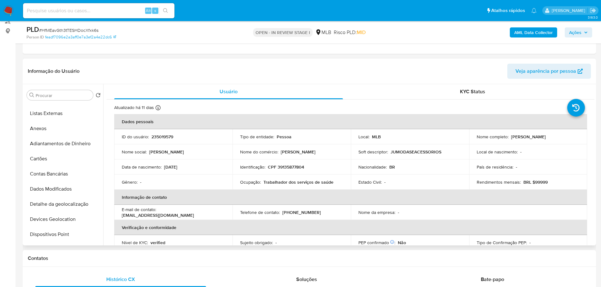
scroll to position [126, 0]
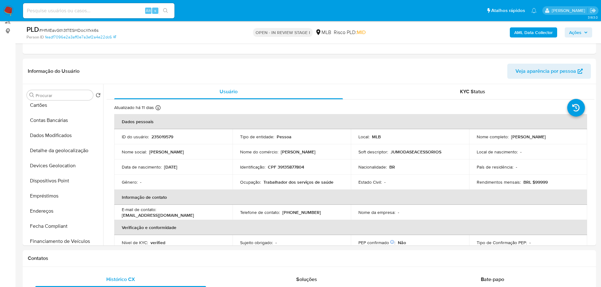
drag, startPoint x: 60, startPoint y: 209, endPoint x: 17, endPoint y: 214, distance: 42.9
click at [59, 209] on button "Endereços" at bounding box center [63, 211] width 79 height 15
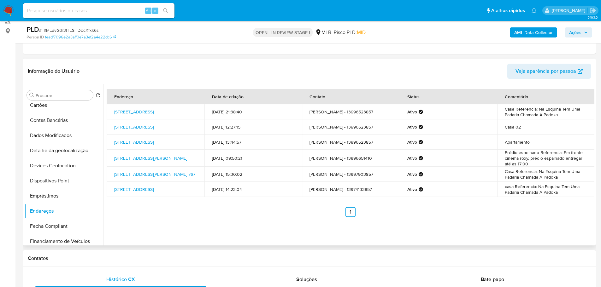
drag, startPoint x: 136, startPoint y: 263, endPoint x: 101, endPoint y: 233, distance: 45.9
click at [128, 261] on div "Contatos" at bounding box center [309, 259] width 573 height 17
drag, startPoint x: 58, startPoint y: 149, endPoint x: 3, endPoint y: 167, distance: 58.6
click at [58, 150] on button "Detalhe da geolocalização" at bounding box center [63, 150] width 79 height 15
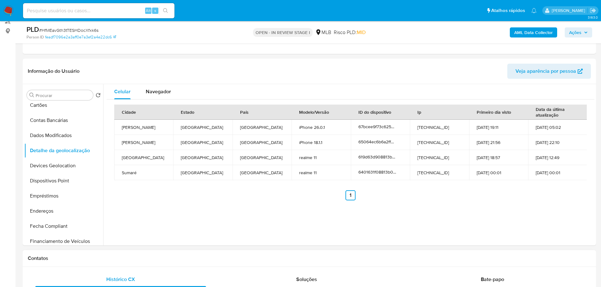
click at [135, 260] on h1 "Contatos" at bounding box center [309, 259] width 563 height 6
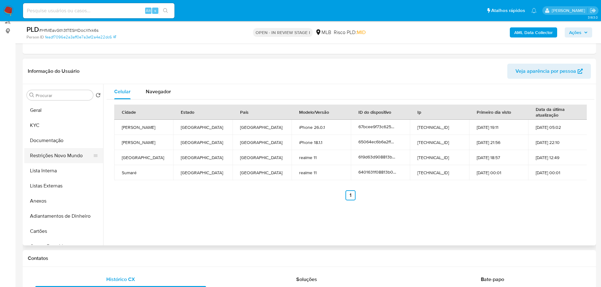
click at [62, 160] on button "Restrições Novo Mundo" at bounding box center [61, 155] width 74 height 15
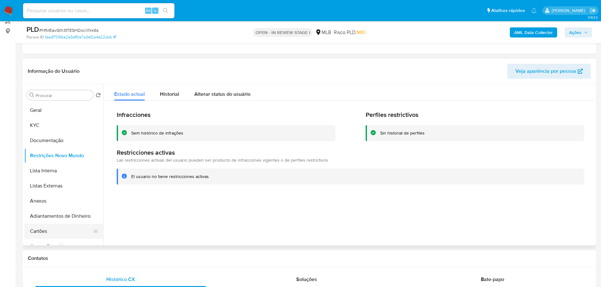
drag, startPoint x: 110, startPoint y: 258, endPoint x: 100, endPoint y: 238, distance: 22.0
click at [108, 256] on h1 "Contatos" at bounding box center [309, 259] width 563 height 6
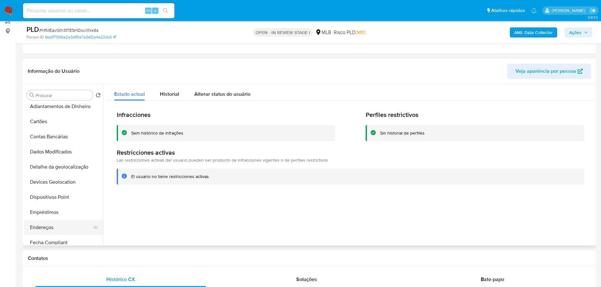
scroll to position [158, 0]
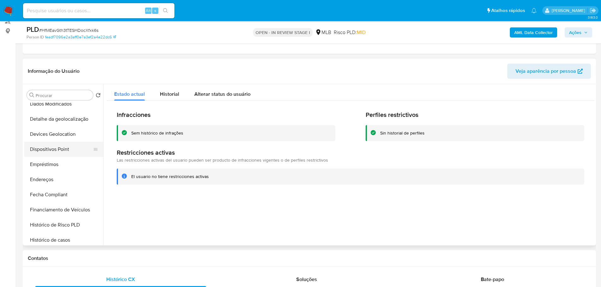
click at [61, 150] on button "Dispositivos Point" at bounding box center [61, 149] width 74 height 15
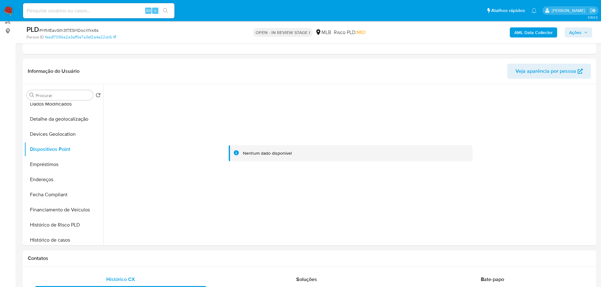
click at [151, 260] on h1 "Contatos" at bounding box center [309, 259] width 563 height 6
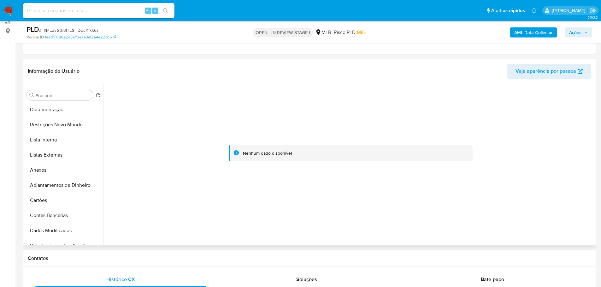
scroll to position [0, 0]
drag, startPoint x: 47, startPoint y: 124, endPoint x: 64, endPoint y: 125, distance: 16.8
click at [47, 124] on button "KYC" at bounding box center [61, 125] width 74 height 15
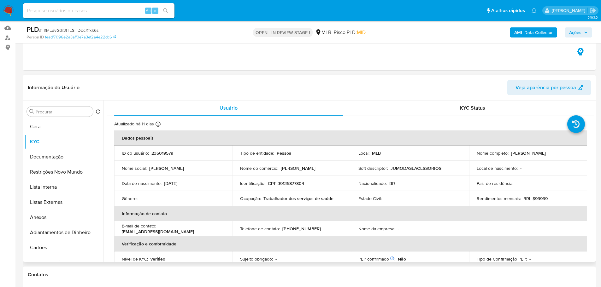
click at [289, 184] on p "CPF 39135877804" at bounding box center [286, 184] width 36 height 6
copy p "39135877804"
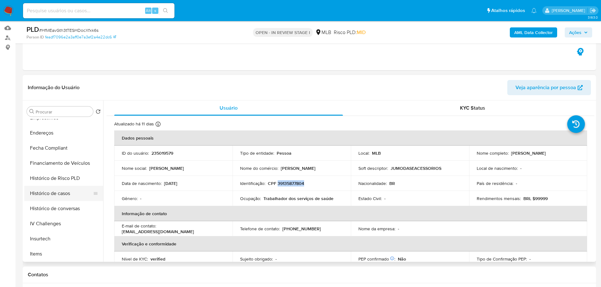
click at [63, 197] on button "Histórico de casos" at bounding box center [61, 193] width 74 height 15
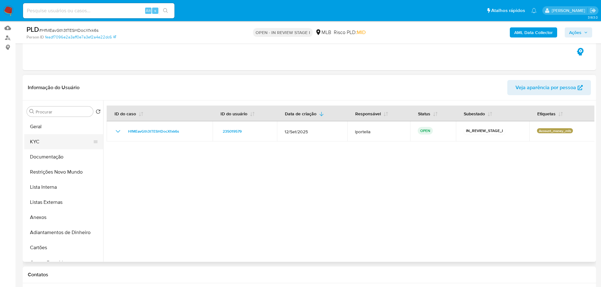
click at [42, 134] on button "KYC" at bounding box center [61, 141] width 74 height 15
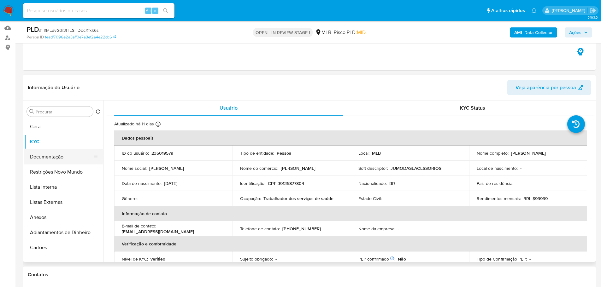
click at [55, 153] on button "Documentação" at bounding box center [61, 157] width 74 height 15
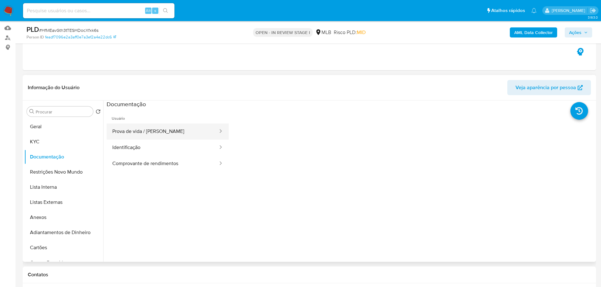
click at [156, 136] on button "Prova de vida / Selfie" at bounding box center [163, 132] width 112 height 16
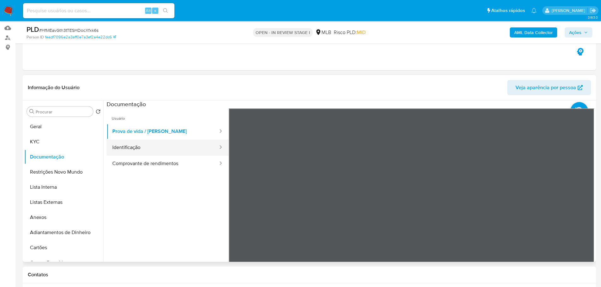
click at [174, 151] on button "Identificação" at bounding box center [163, 148] width 112 height 16
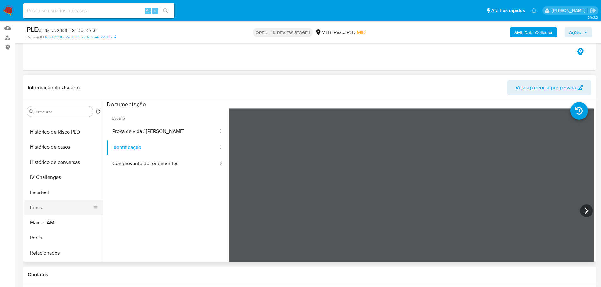
scroll to position [221, 0]
click at [67, 191] on button "Histórico de casos" at bounding box center [61, 193] width 74 height 15
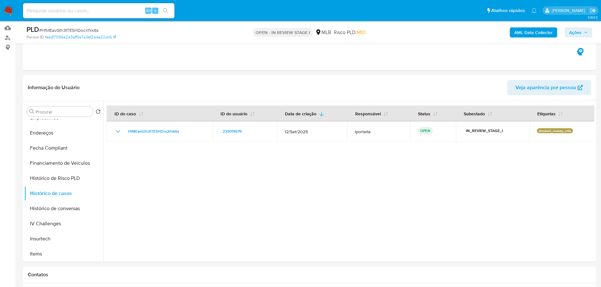
click at [538, 32] on b "AML Data Collector" at bounding box center [533, 32] width 38 height 10
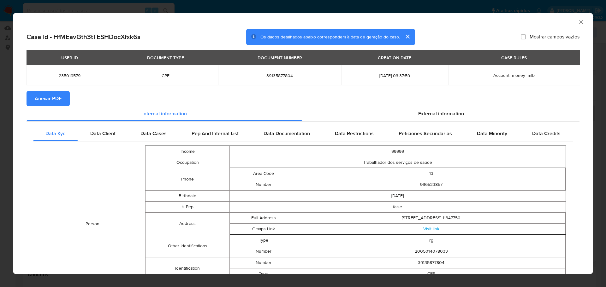
click at [60, 102] on span "Anexar PDF" at bounding box center [48, 99] width 27 height 14
click at [579, 21] on icon "Fechar a janela" at bounding box center [580, 21] width 3 height 3
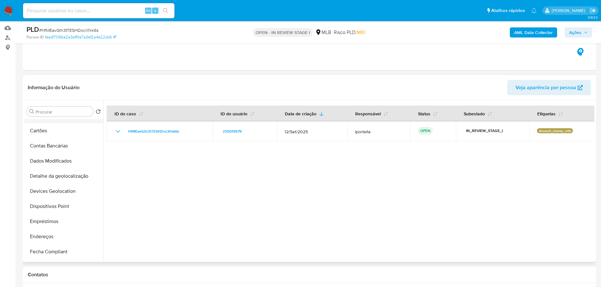
scroll to position [32, 0]
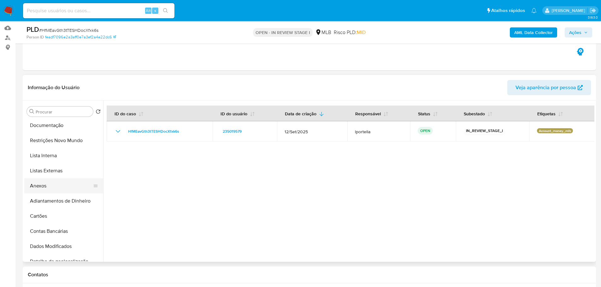
click at [51, 186] on button "Anexos" at bounding box center [61, 186] width 74 height 15
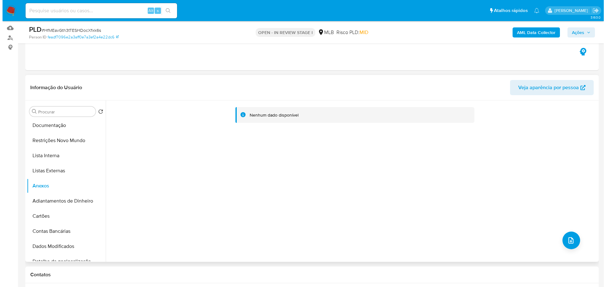
scroll to position [0, 0]
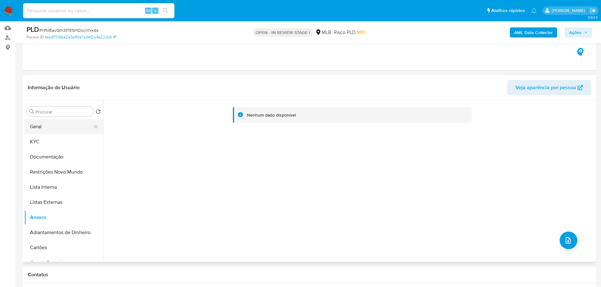
click at [48, 125] on button "Geral" at bounding box center [61, 126] width 74 height 15
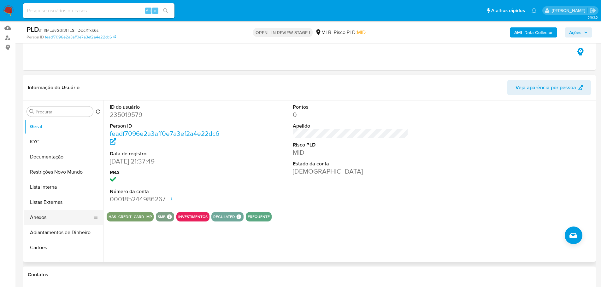
click at [60, 220] on button "Anexos" at bounding box center [61, 217] width 74 height 15
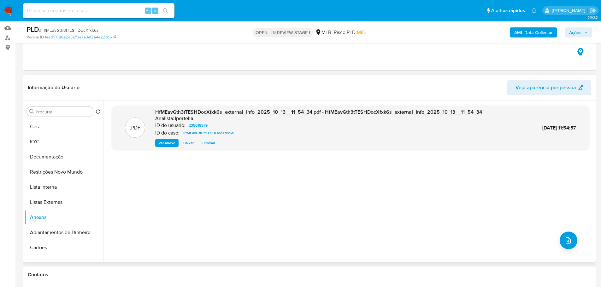
click at [556, 245] on div ".PDF HfMEavGth3tTESHDocXfxk6s_external_info_2025_10_13__11_54_34.pdf - HfMEavGt…" at bounding box center [351, 181] width 478 height 151
click at [569, 239] on icon "upload-file" at bounding box center [568, 241] width 8 height 8
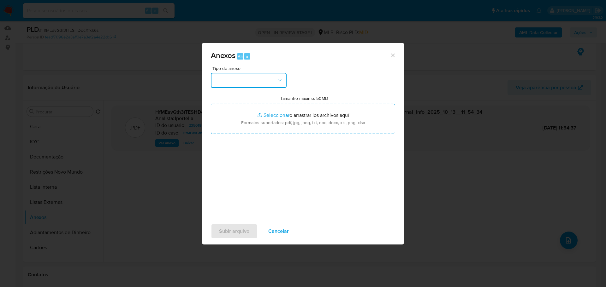
click at [264, 81] on button "button" at bounding box center [249, 80] width 76 height 15
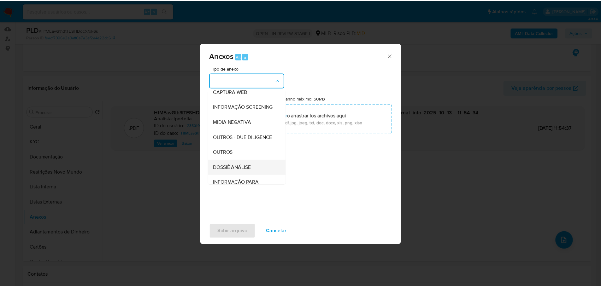
scroll to position [97, 0]
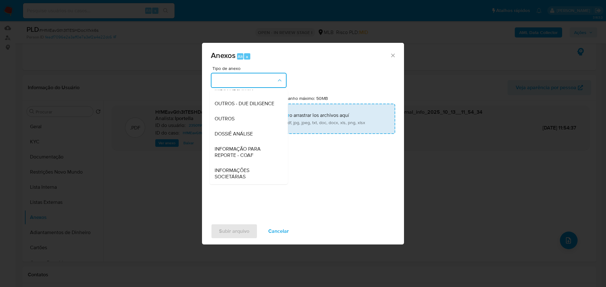
click at [228, 124] on div "OUTROS" at bounding box center [247, 118] width 64 height 15
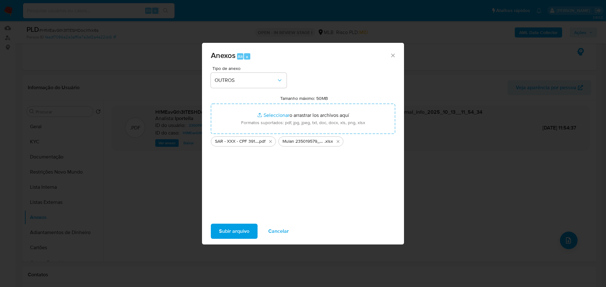
click at [247, 227] on span "Subir arquivo" at bounding box center [234, 232] width 30 height 14
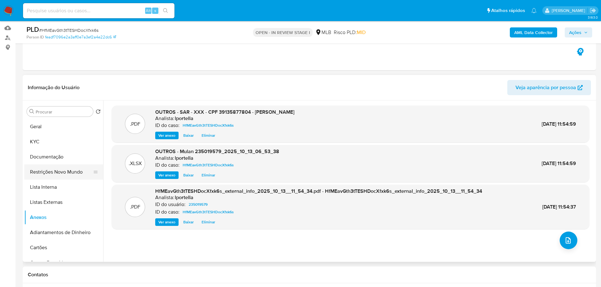
drag, startPoint x: 70, startPoint y: 155, endPoint x: 65, endPoint y: 177, distance: 23.3
click at [71, 155] on button "Documentação" at bounding box center [63, 157] width 79 height 15
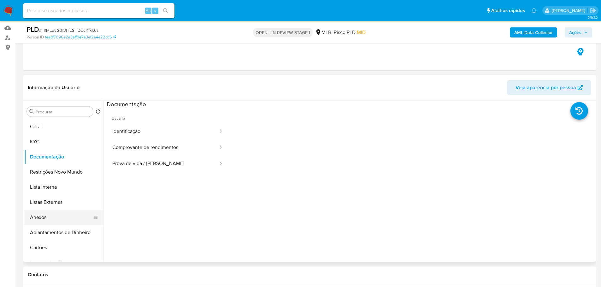
click at [44, 213] on button "Anexos" at bounding box center [61, 217] width 74 height 15
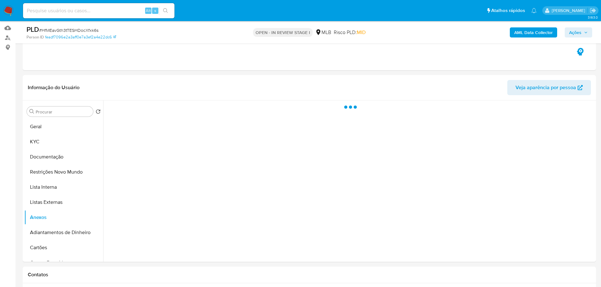
click at [577, 33] on span "Ações" at bounding box center [575, 32] width 12 height 10
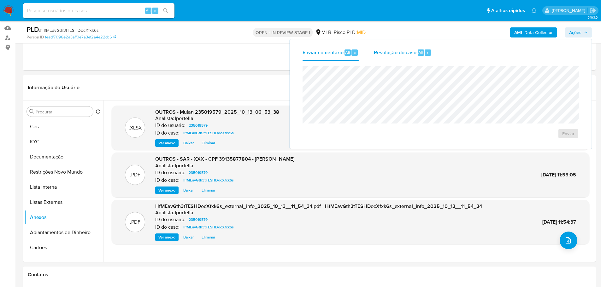
click at [376, 57] on div "Resolução do caso Alt r" at bounding box center [403, 52] width 58 height 16
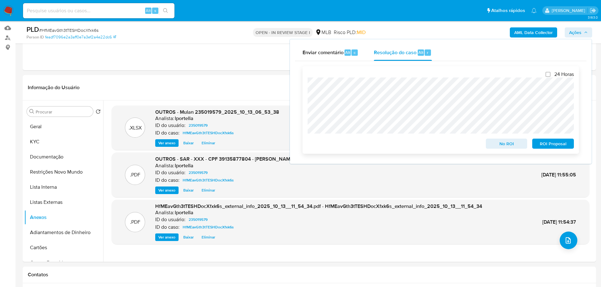
click at [559, 148] on span "ROI Proposal" at bounding box center [553, 143] width 33 height 9
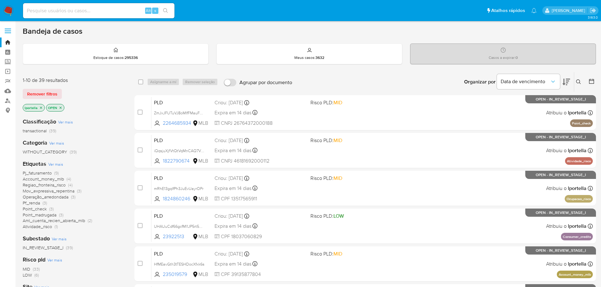
click at [51, 8] on input at bounding box center [98, 11] width 151 height 8
paste input "1190288211"
type input "1190288211"
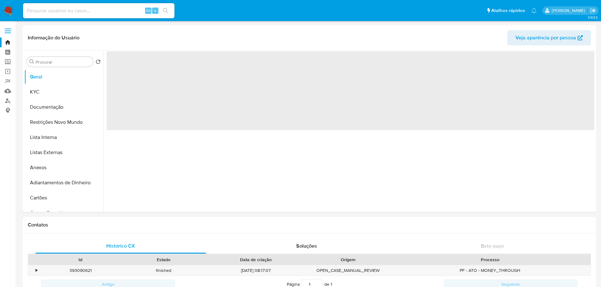
select select "10"
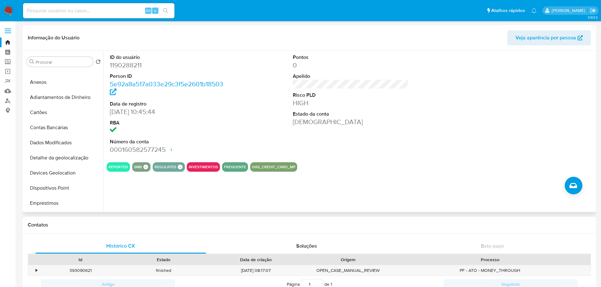
scroll to position [189, 0]
click at [55, 174] on button "Histórico de casos" at bounding box center [61, 175] width 74 height 15
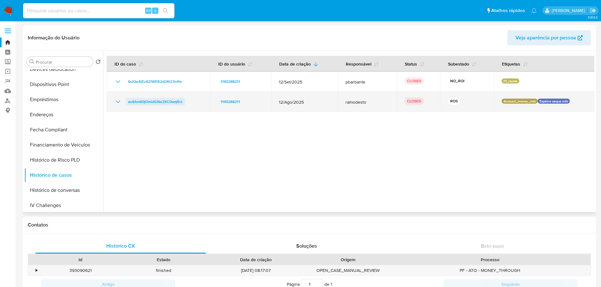
click at [145, 103] on span "av4Am60jOmldGNe2XC0wqRct" at bounding box center [155, 102] width 54 height 8
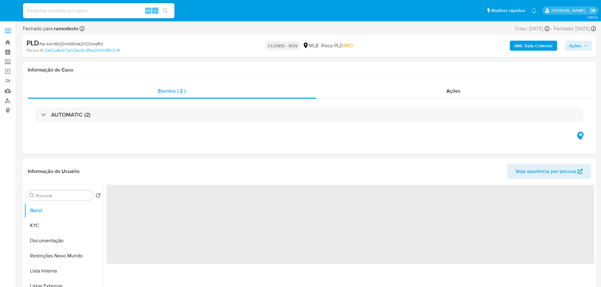
select select "10"
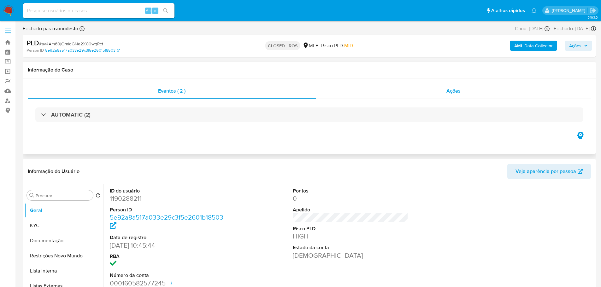
click at [373, 92] on div "Ações" at bounding box center [453, 91] width 275 height 15
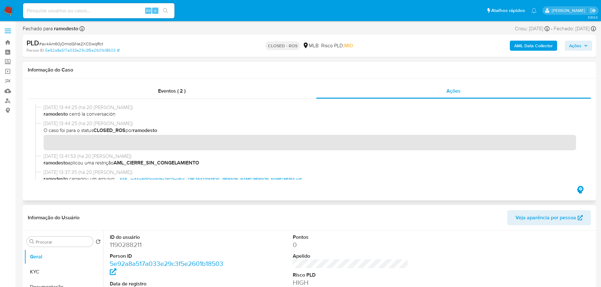
drag, startPoint x: 69, startPoint y: 109, endPoint x: 43, endPoint y: 108, distance: 26.2
click at [43, 108] on div "[DATE] 13:44:25 (há 20 [PERSON_NAME]) ramodesto cerró la conversación" at bounding box center [309, 112] width 548 height 16
click at [62, 16] on div "Alt s" at bounding box center [98, 10] width 151 height 15
click at [63, 13] on input at bounding box center [98, 11] width 151 height 8
paste input "1037880880"
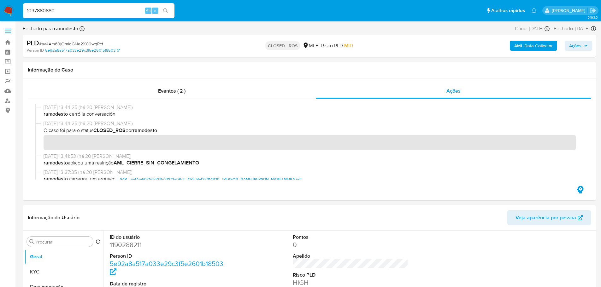
type input "1037880880"
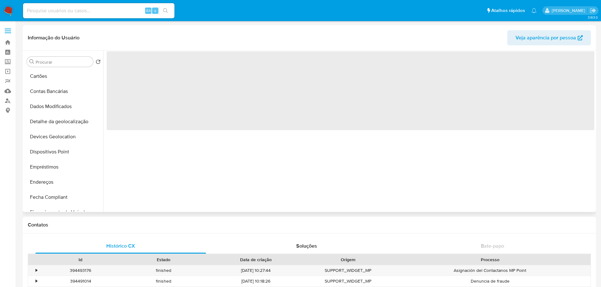
scroll to position [252, 0]
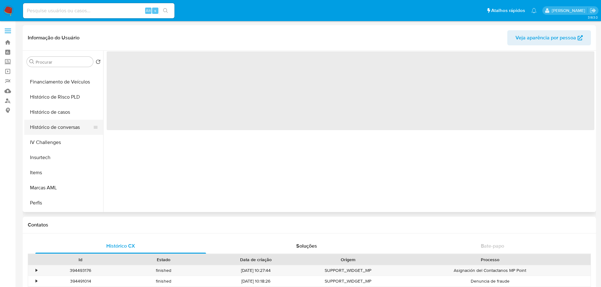
select select "10"
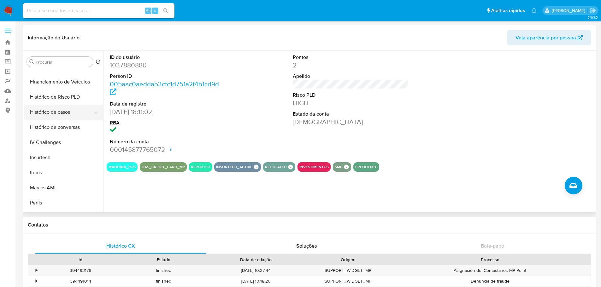
click at [68, 113] on button "Histórico de casos" at bounding box center [61, 112] width 74 height 15
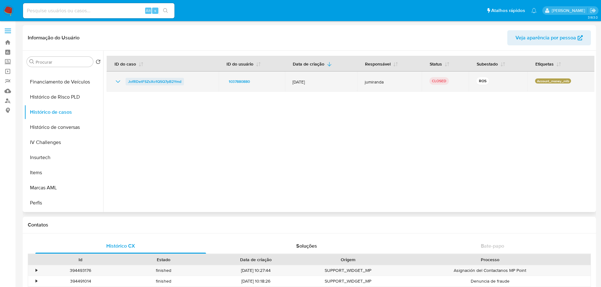
drag, startPoint x: 161, startPoint y: 83, endPoint x: 153, endPoint y: 82, distance: 7.6
click at [161, 83] on span "JofRDetFSZsXo1QSQ7pB2Ymd" at bounding box center [154, 82] width 53 height 8
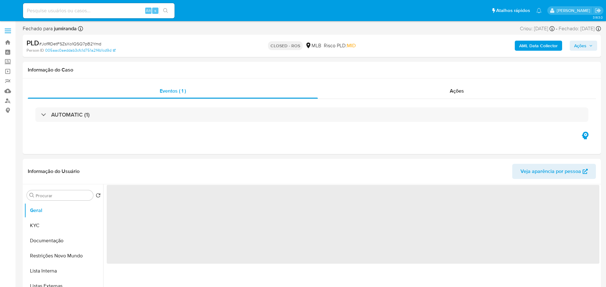
select select "10"
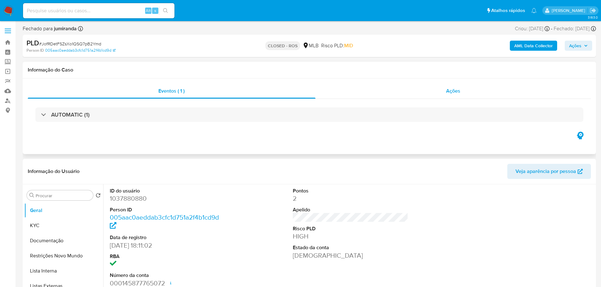
click at [446, 91] on div "Ações" at bounding box center [454, 91] width 276 height 15
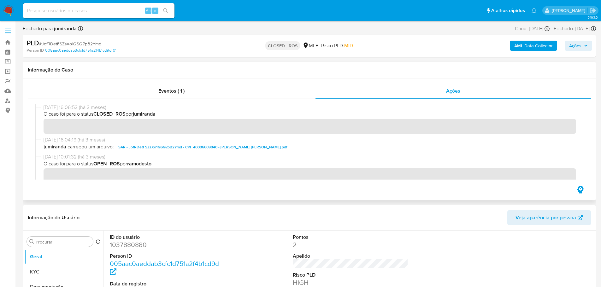
drag, startPoint x: 68, startPoint y: 109, endPoint x: 40, endPoint y: 108, distance: 28.4
click at [40, 108] on div "[DATE] 16:06:53 (há 3 meses) O caso foi para o status CLOSED_ROS por jumiranda" at bounding box center [309, 120] width 548 height 32
click at [96, 12] on input at bounding box center [98, 11] width 151 height 8
paste input "155490439"
type input "155490439"
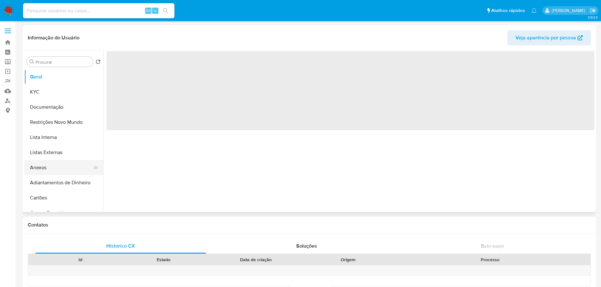
select select "10"
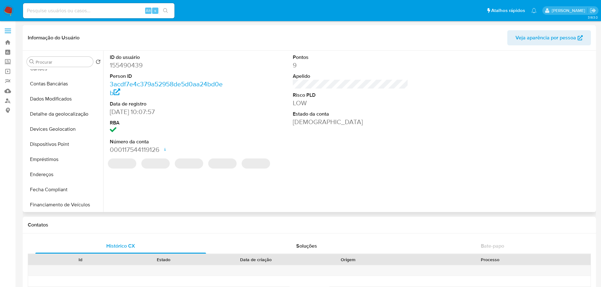
scroll to position [221, 0]
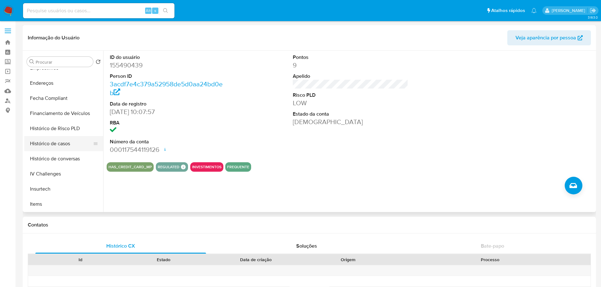
click at [63, 144] on button "Histórico de casos" at bounding box center [61, 143] width 74 height 15
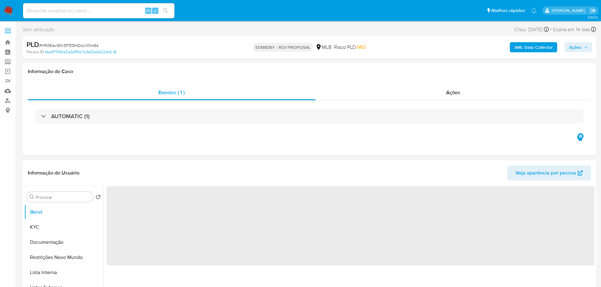
select select "10"
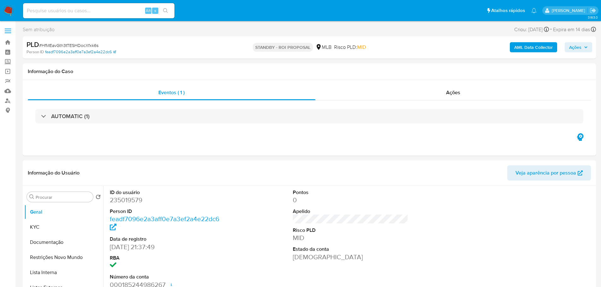
click at [69, 49] on link "feadf7096e2a3aff0e7a3ef2a4e22dc6" at bounding box center [80, 52] width 71 height 6
click at [68, 44] on span "# HfMEavGth3tTESHDocXfxk6s" at bounding box center [68, 45] width 59 height 6
copy span "HfMEavGth3tTESHDocXfxk6s"
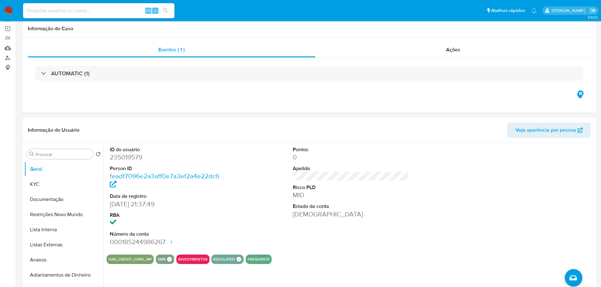
scroll to position [95, 0]
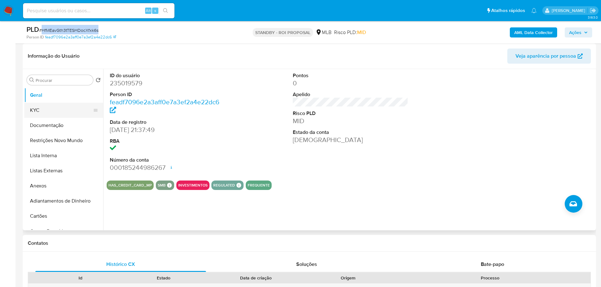
click at [60, 114] on button "KYC" at bounding box center [61, 110] width 74 height 15
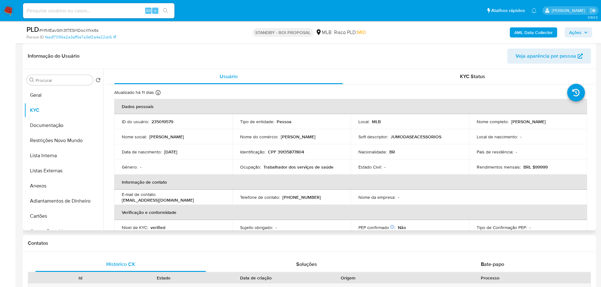
drag, startPoint x: 225, startPoint y: 2, endPoint x: 357, endPoint y: 86, distance: 156.3
click at [357, 86] on div "Atualizado há 11 dias Criado: [DATE] 15:32:42 Atualizado: [DATE] 13:29:26 Dados…" at bounding box center [351, 289] width 488 height 409
click at [10, 13] on img at bounding box center [8, 10] width 11 height 11
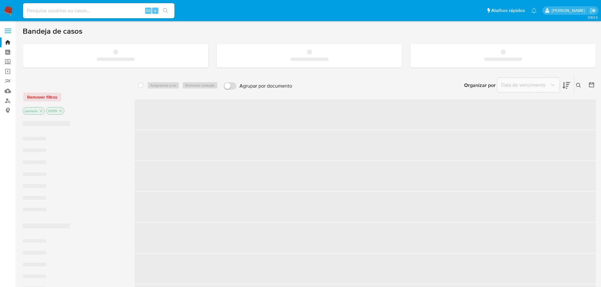
click at [67, 15] on div "Alt s" at bounding box center [98, 10] width 151 height 15
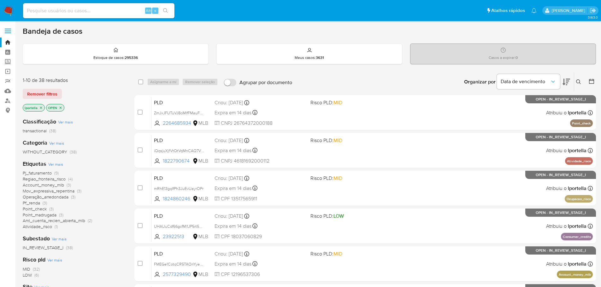
click at [66, 11] on input at bounding box center [98, 11] width 151 height 8
paste input "nsSdX6M3vYrCImz75jf01nH9"
type input "nsSdX6M3vYrCImz75jf01nH9"
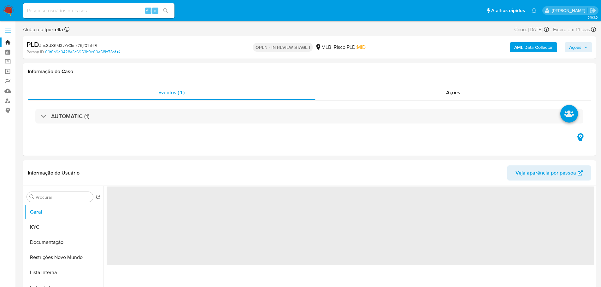
select select "10"
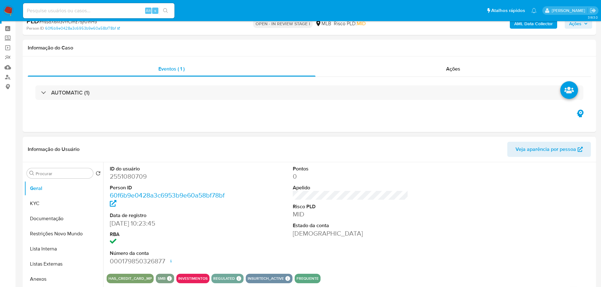
scroll to position [63, 0]
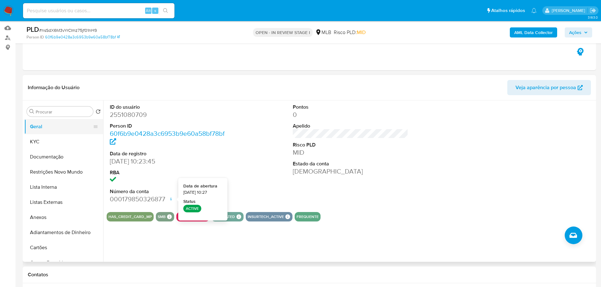
click at [52, 129] on button "Geral" at bounding box center [61, 126] width 74 height 15
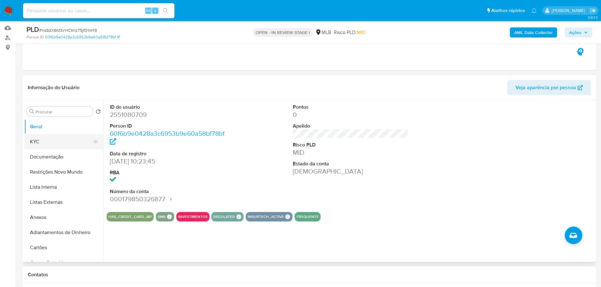
click at [55, 141] on button "KYC" at bounding box center [61, 141] width 74 height 15
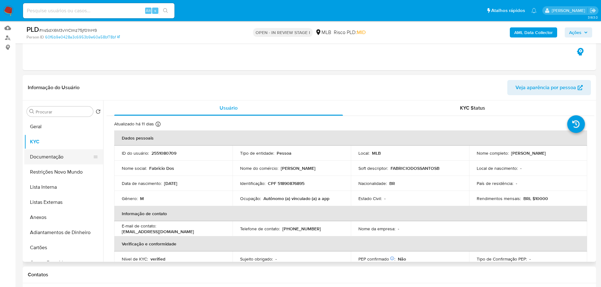
click at [32, 161] on button "Documentação" at bounding box center [61, 157] width 74 height 15
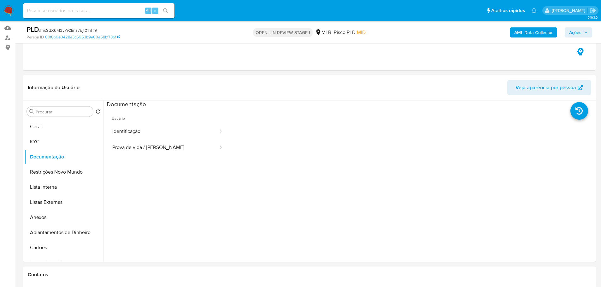
click at [134, 133] on button "Identificação" at bounding box center [163, 132] width 112 height 16
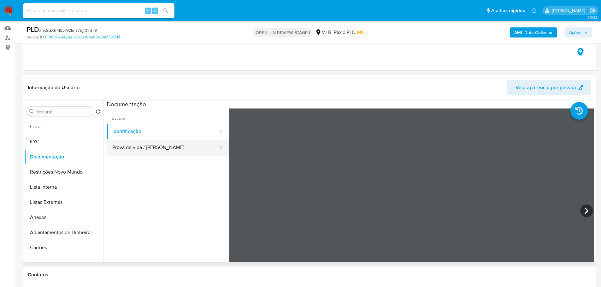
click at [152, 146] on button "Prova de vida / Selfie" at bounding box center [163, 148] width 112 height 16
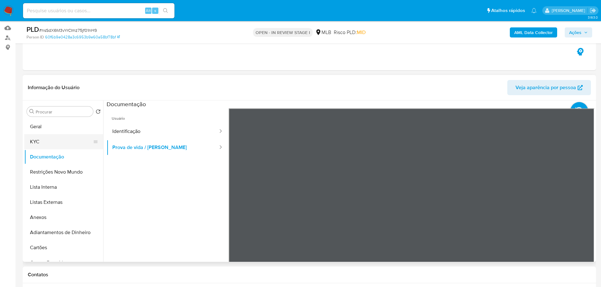
click at [51, 140] on button "KYC" at bounding box center [61, 141] width 74 height 15
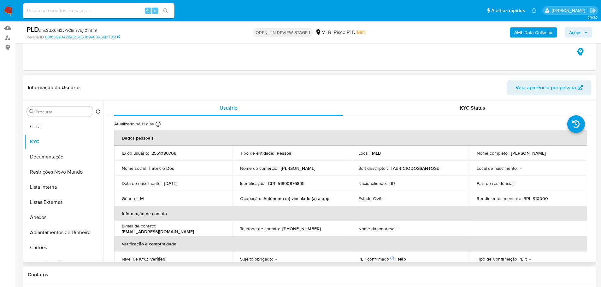
click at [274, 200] on p "Autônomo (a) vinculado (a) a app" at bounding box center [296, 199] width 66 height 6
copy p "Autônomo"
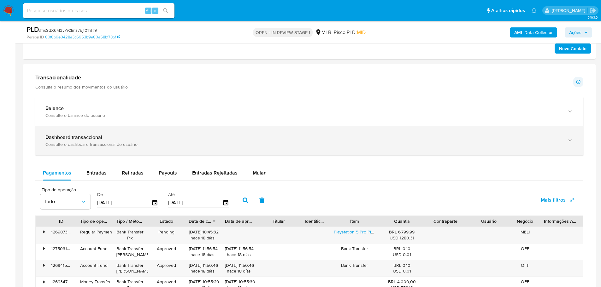
scroll to position [379, 0]
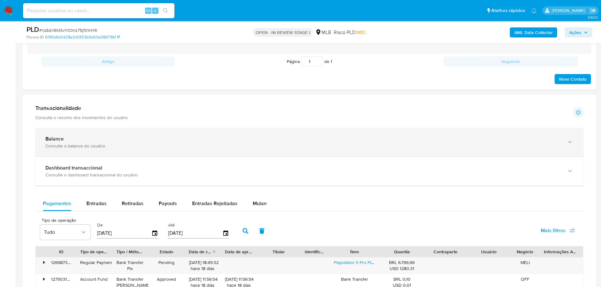
click at [119, 135] on div "Balance Consulte o balance do usuário" at bounding box center [309, 142] width 548 height 29
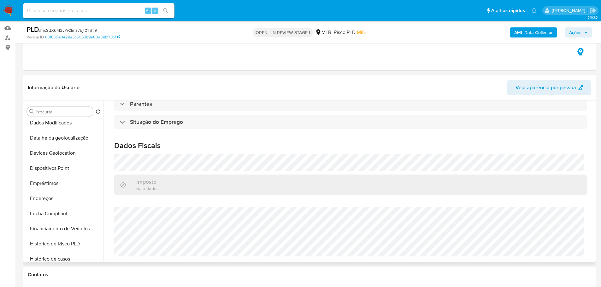
scroll to position [252, 0]
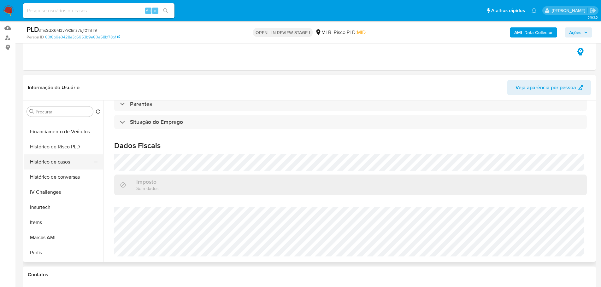
click at [60, 162] on button "Histórico de casos" at bounding box center [61, 162] width 74 height 15
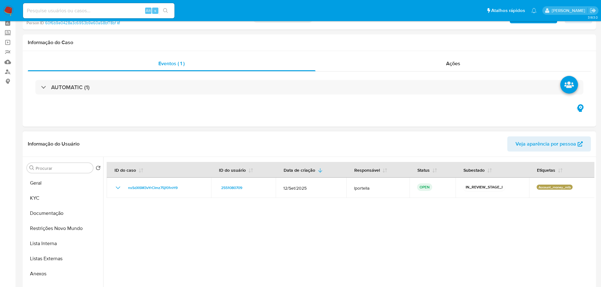
scroll to position [0, 0]
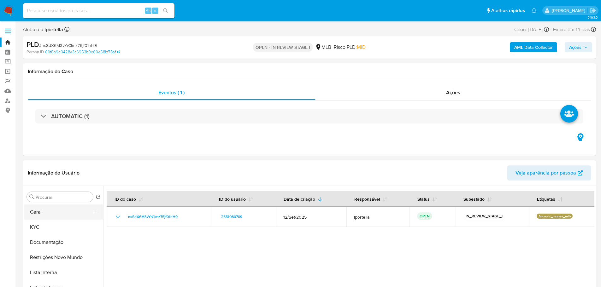
click at [53, 208] on button "Geral" at bounding box center [61, 212] width 74 height 15
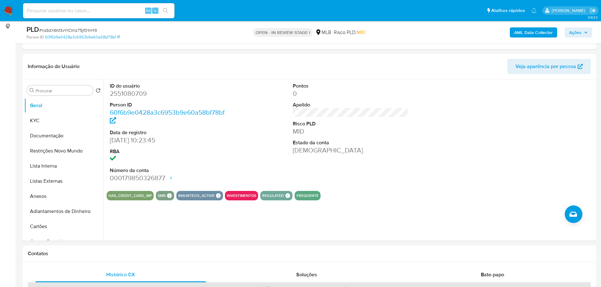
scroll to position [81, 0]
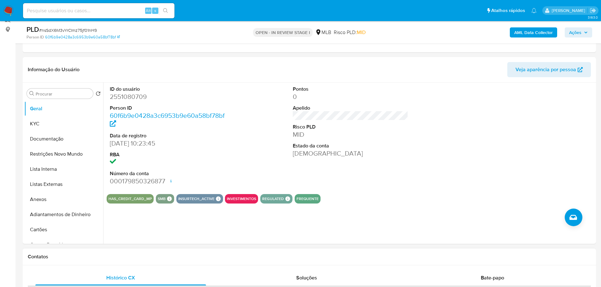
click at [78, 255] on h1 "Contatos" at bounding box center [309, 257] width 563 height 6
click at [45, 121] on button "KYC" at bounding box center [61, 123] width 74 height 15
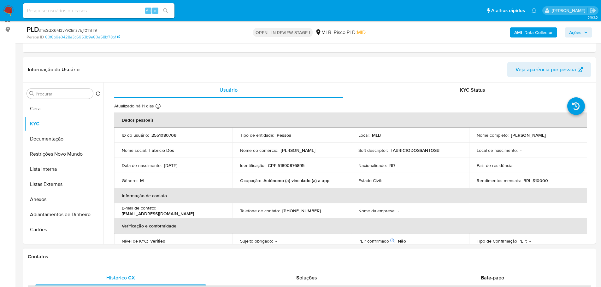
click at [101, 258] on h1 "Contatos" at bounding box center [309, 257] width 563 height 6
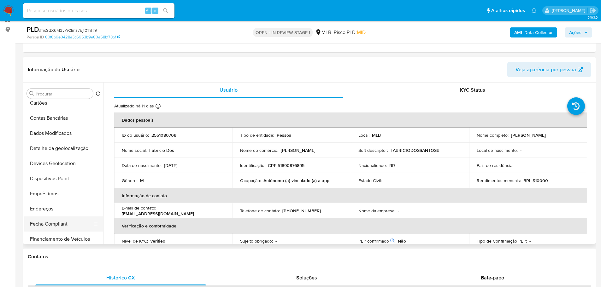
scroll to position [158, 0]
click at [54, 182] on button "Endereços" at bounding box center [61, 178] width 74 height 15
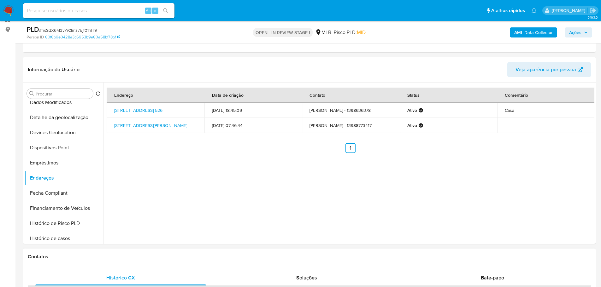
drag, startPoint x: 123, startPoint y: 263, endPoint x: 114, endPoint y: 250, distance: 15.7
click at [122, 262] on div "Contatos" at bounding box center [309, 257] width 573 height 17
click at [76, 123] on button "Detalhe da geolocalização" at bounding box center [61, 117] width 74 height 15
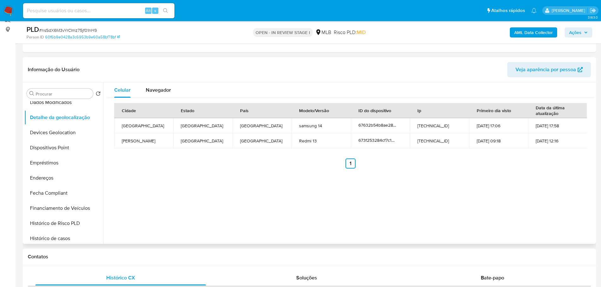
drag, startPoint x: 126, startPoint y: 252, endPoint x: 108, endPoint y: 240, distance: 21.2
click at [124, 252] on div "Contatos" at bounding box center [309, 257] width 573 height 17
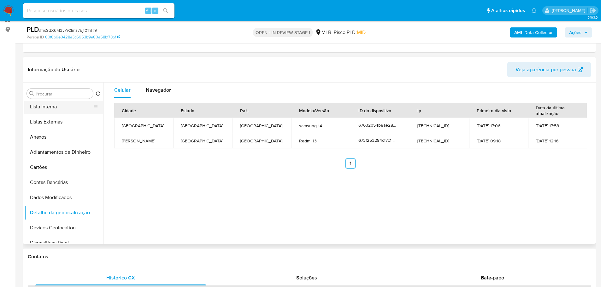
scroll to position [0, 0]
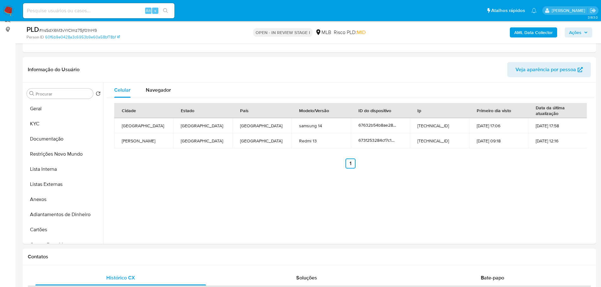
drag, startPoint x: 48, startPoint y: 154, endPoint x: 5, endPoint y: 164, distance: 44.1
click at [45, 156] on button "Restrições Novo Mundo" at bounding box center [63, 154] width 79 height 15
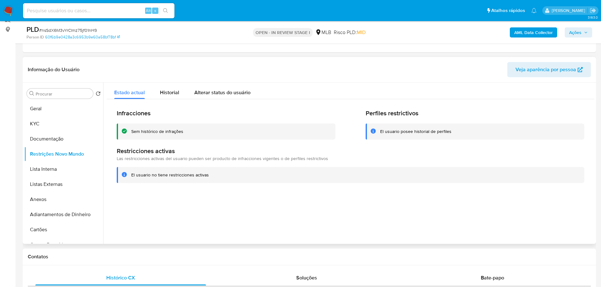
drag, startPoint x: 133, startPoint y: 251, endPoint x: 105, endPoint y: 228, distance: 36.5
click at [132, 251] on div "Contatos" at bounding box center [309, 257] width 573 height 17
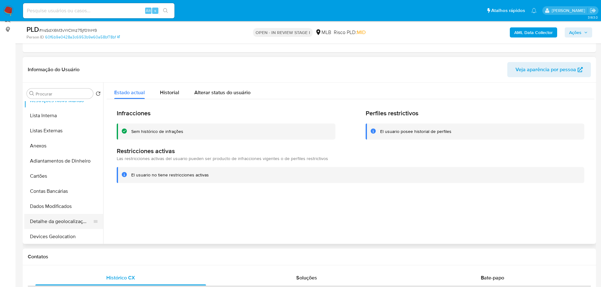
scroll to position [95, 0]
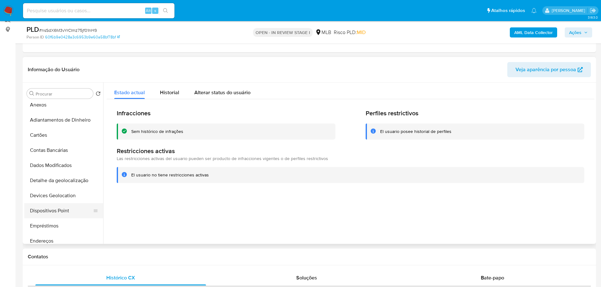
click at [63, 208] on button "Dispositivos Point" at bounding box center [61, 210] width 74 height 15
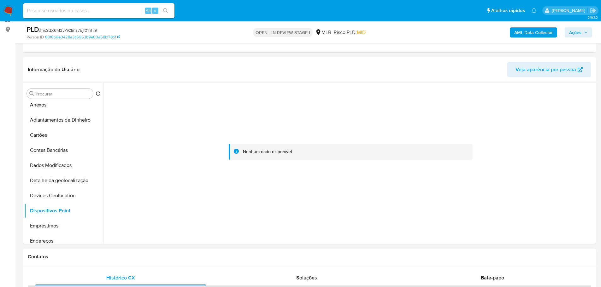
click at [162, 261] on div "Contatos" at bounding box center [309, 257] width 573 height 17
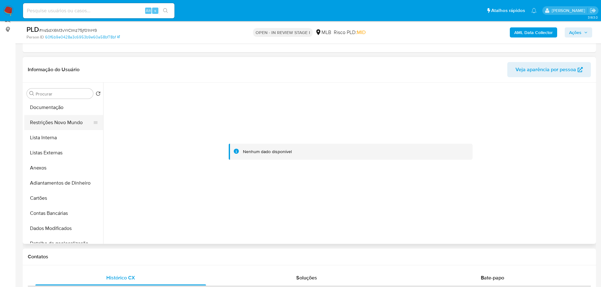
scroll to position [0, 0]
click at [44, 125] on button "KYC" at bounding box center [61, 123] width 74 height 15
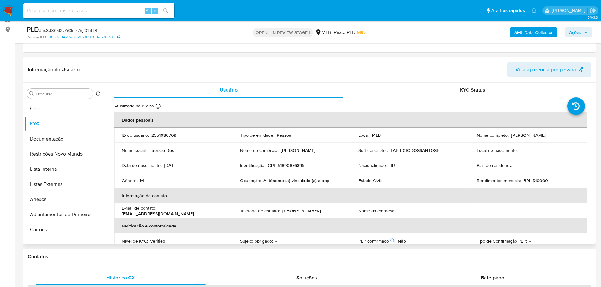
scroll to position [50, 0]
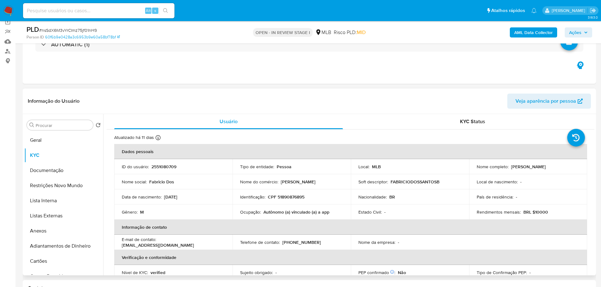
click at [292, 197] on p "CPF 51890876895" at bounding box center [286, 197] width 37 height 6
copy p "51890876895"
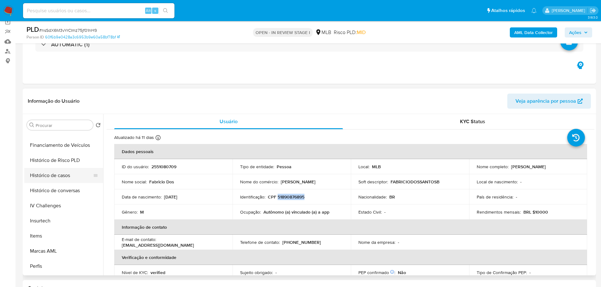
drag, startPoint x: 60, startPoint y: 177, endPoint x: 25, endPoint y: 181, distance: 34.9
click at [60, 177] on button "Histórico de casos" at bounding box center [61, 175] width 74 height 15
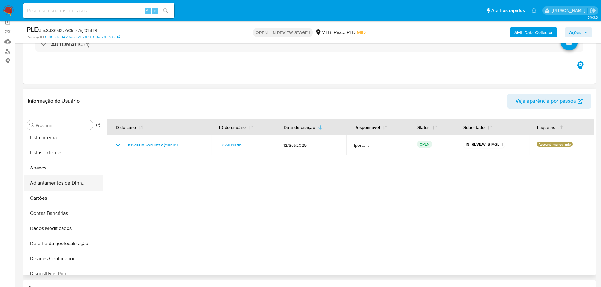
scroll to position [0, 0]
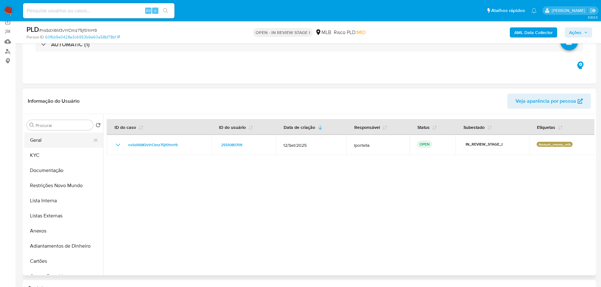
click at [52, 142] on button "Geral" at bounding box center [61, 140] width 74 height 15
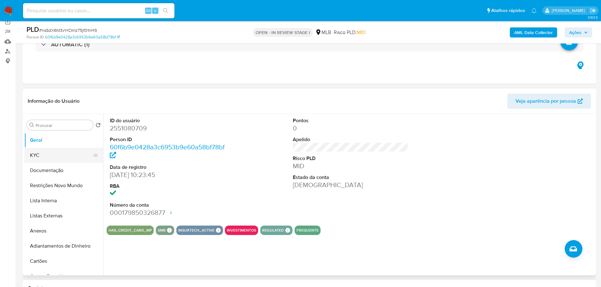
drag, startPoint x: 57, startPoint y: 157, endPoint x: 77, endPoint y: 154, distance: 20.0
click at [57, 157] on button "KYC" at bounding box center [61, 155] width 74 height 15
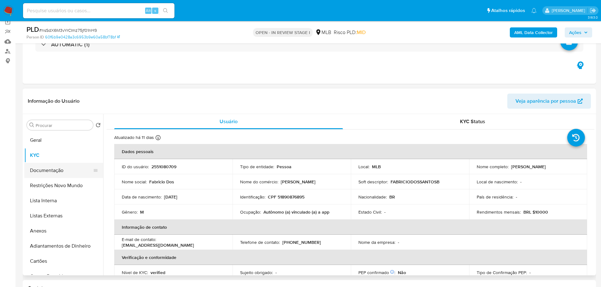
click at [50, 168] on button "Documentação" at bounding box center [61, 170] width 74 height 15
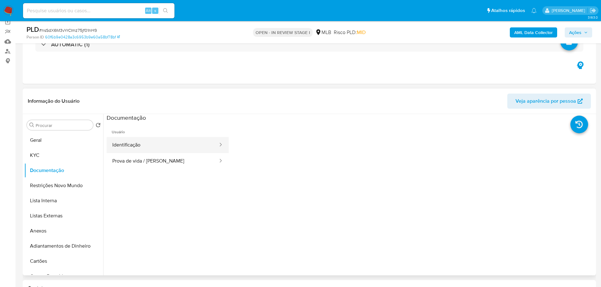
click at [145, 147] on button "Identificação" at bounding box center [163, 145] width 112 height 16
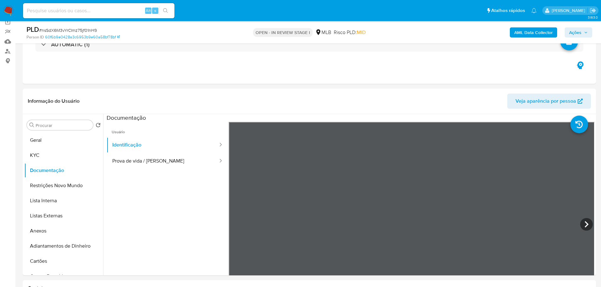
click at [525, 31] on b "AML Data Collector" at bounding box center [533, 32] width 38 height 10
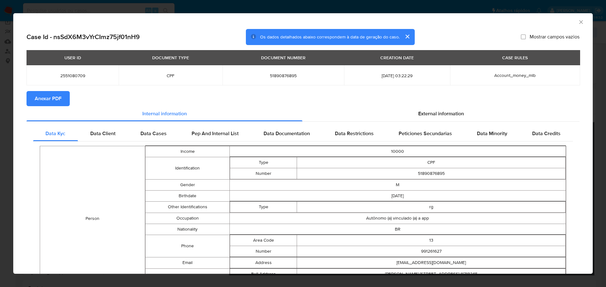
click at [43, 102] on span "Anexar PDF" at bounding box center [48, 99] width 27 height 14
click at [578, 19] on div "AML Data Collector" at bounding box center [302, 21] width 579 height 16
click at [578, 21] on icon "Fechar a janela" at bounding box center [581, 22] width 6 height 6
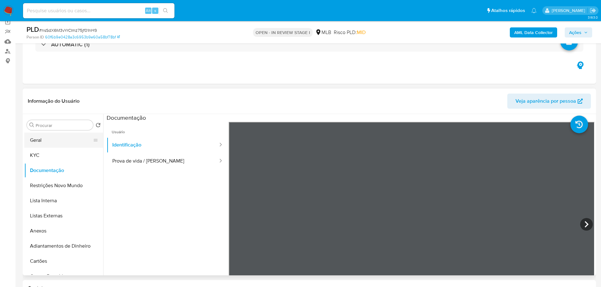
click at [57, 147] on button "Geral" at bounding box center [61, 140] width 74 height 15
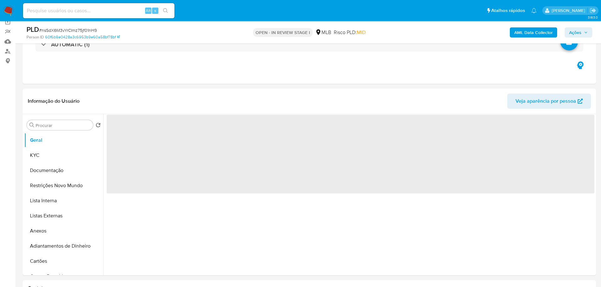
click at [584, 31] on icon "button" at bounding box center [586, 33] width 4 height 4
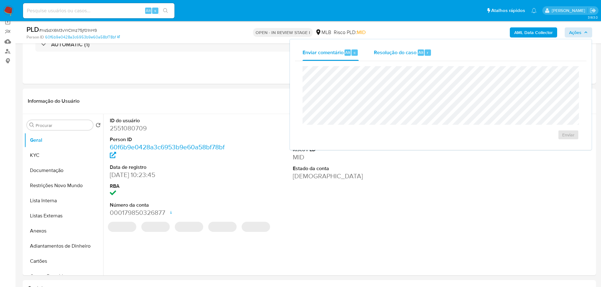
click at [389, 54] on span "Resolução do caso" at bounding box center [395, 52] width 43 height 7
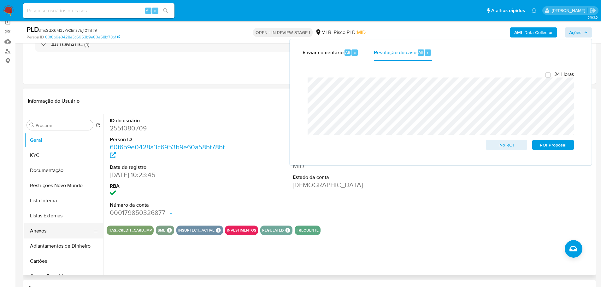
click at [56, 230] on button "Anexos" at bounding box center [61, 231] width 74 height 15
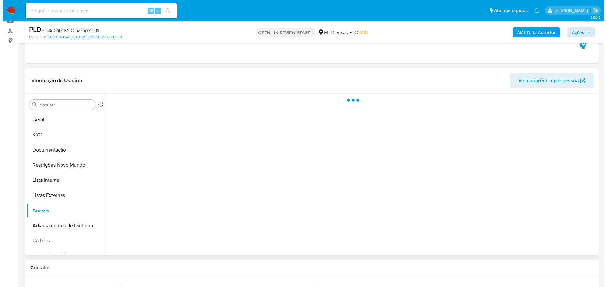
scroll to position [81, 0]
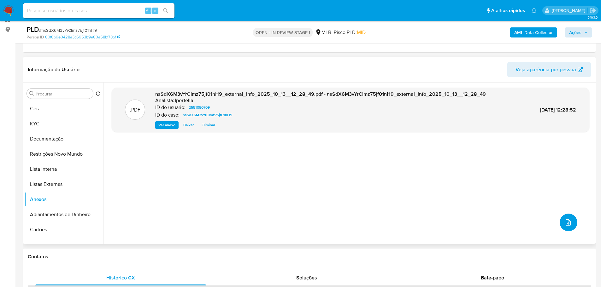
click at [564, 226] on span "upload-file" at bounding box center [568, 223] width 8 height 8
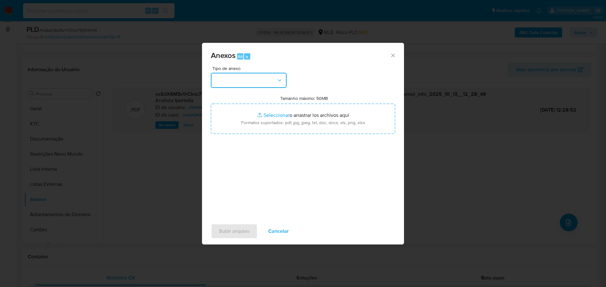
click at [253, 76] on button "button" at bounding box center [249, 80] width 76 height 15
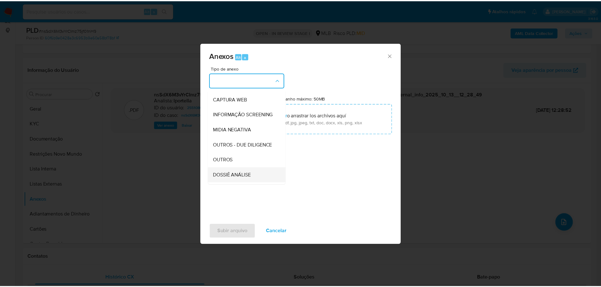
scroll to position [97, 0]
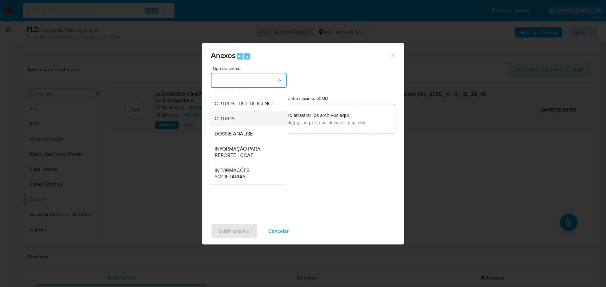
click at [232, 118] on span "OUTROS" at bounding box center [225, 119] width 20 height 6
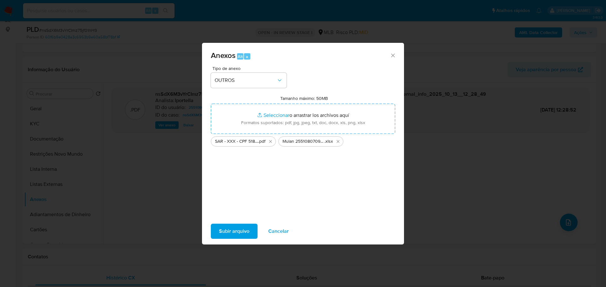
click at [243, 232] on span "Subir arquivo" at bounding box center [234, 232] width 30 height 14
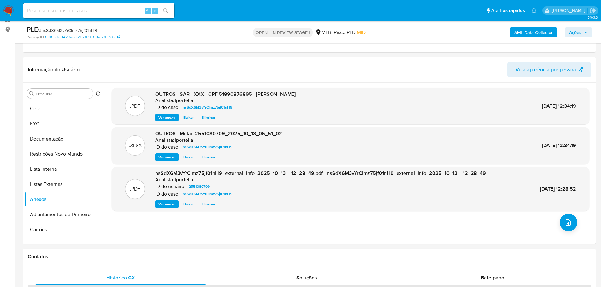
click at [573, 37] on span "Ações" at bounding box center [575, 32] width 12 height 10
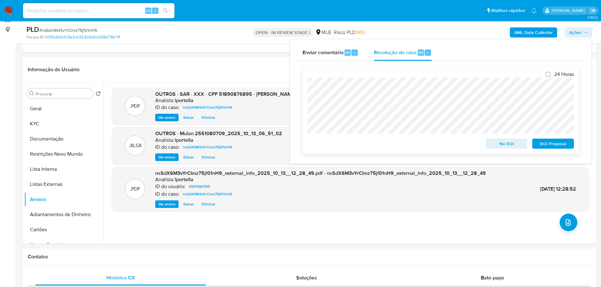
click at [560, 147] on span "ROI Proposal" at bounding box center [553, 143] width 33 height 9
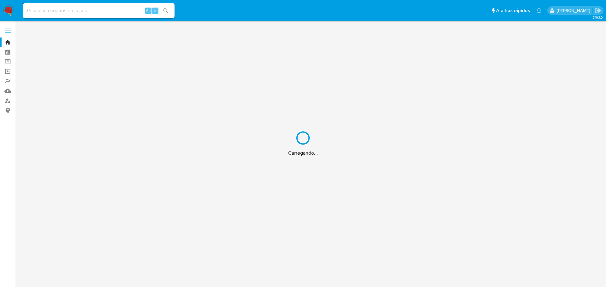
click at [68, 2] on div "Carregando..." at bounding box center [303, 143] width 606 height 287
click at [69, 9] on div "Carregando..." at bounding box center [303, 143] width 606 height 287
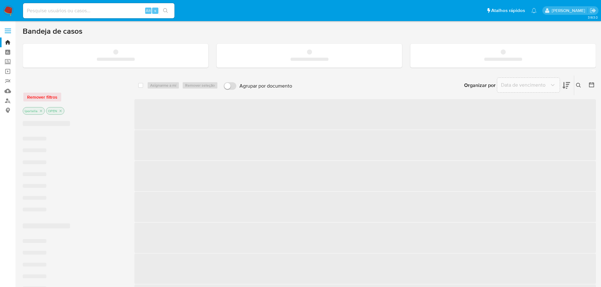
click at [57, 10] on input at bounding box center [98, 11] width 151 height 8
paste input "471616276"
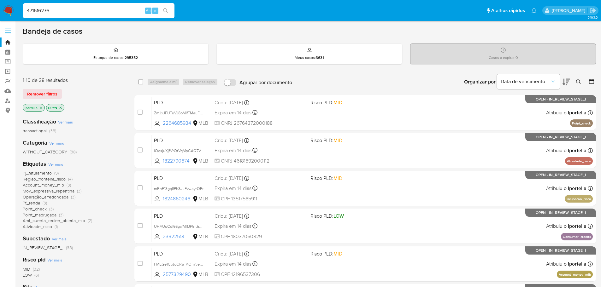
type input "471616276"
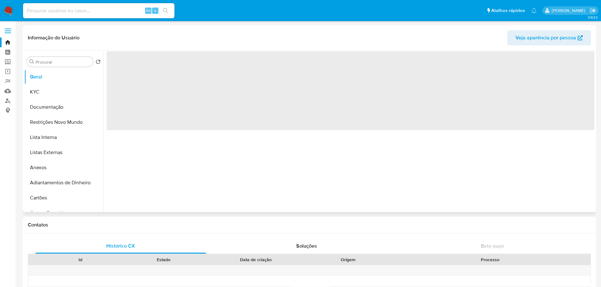
select select "10"
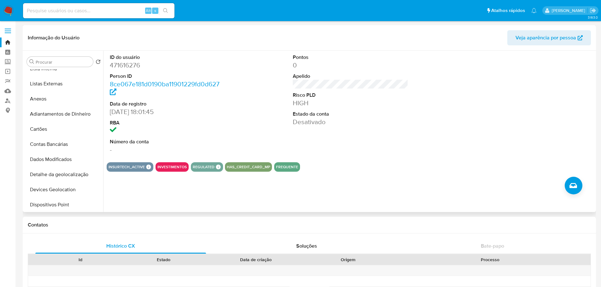
scroll to position [252, 0]
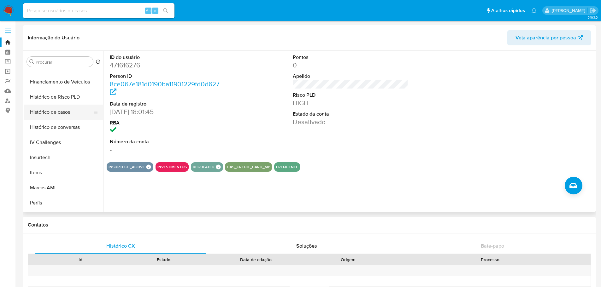
click at [54, 117] on button "Histórico de casos" at bounding box center [61, 112] width 74 height 15
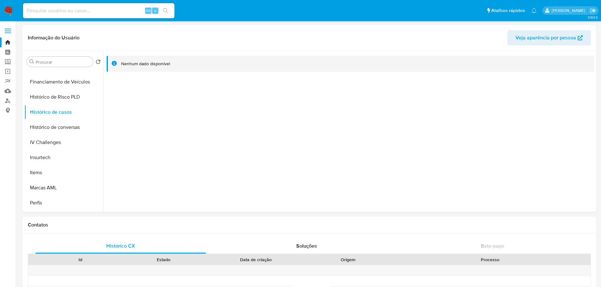
click at [66, 11] on input at bounding box center [98, 11] width 151 height 8
paste input "472672745"
type input "472672745"
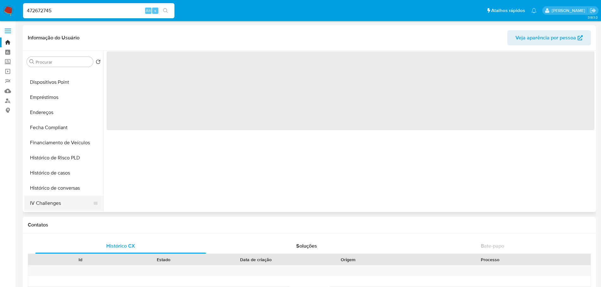
scroll to position [252, 0]
select select "10"
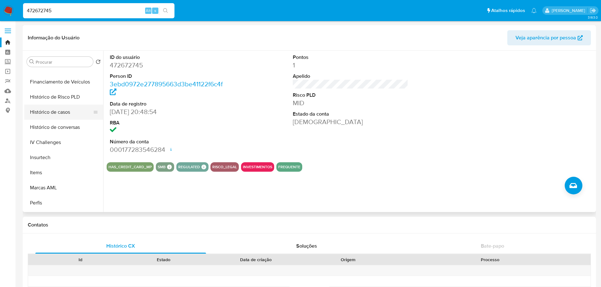
click at [58, 113] on button "Histórico de casos" at bounding box center [61, 112] width 74 height 15
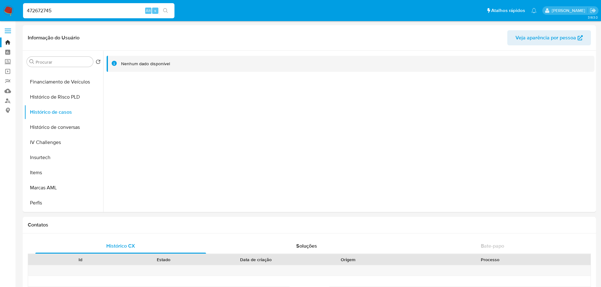
click at [95, 9] on input "472672745" at bounding box center [98, 11] width 151 height 8
click at [94, 9] on input "472672745" at bounding box center [98, 11] width 151 height 8
paste input "2574378511"
type input "2574378511"
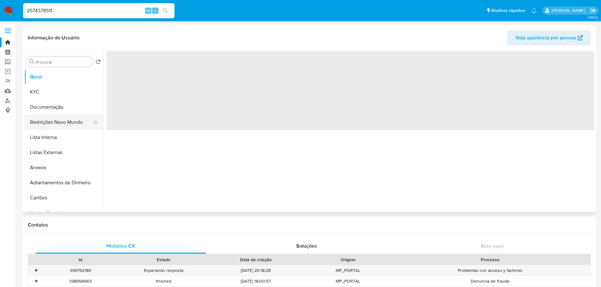
select select "10"
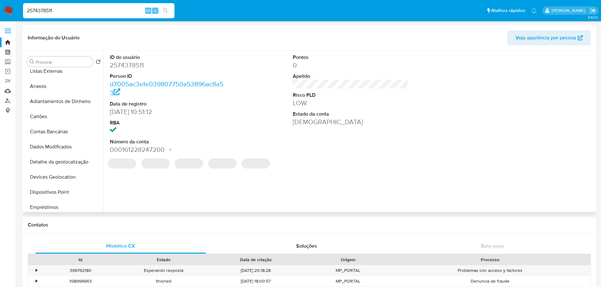
scroll to position [252, 0]
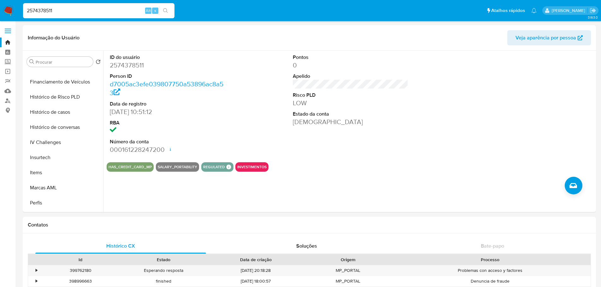
click at [113, 14] on input "2574378511" at bounding box center [98, 11] width 151 height 8
paste input "1186551535"
type input "1186551535"
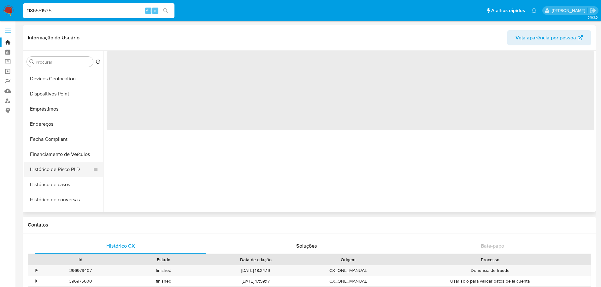
scroll to position [221, 0]
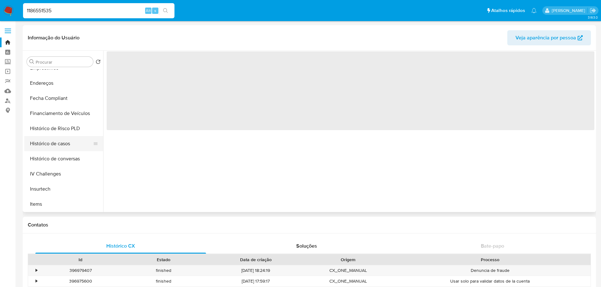
select select "10"
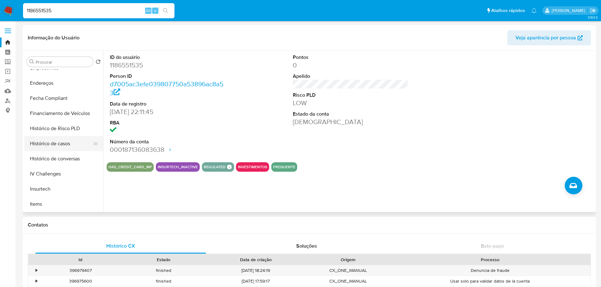
click at [67, 147] on button "Histórico de casos" at bounding box center [61, 143] width 74 height 15
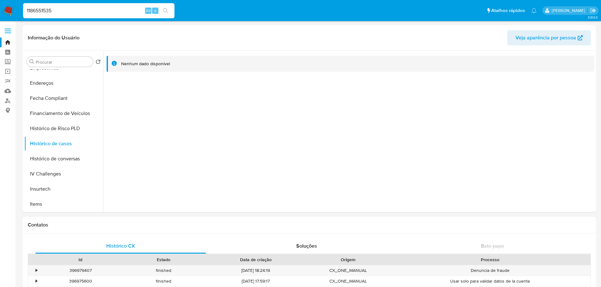
click at [93, 12] on input "1186551535" at bounding box center [98, 11] width 151 height 8
paste input "484221572"
type input "1484221572"
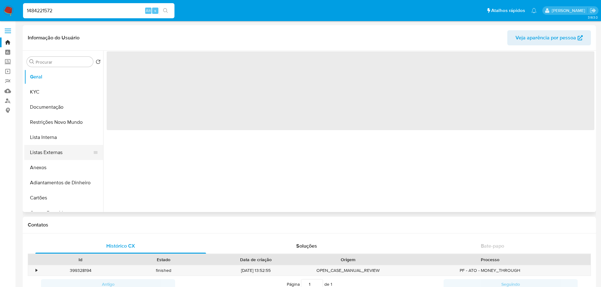
select select "10"
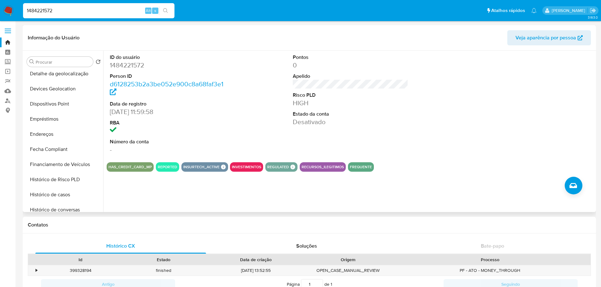
scroll to position [252, 0]
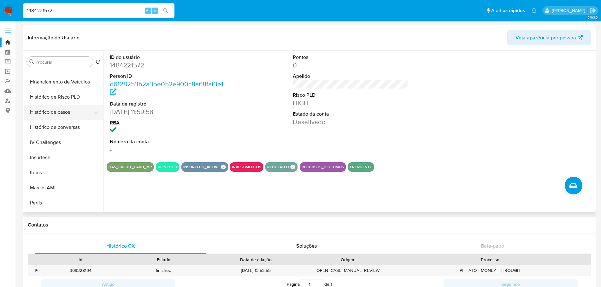
click at [64, 117] on button "Histórico de casos" at bounding box center [61, 112] width 74 height 15
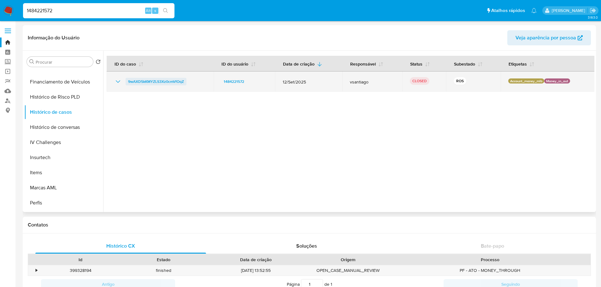
click at [174, 84] on span "9wAXD5kKMYZLS3Xz0cmVfOqZ" at bounding box center [156, 82] width 56 height 8
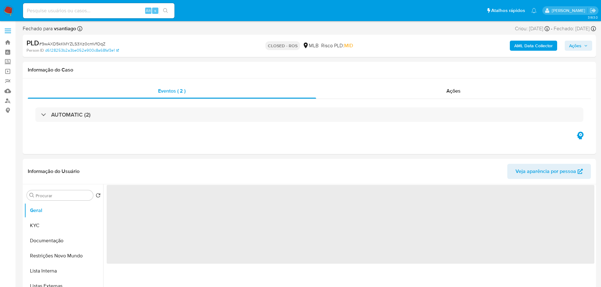
select select "10"
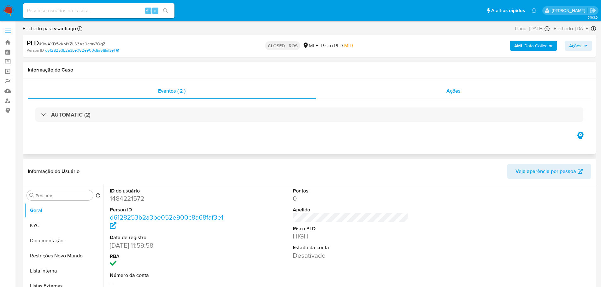
click at [451, 88] on span "Ações" at bounding box center [453, 90] width 14 height 7
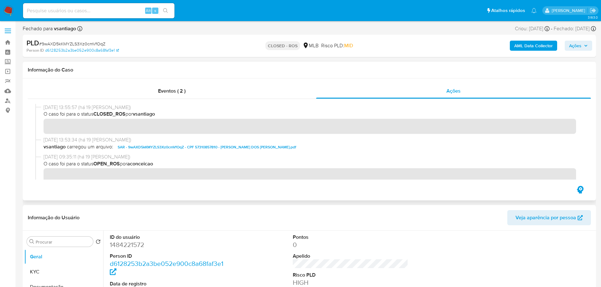
drag, startPoint x: 69, startPoint y: 108, endPoint x: 44, endPoint y: 109, distance: 24.9
click at [44, 109] on span "[DATE] 13:55:57 (há 19 [PERSON_NAME])" at bounding box center [312, 107] width 537 height 7
click at [541, 49] on b "AML Data Collector" at bounding box center [533, 46] width 38 height 10
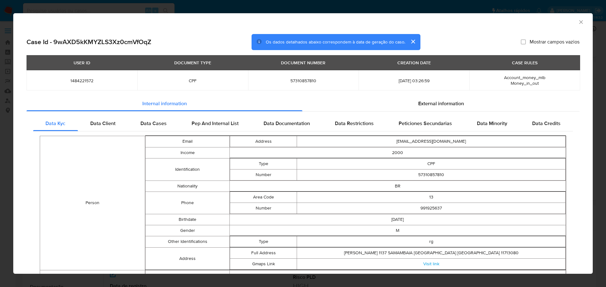
click at [581, 24] on div "AML Data Collector" at bounding box center [302, 21] width 579 height 16
click at [578, 23] on icon "Fechar a janela" at bounding box center [581, 22] width 6 height 6
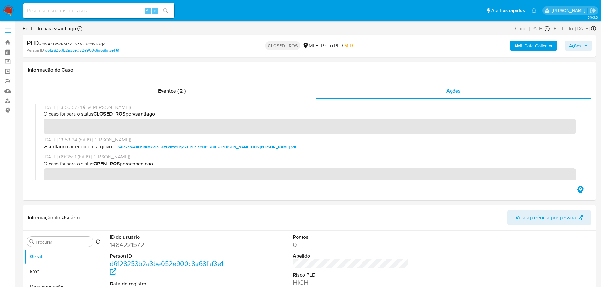
click at [544, 44] on b "AML Data Collector" at bounding box center [533, 46] width 38 height 10
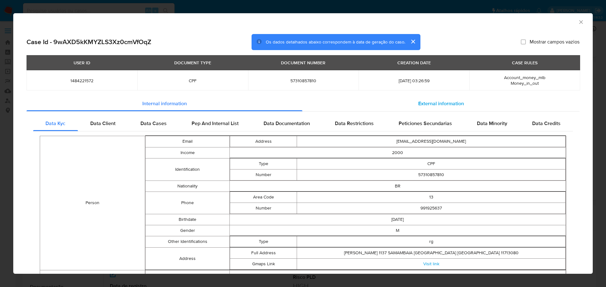
click at [421, 100] on span "External information" at bounding box center [441, 103] width 46 height 7
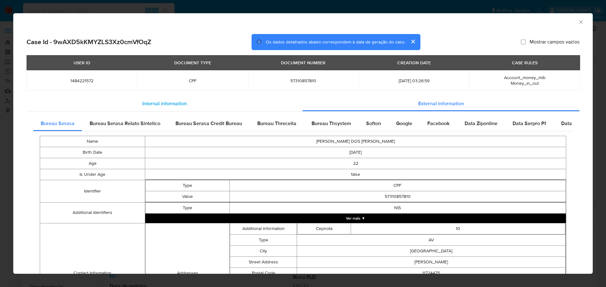
click at [150, 102] on span "Internal information" at bounding box center [164, 103] width 44 height 7
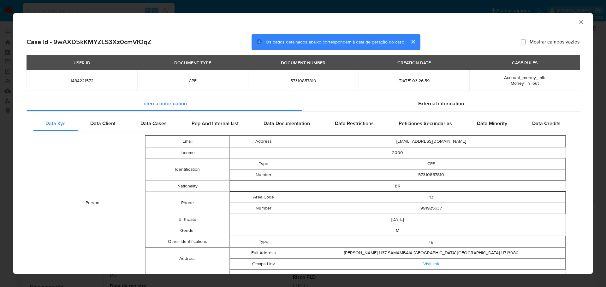
click at [578, 24] on icon "Fechar a janela" at bounding box center [581, 22] width 6 height 6
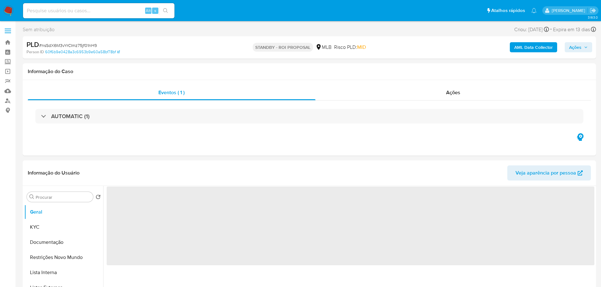
select select "10"
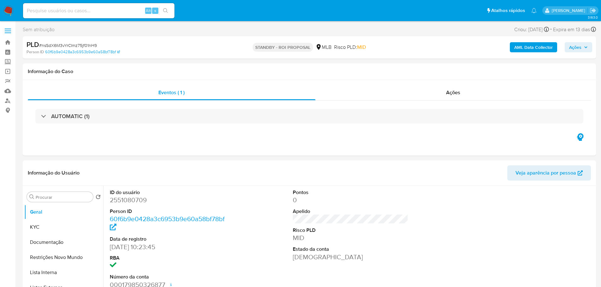
click at [88, 45] on span "# nsSdX6M3vYrCImz75jf01nH9" at bounding box center [68, 45] width 58 height 6
copy span "nsSdX6M3vYrCImz75jf01nH9"
click at [5, 9] on img at bounding box center [8, 10] width 11 height 11
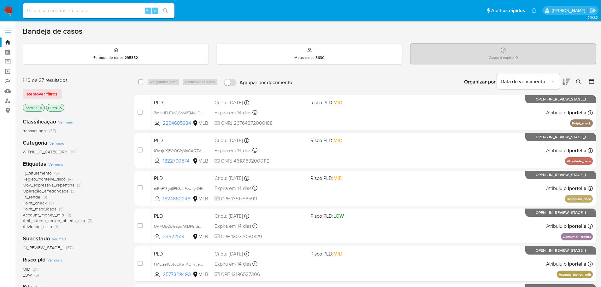
click at [63, 12] on input at bounding box center [98, 11] width 151 height 8
paste input "nsSdX6M3vYrCImz75jf01nH9"
type input "nsSdX6M3vYrCImz75jf01nH9"
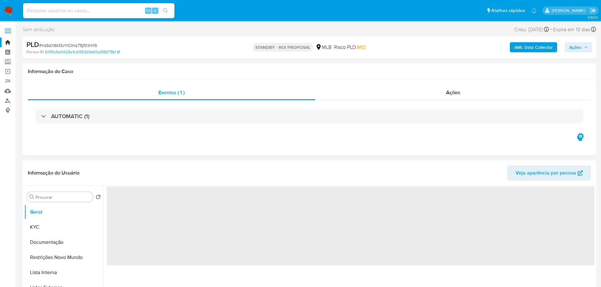
select select "10"
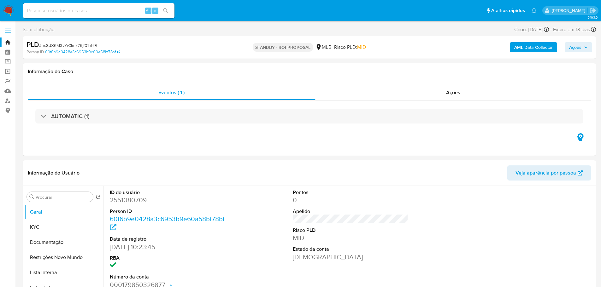
click at [15, 11] on nav "Pausado Ver notificaciones Alt s Atalhos rápidos Presiona las siguientes teclas…" at bounding box center [300, 10] width 601 height 21
click at [13, 10] on img at bounding box center [8, 10] width 11 height 11
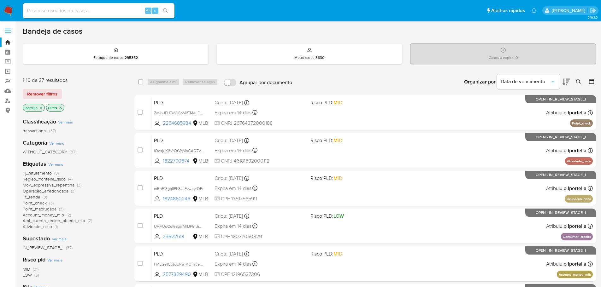
click at [85, 13] on input at bounding box center [98, 11] width 151 height 8
paste input "DqyLxezzjpBINiKhiqGhAWLf"
type input "DqyLxezzjpBINiKhiqGhAWLf"
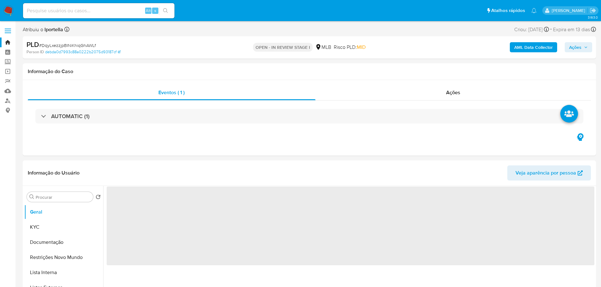
select select "10"
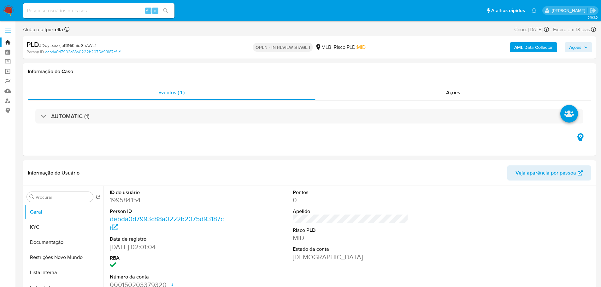
click at [105, 12] on input at bounding box center [98, 11] width 151 height 8
paste input "qc4HAshA5KEkzNttrOYx8MDq"
type input "qc4HAshA5KEkzNttrOYx8MDq"
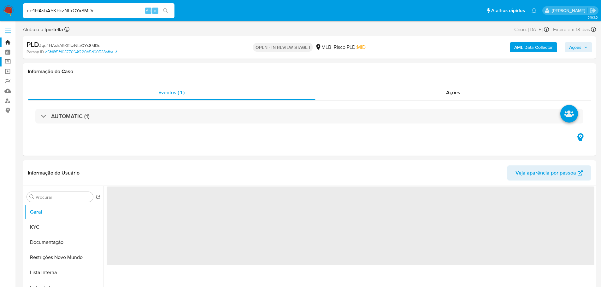
select select "10"
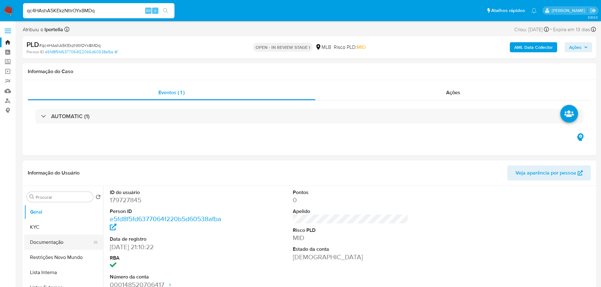
drag, startPoint x: 48, startPoint y: 242, endPoint x: 56, endPoint y: 240, distance: 8.9
click at [48, 242] on button "Documentação" at bounding box center [61, 242] width 74 height 15
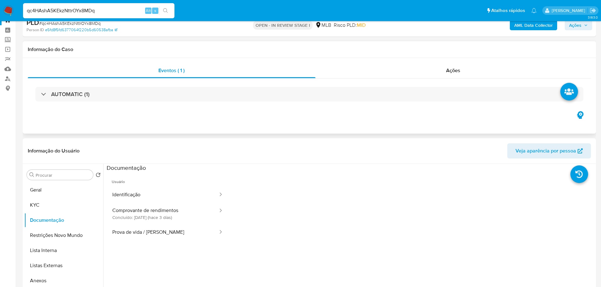
scroll to position [32, 0]
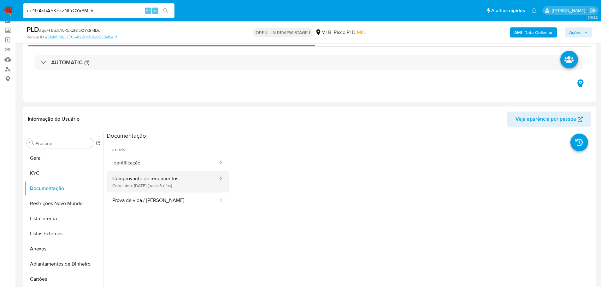
click at [152, 188] on button "Comprovante de rendimentos Concluído: [DATE] (hace 3 días)" at bounding box center [163, 181] width 112 height 21
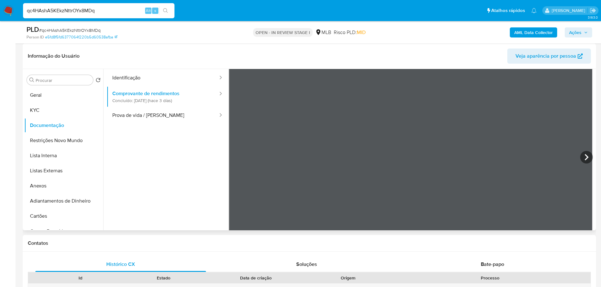
scroll to position [0, 0]
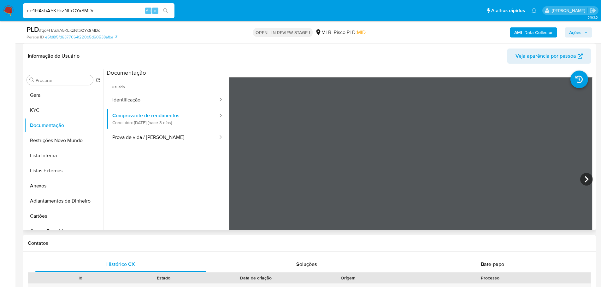
click at [200, 186] on ul "Usuário Identificação Comprovante de rendimentos Concluído: [DATE] (hace 3 días…" at bounding box center [168, 168] width 122 height 182
